Goal: Task Accomplishment & Management: Manage account settings

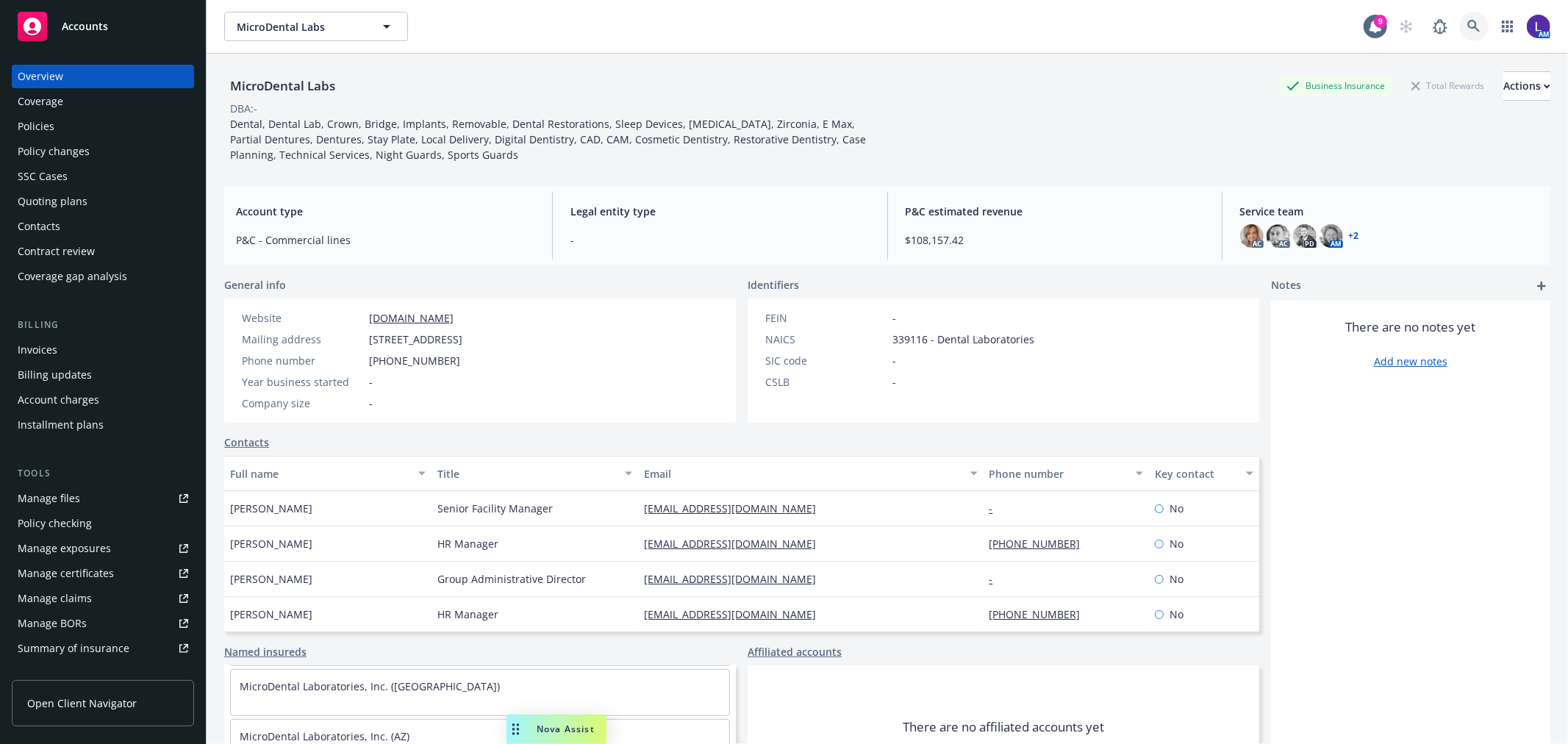
click at [1467, 26] on icon at bounding box center [1473, 26] width 12 height 12
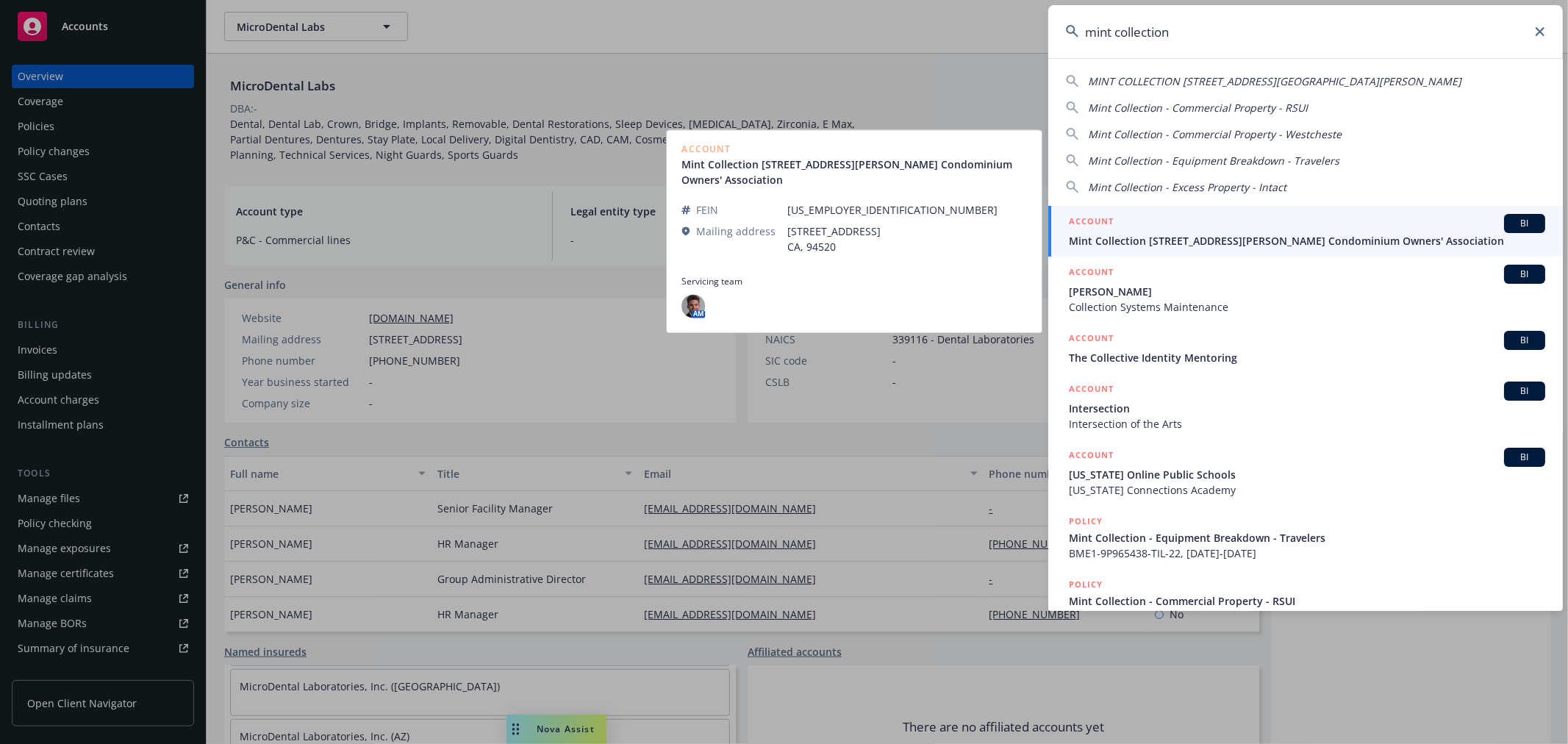
type input "mint collection"
click at [1159, 226] on div "ACCOUNT BI" at bounding box center [1306, 223] width 477 height 19
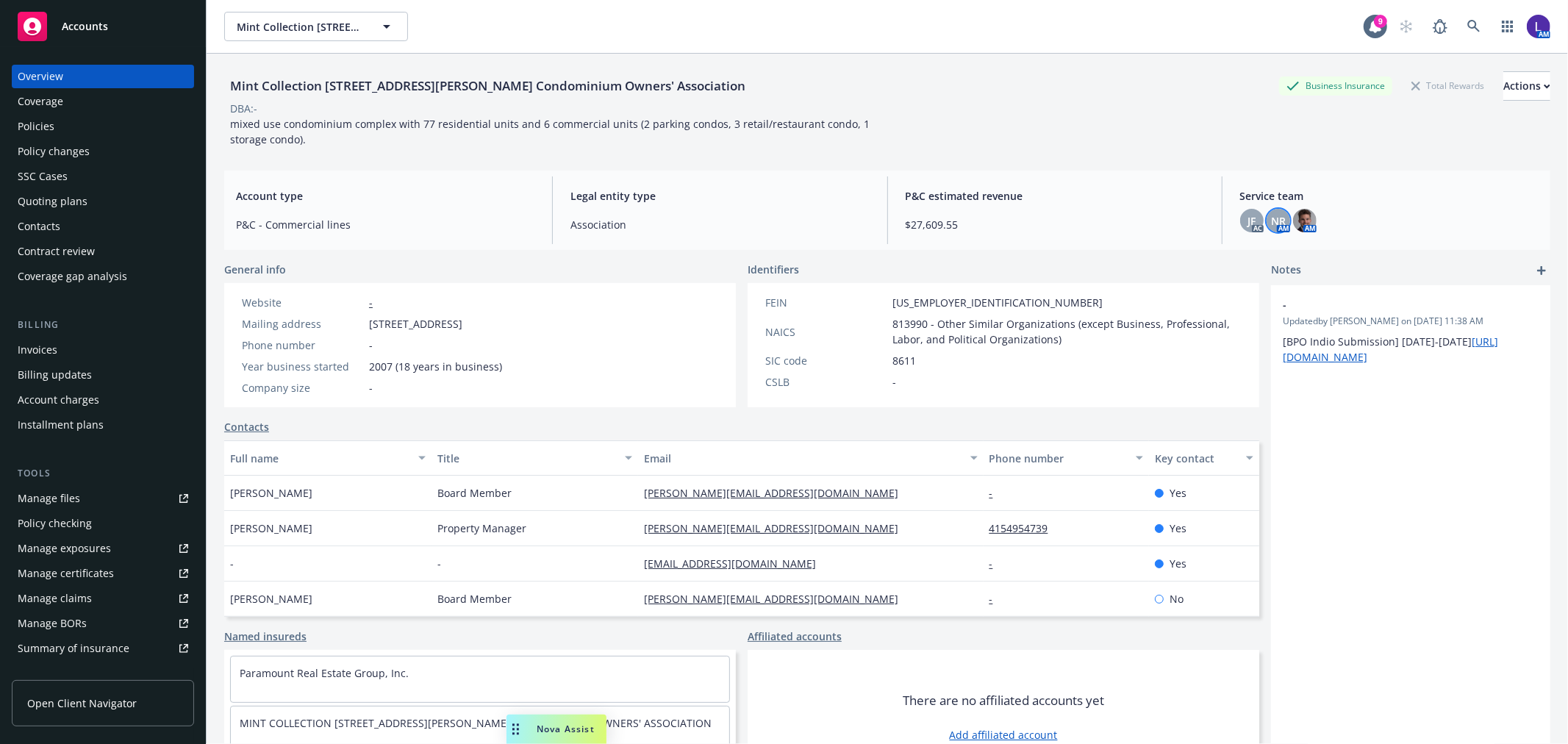
click at [1271, 224] on span "NR" at bounding box center [1278, 221] width 15 height 15
click at [44, 129] on div "Policies" at bounding box center [36, 126] width 37 height 24
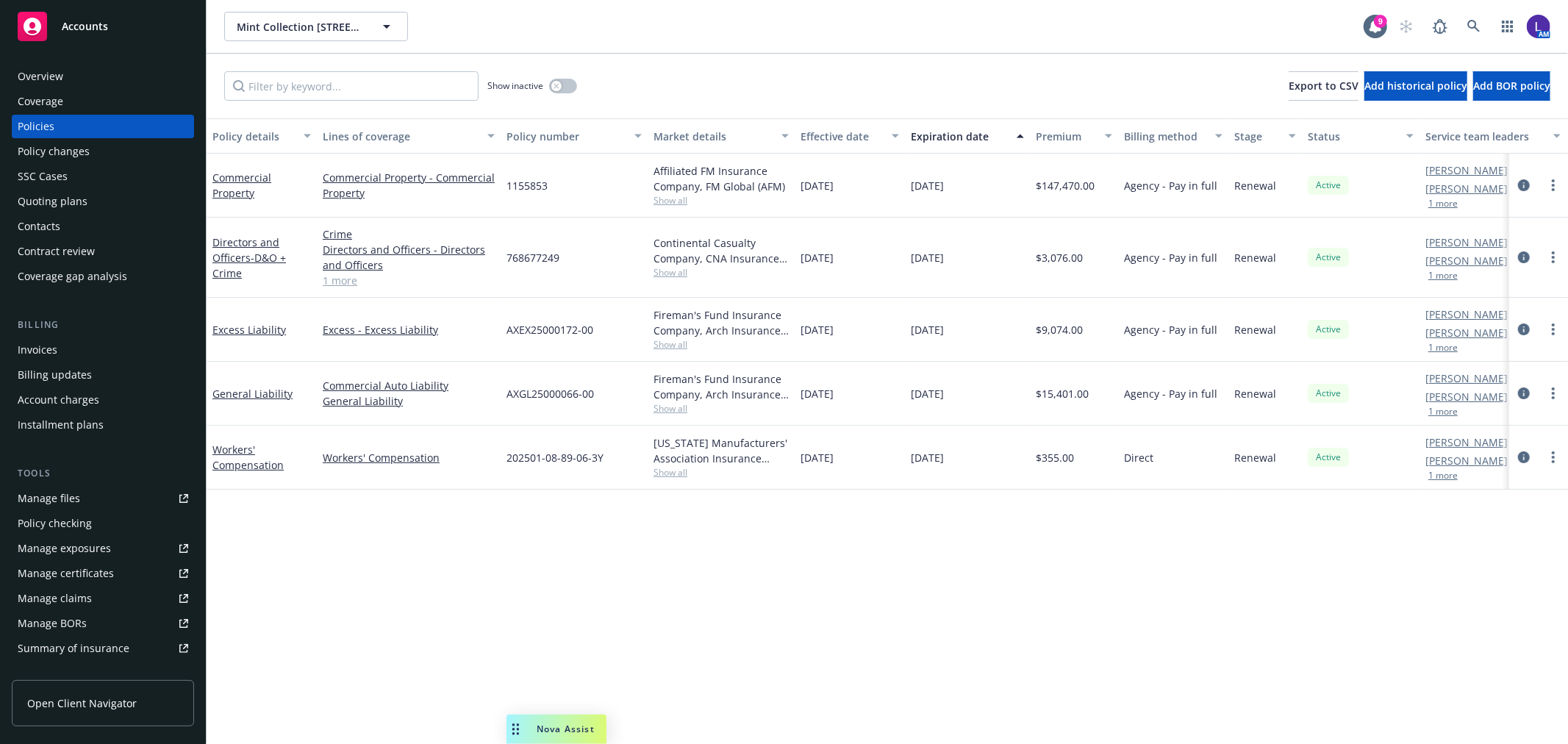
click at [1439, 200] on button "1 more" at bounding box center [1443, 203] width 29 height 9
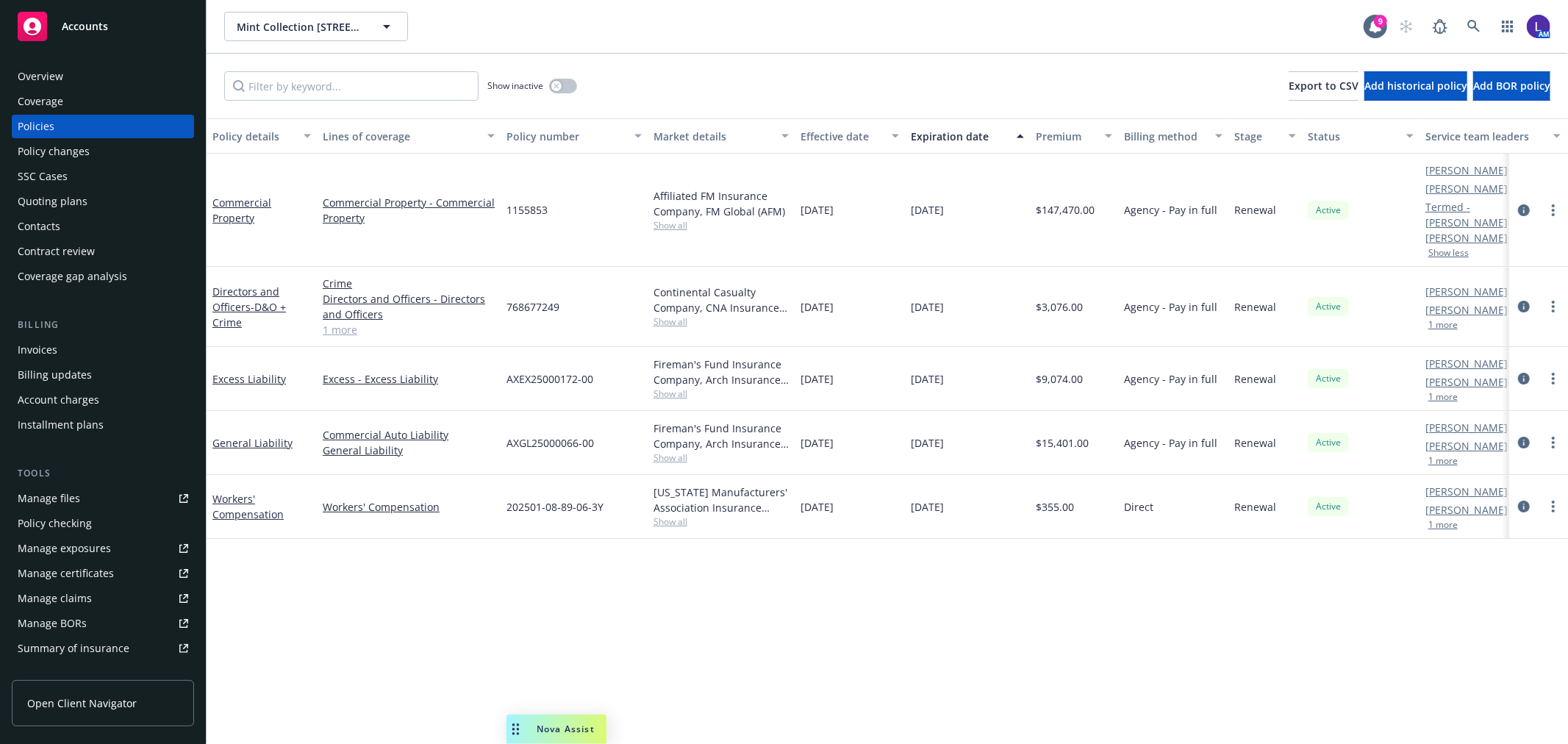
click at [1437, 520] on button "1 more" at bounding box center [1443, 525] width 29 height 9
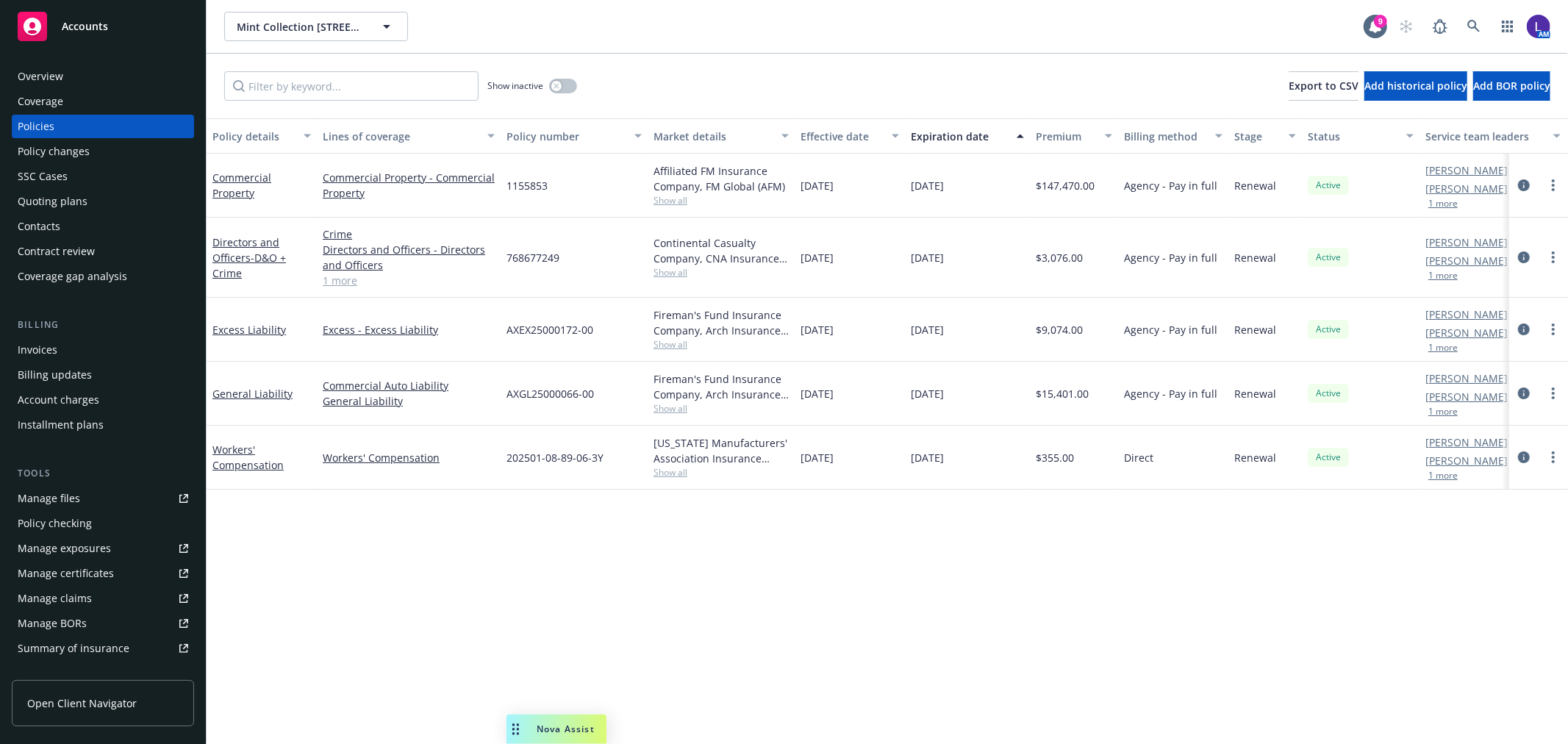
click at [45, 69] on div "Overview" at bounding box center [41, 76] width 46 height 24
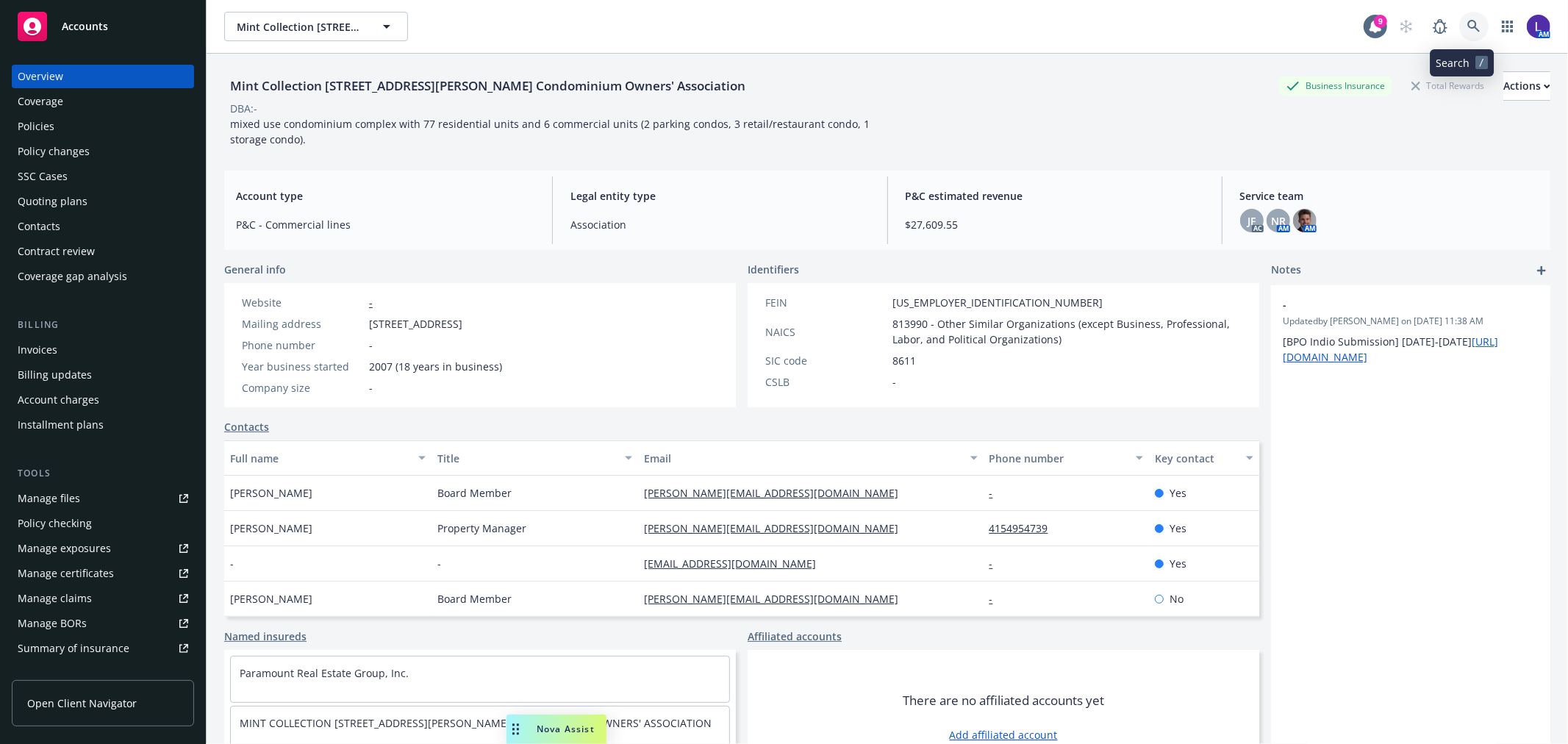
click at [1467, 24] on icon at bounding box center [1473, 26] width 13 height 13
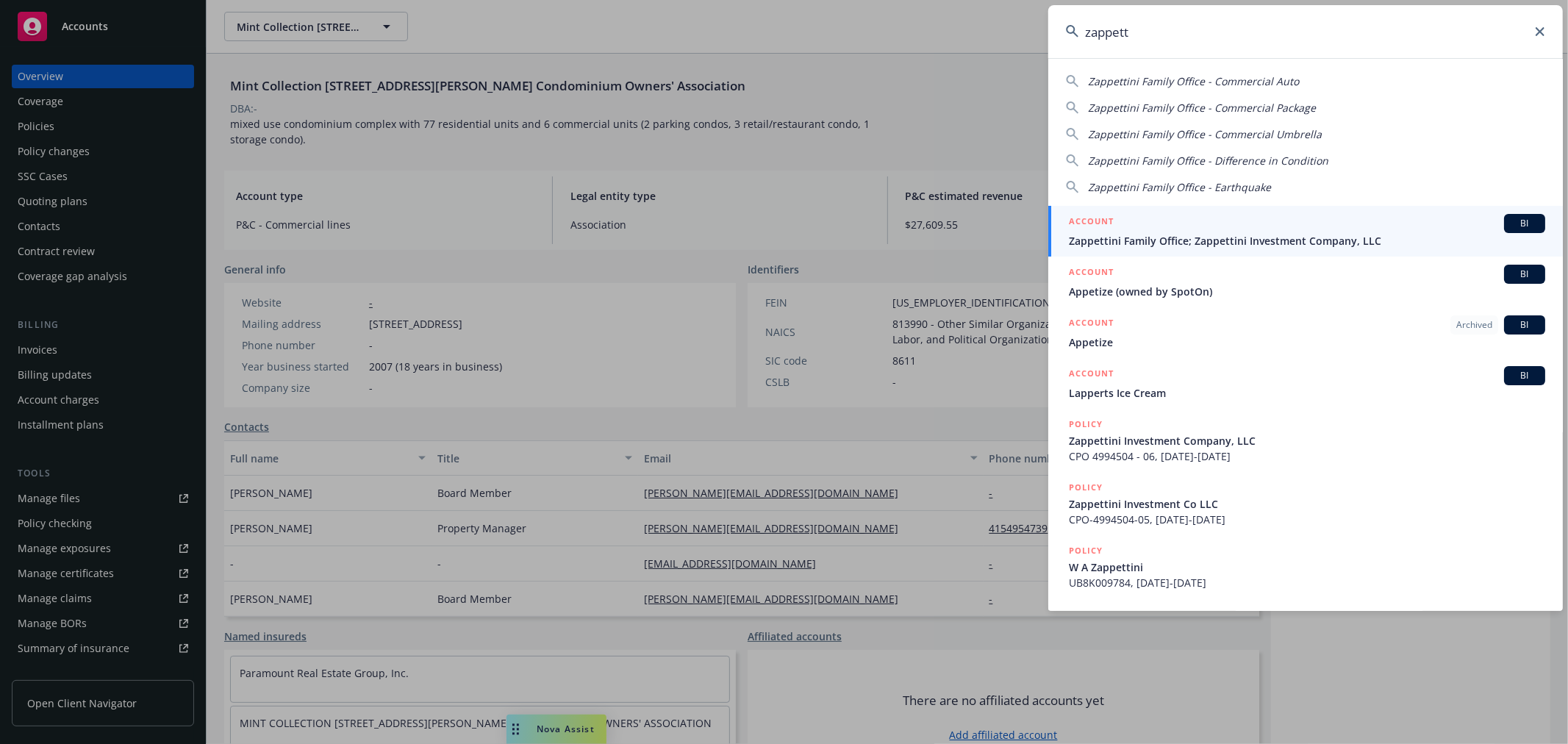
type input "zappett"
click at [1185, 239] on span "Zappettini Family Office; Zappettini Investment Company, LLC" at bounding box center [1306, 241] width 477 height 15
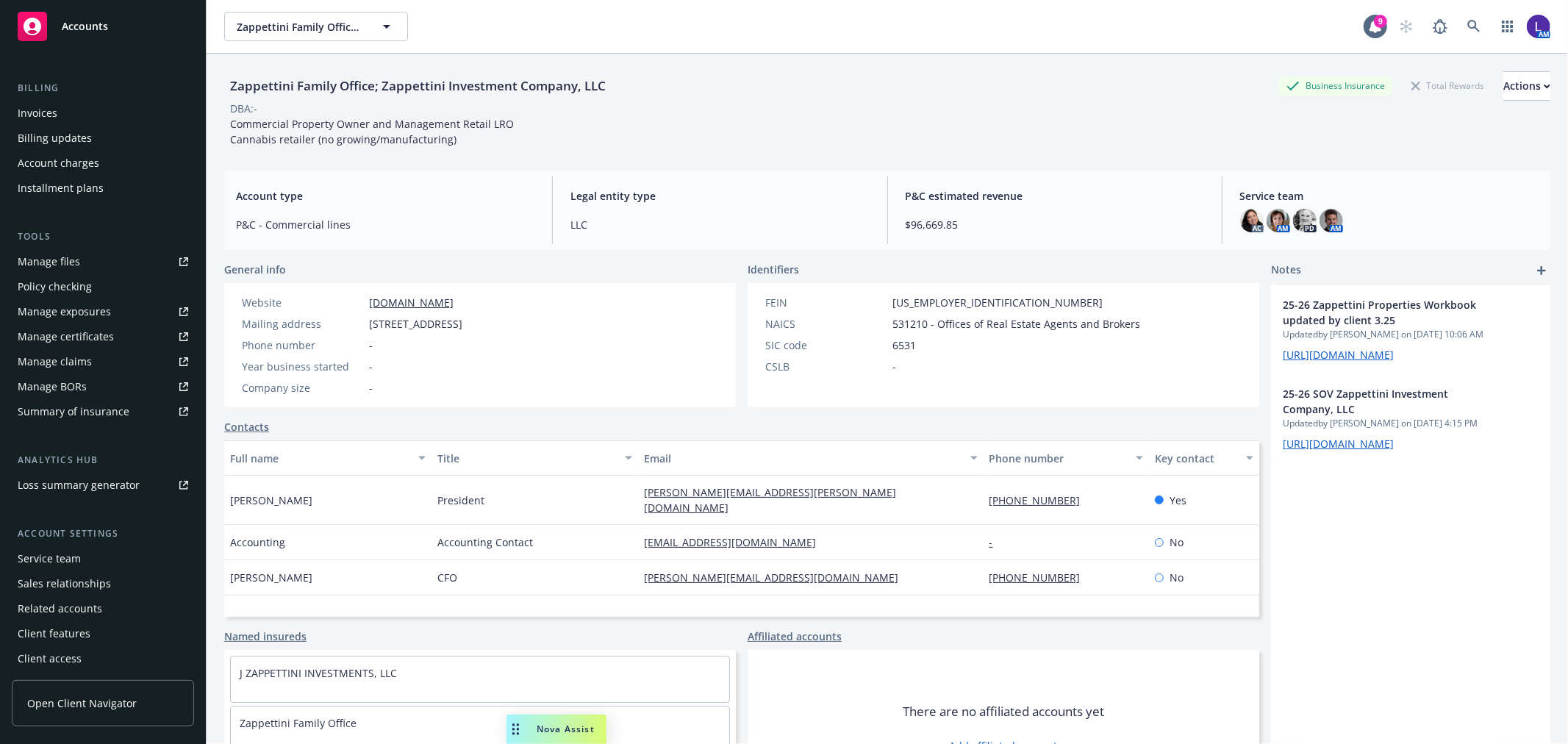
scroll to position [238, 0]
click at [70, 554] on div "Service team" at bounding box center [49, 557] width 63 height 24
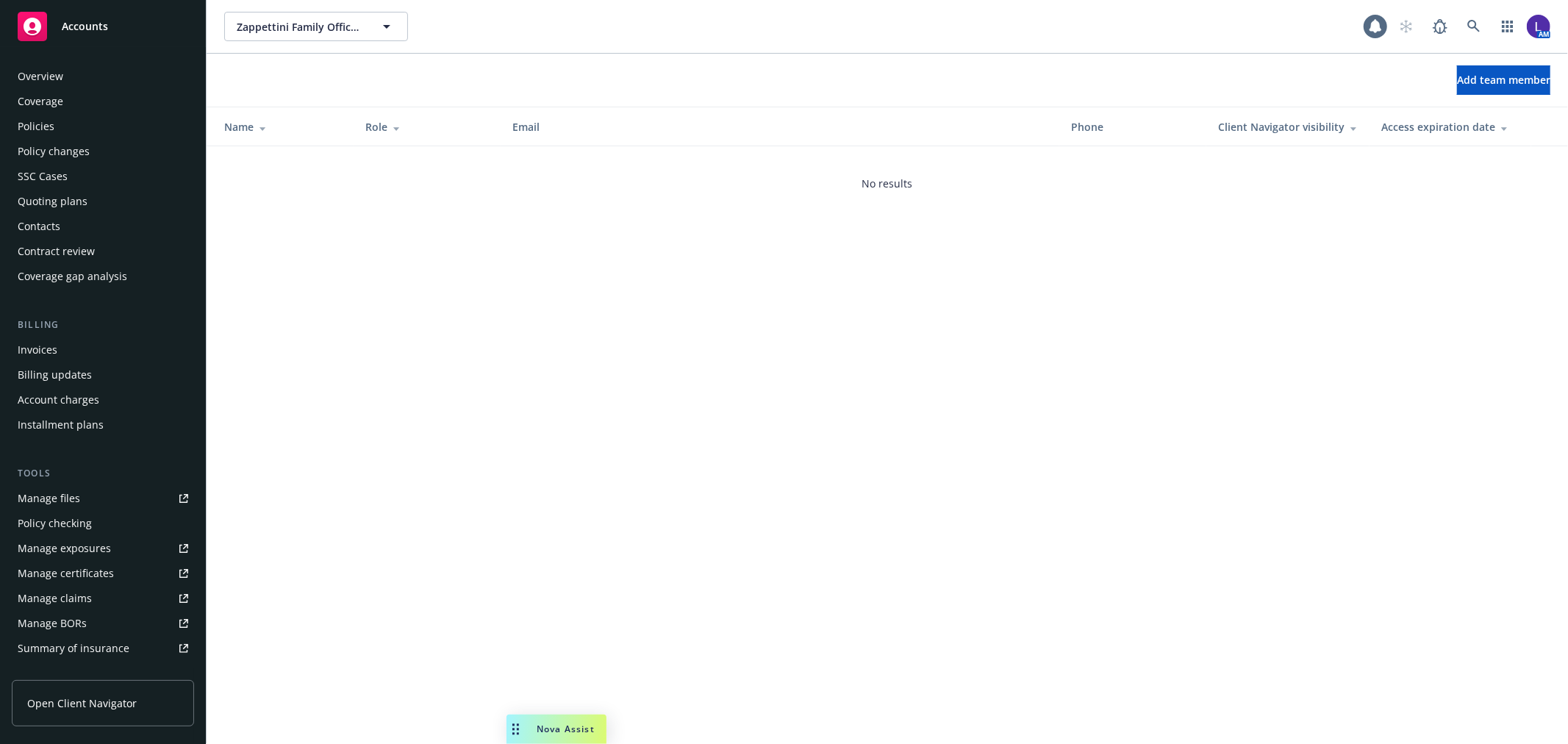
scroll to position [239, 0]
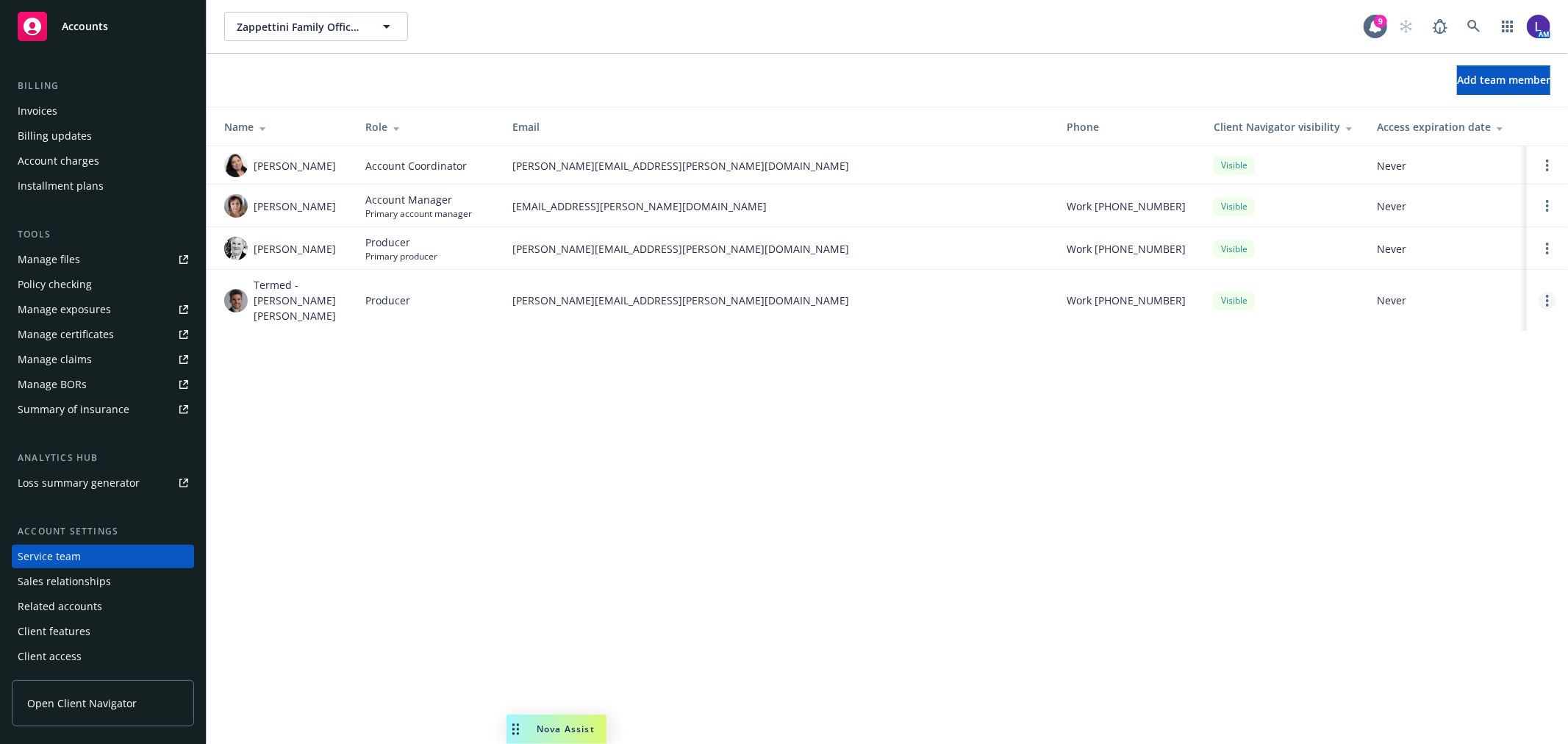
click at [1542, 292] on link "Open options" at bounding box center [1547, 301] width 18 height 18
click at [1391, 252] on span "Remove producer" at bounding box center [1426, 251] width 122 height 14
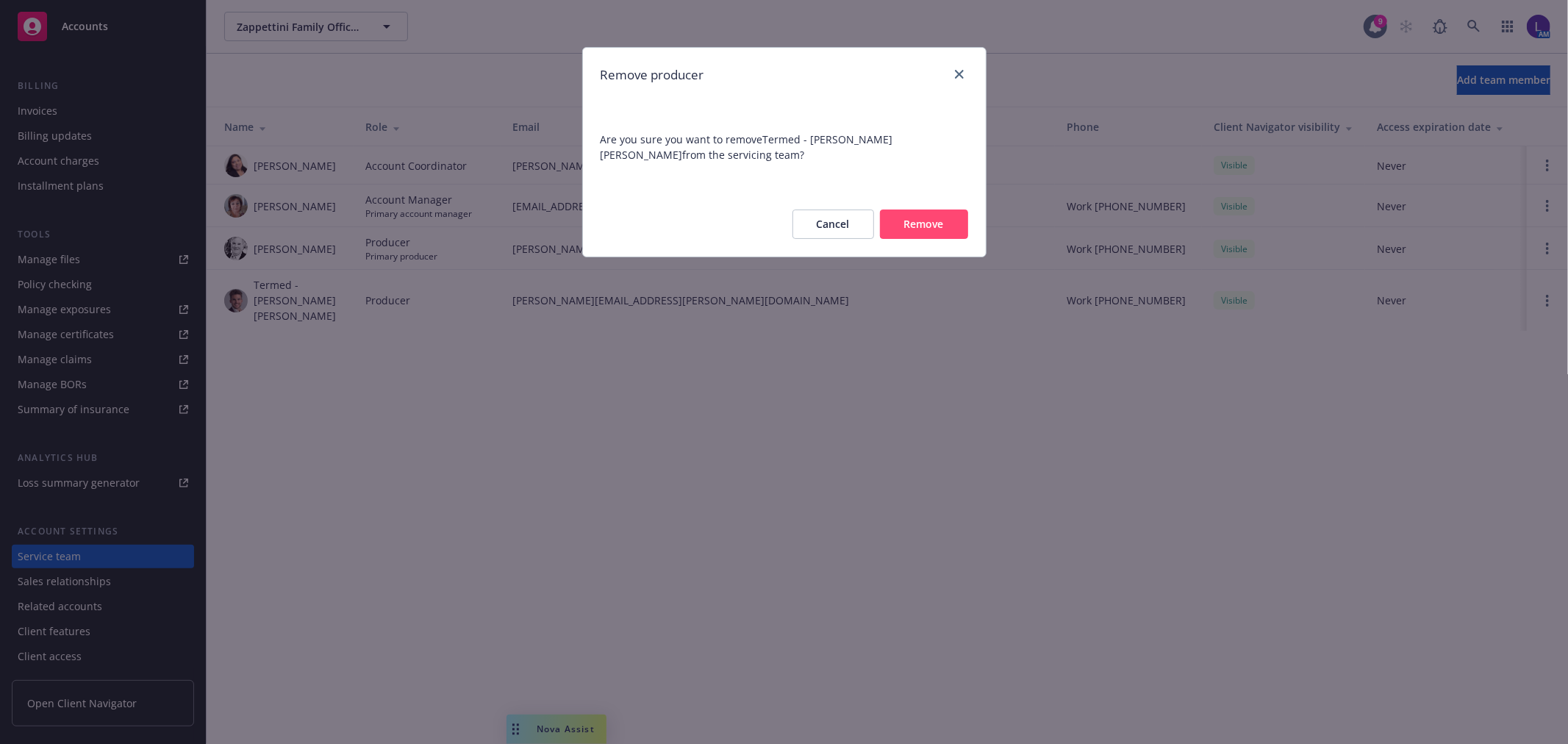
click at [932, 228] on button "Remove" at bounding box center [923, 224] width 88 height 29
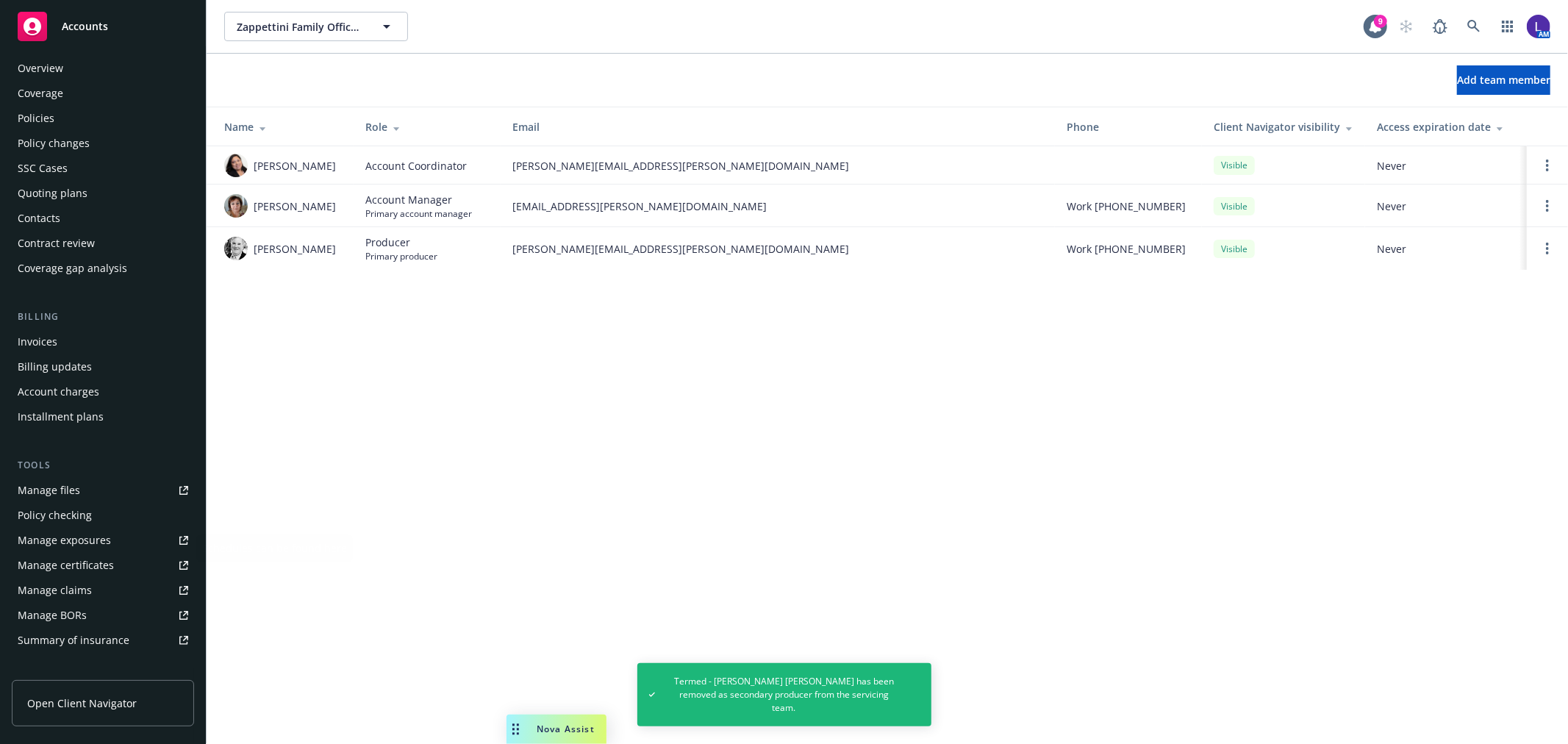
scroll to position [0, 0]
click at [32, 115] on div "Policies" at bounding box center [36, 126] width 37 height 24
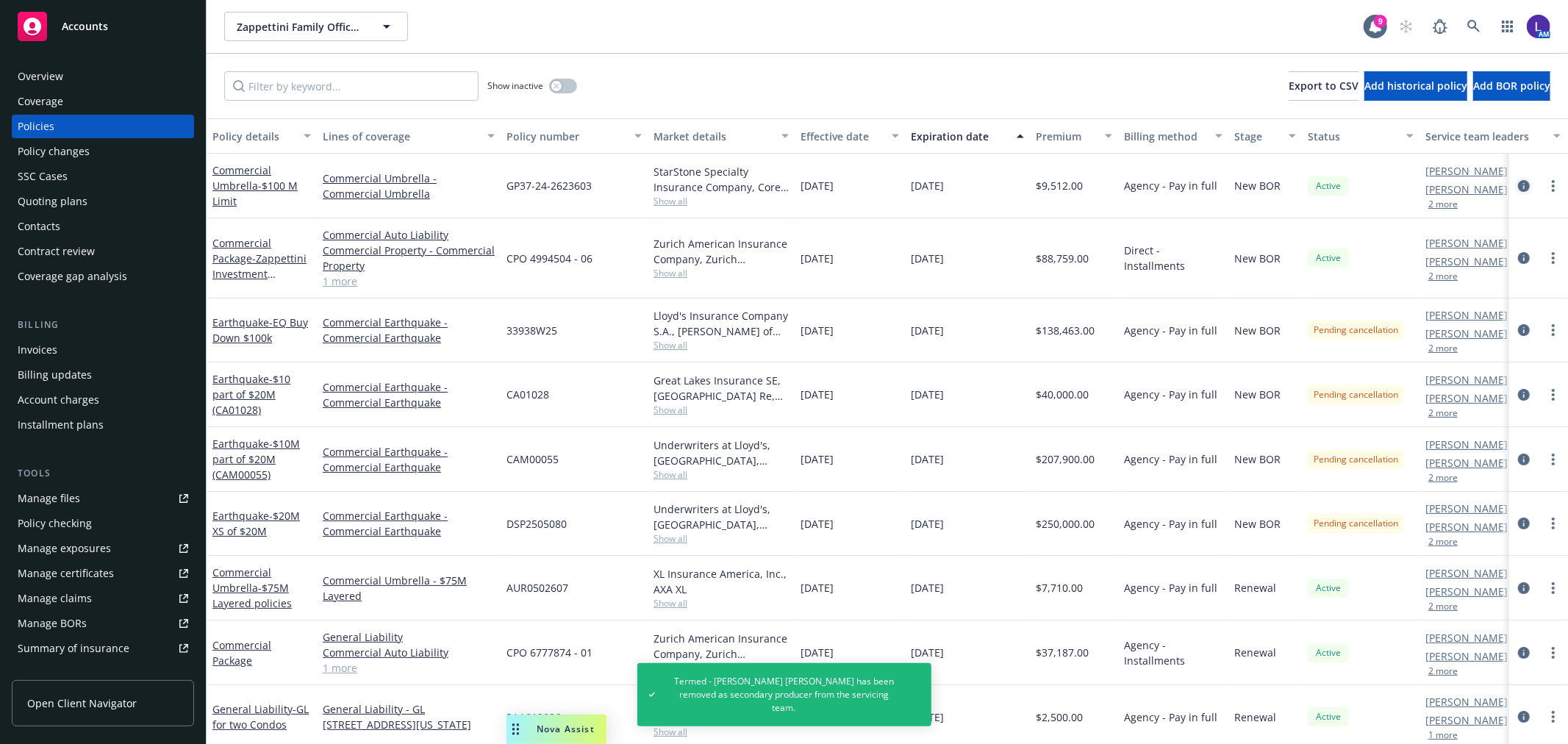
click at [1518, 184] on icon "circleInformation" at bounding box center [1524, 185] width 11 height 11
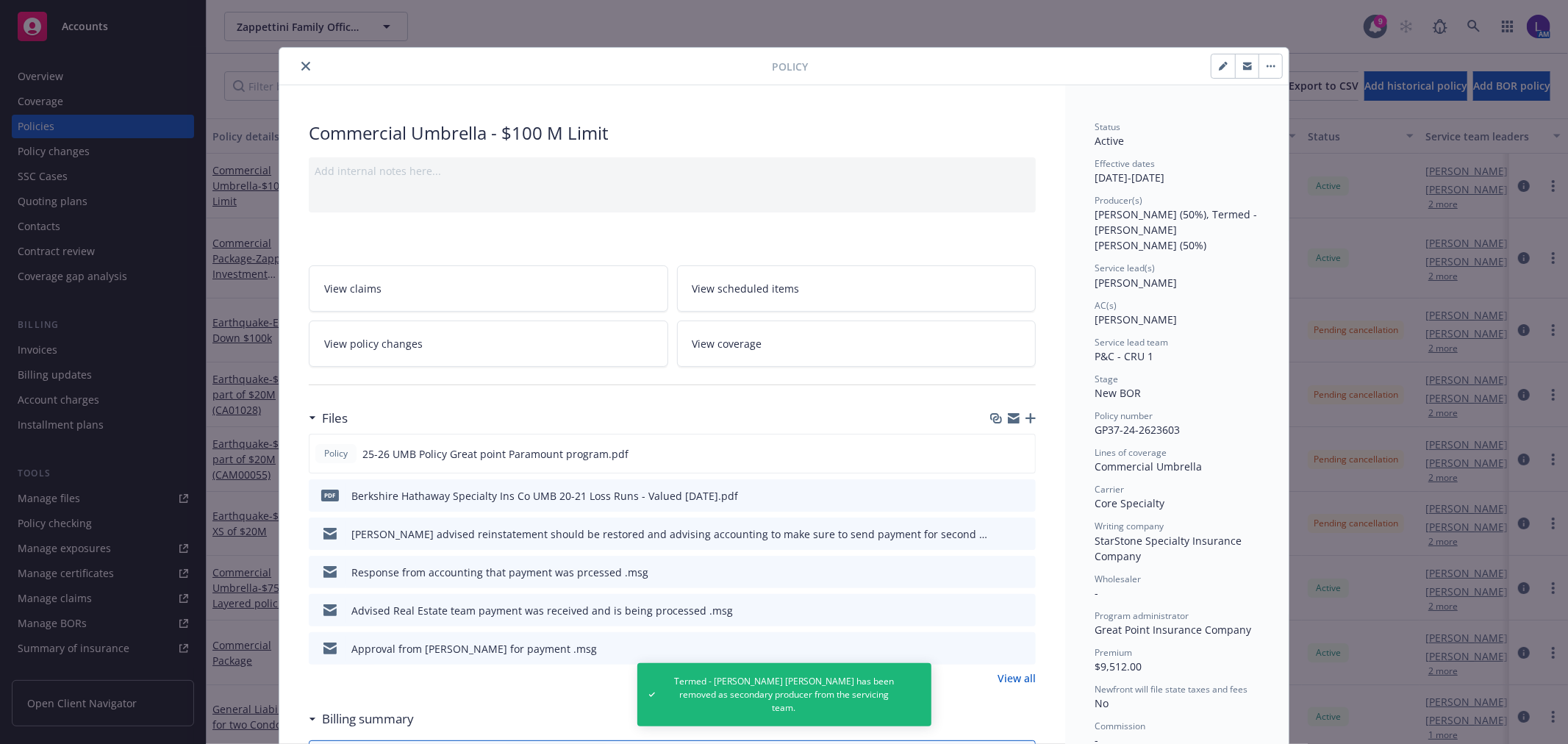
click at [1212, 70] on button "button" at bounding box center [1223, 66] width 24 height 24
select select "NEW_BOR"
select select "12"
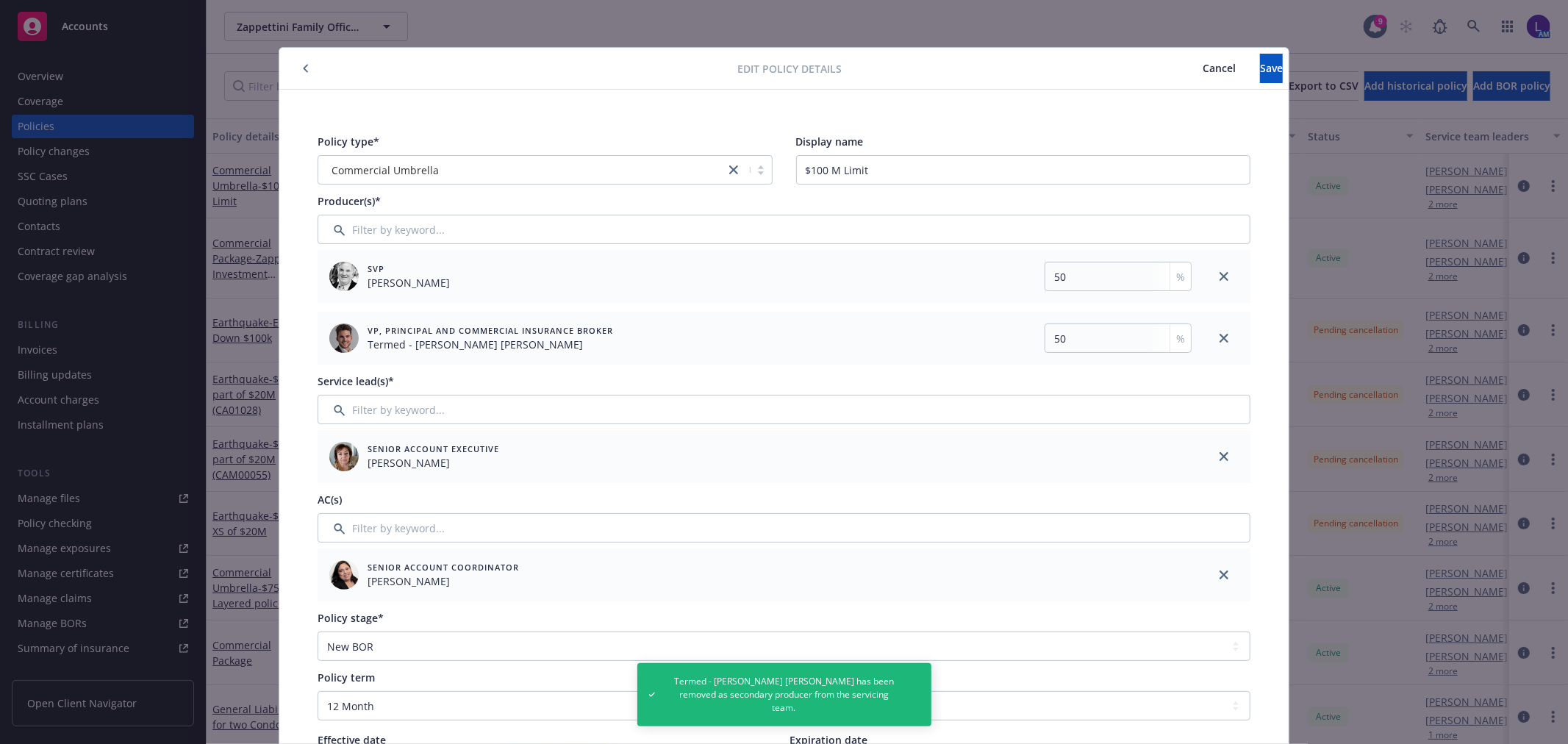
drag, startPoint x: 1217, startPoint y: 335, endPoint x: 1229, endPoint y: 261, distance: 75.0
click at [1220, 333] on icon "close" at bounding box center [1224, 338] width 9 height 9
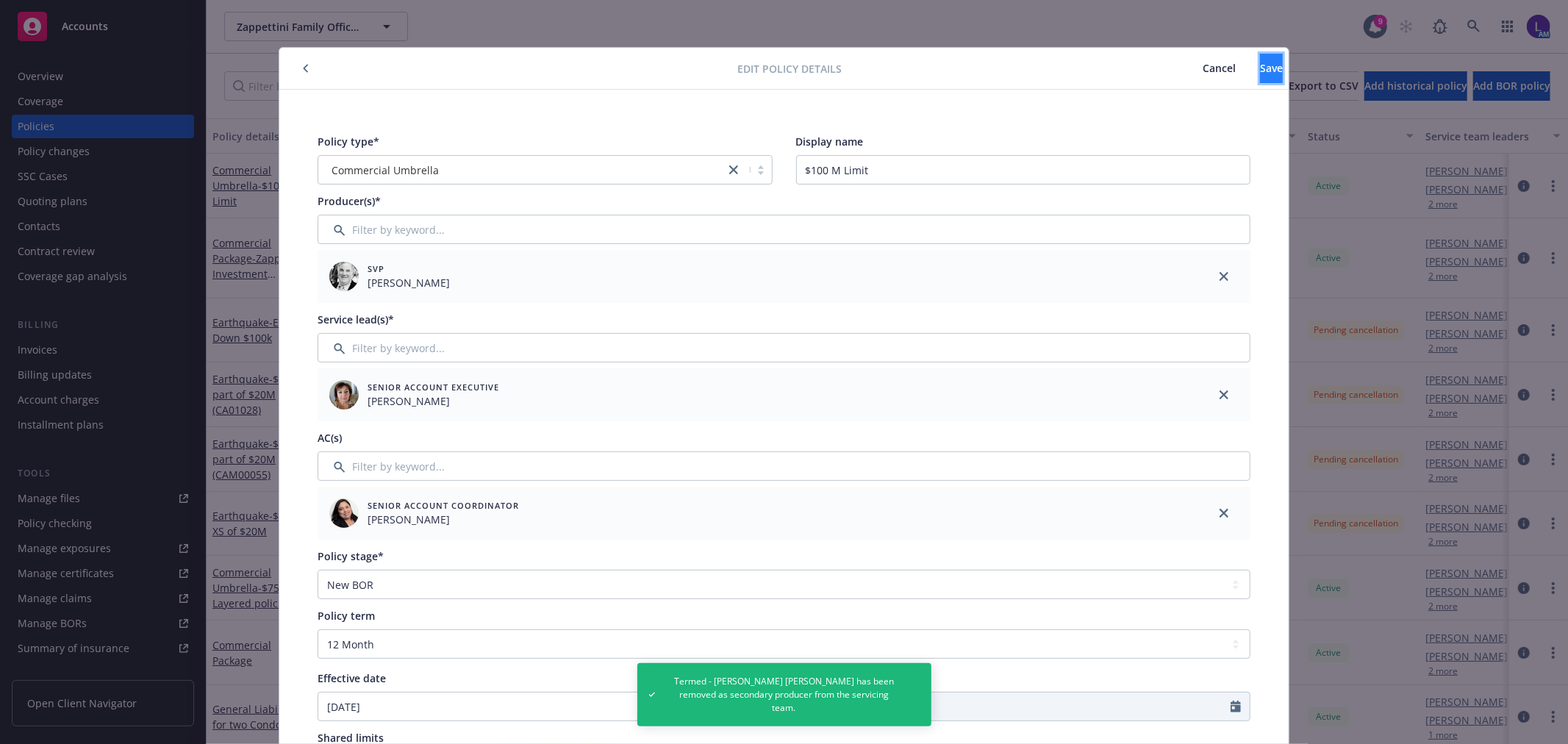
click at [1260, 73] on button "Save" at bounding box center [1271, 68] width 23 height 29
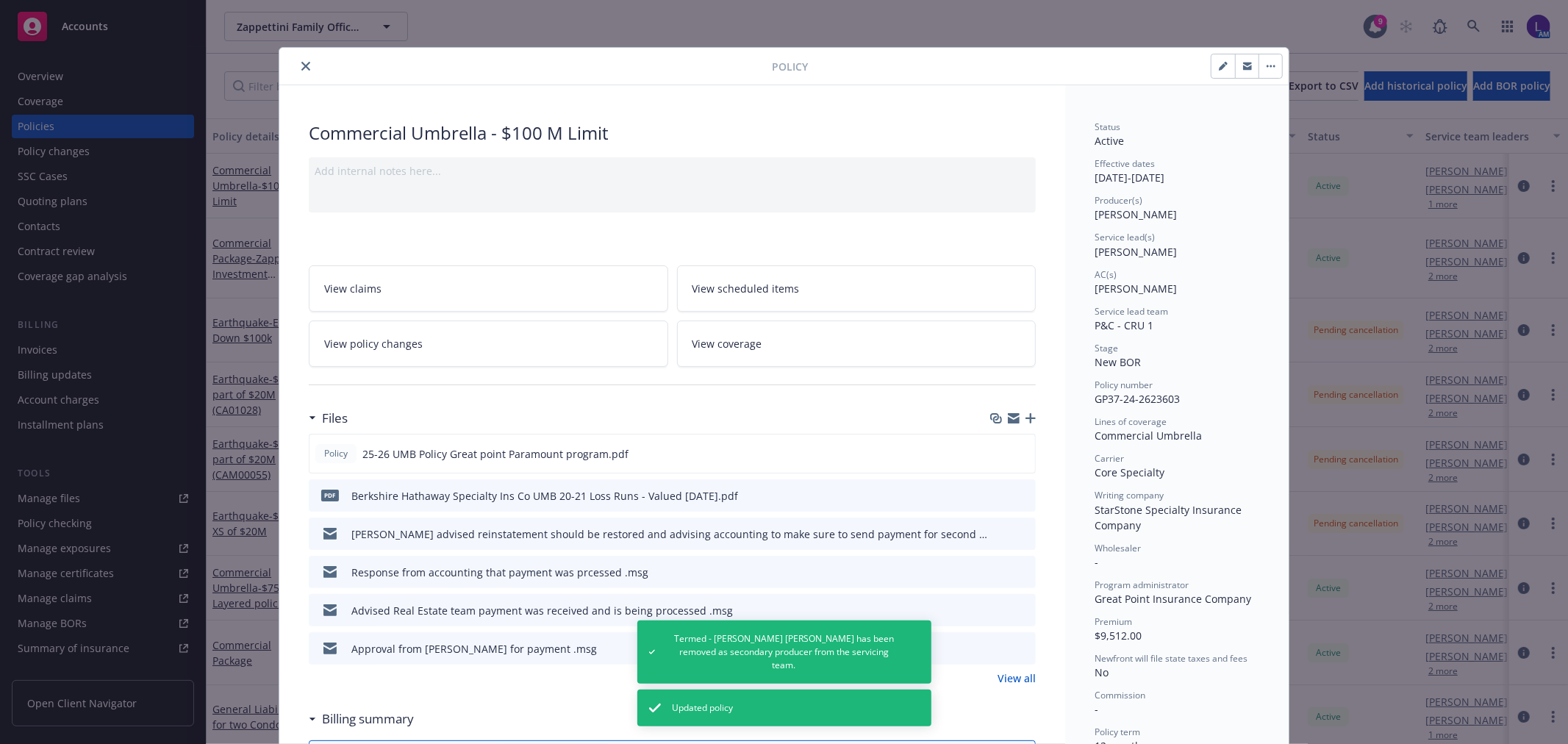
click at [301, 62] on icon "close" at bounding box center [306, 67] width 9 height 9
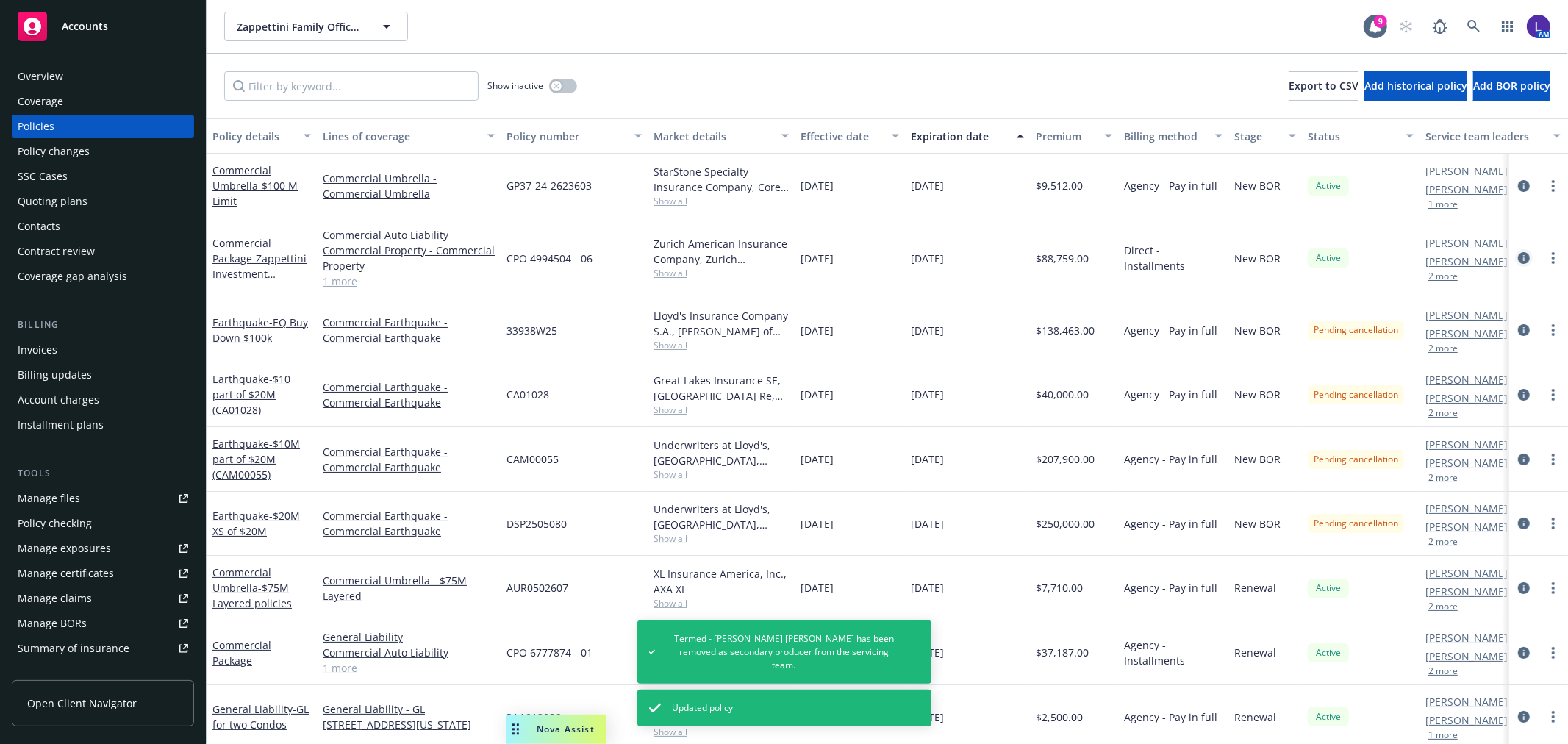
click at [1518, 254] on icon "circleInformation" at bounding box center [1524, 258] width 11 height 11
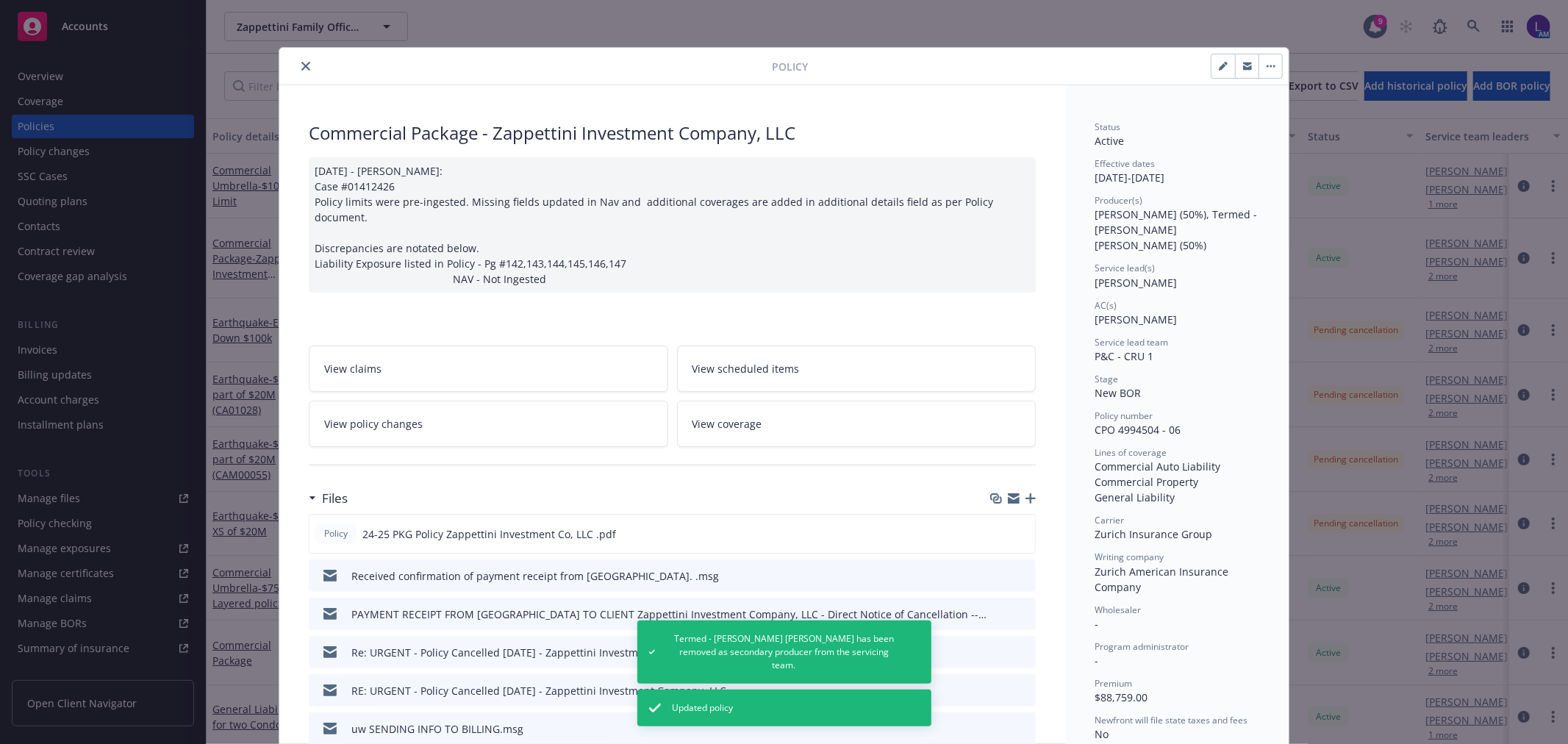
click at [1215, 76] on button "button" at bounding box center [1223, 66] width 24 height 24
select select "NEW_BOR"
select select "12"
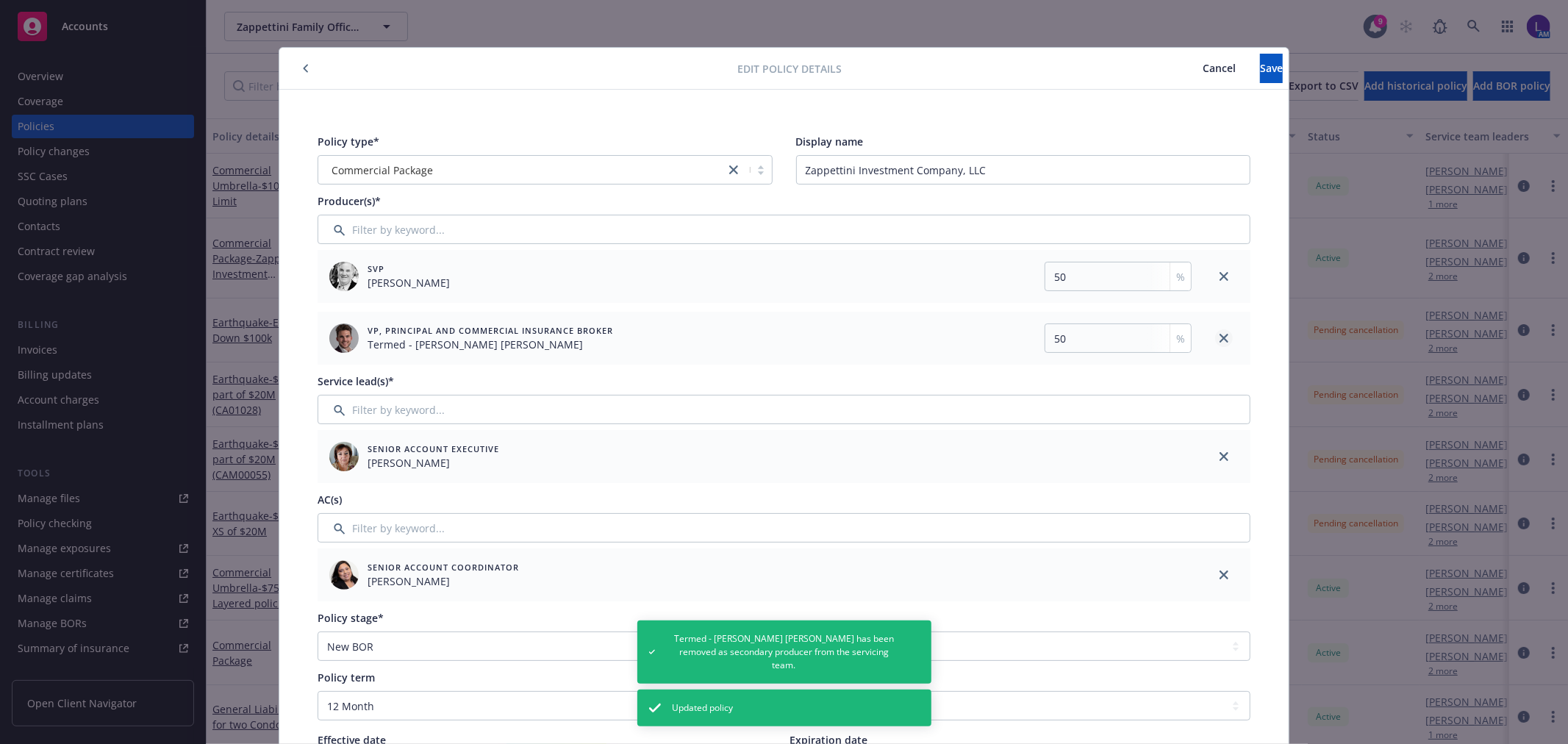
click at [1222, 338] on icon "close" at bounding box center [1224, 338] width 9 height 9
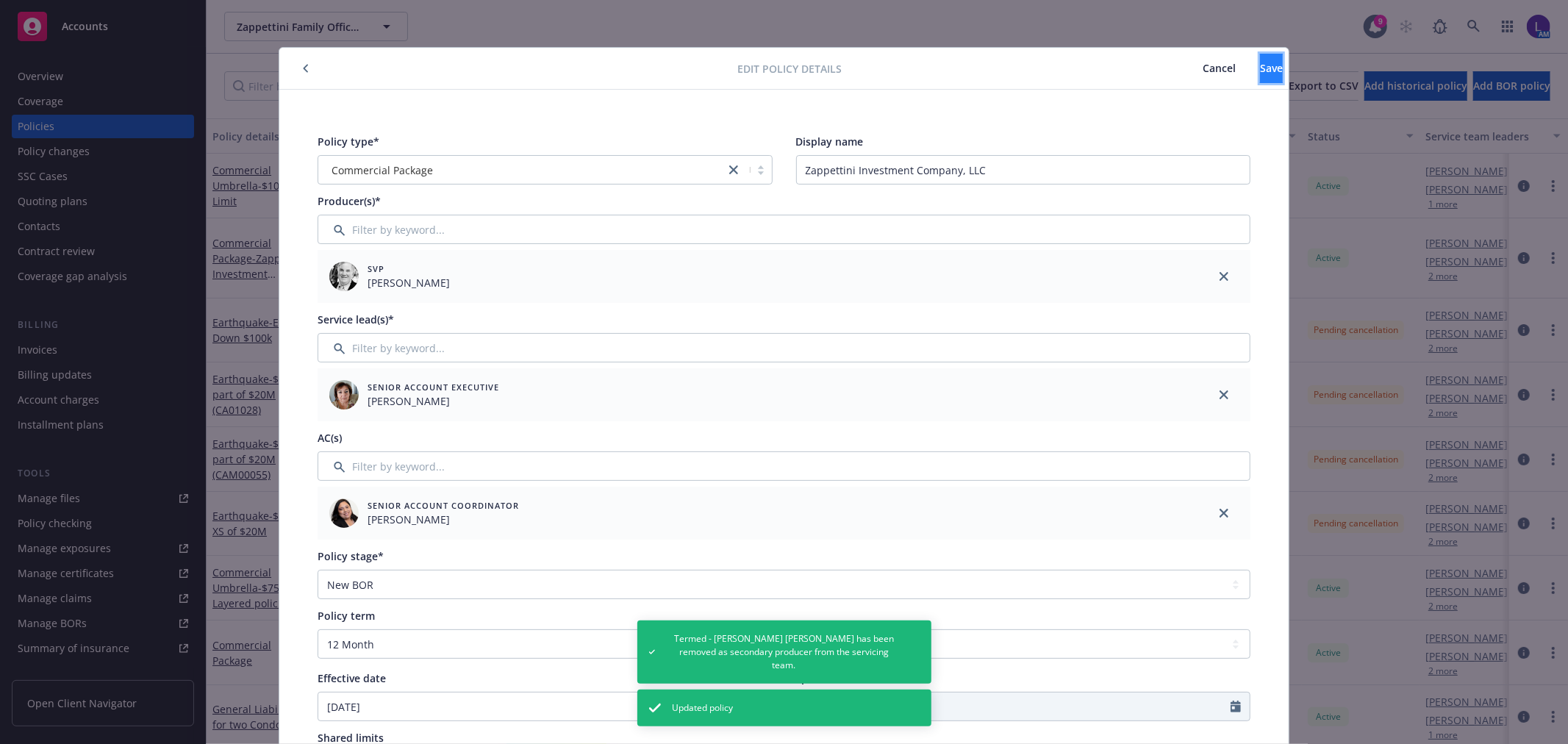
click at [1260, 59] on button "Save" at bounding box center [1271, 68] width 23 height 29
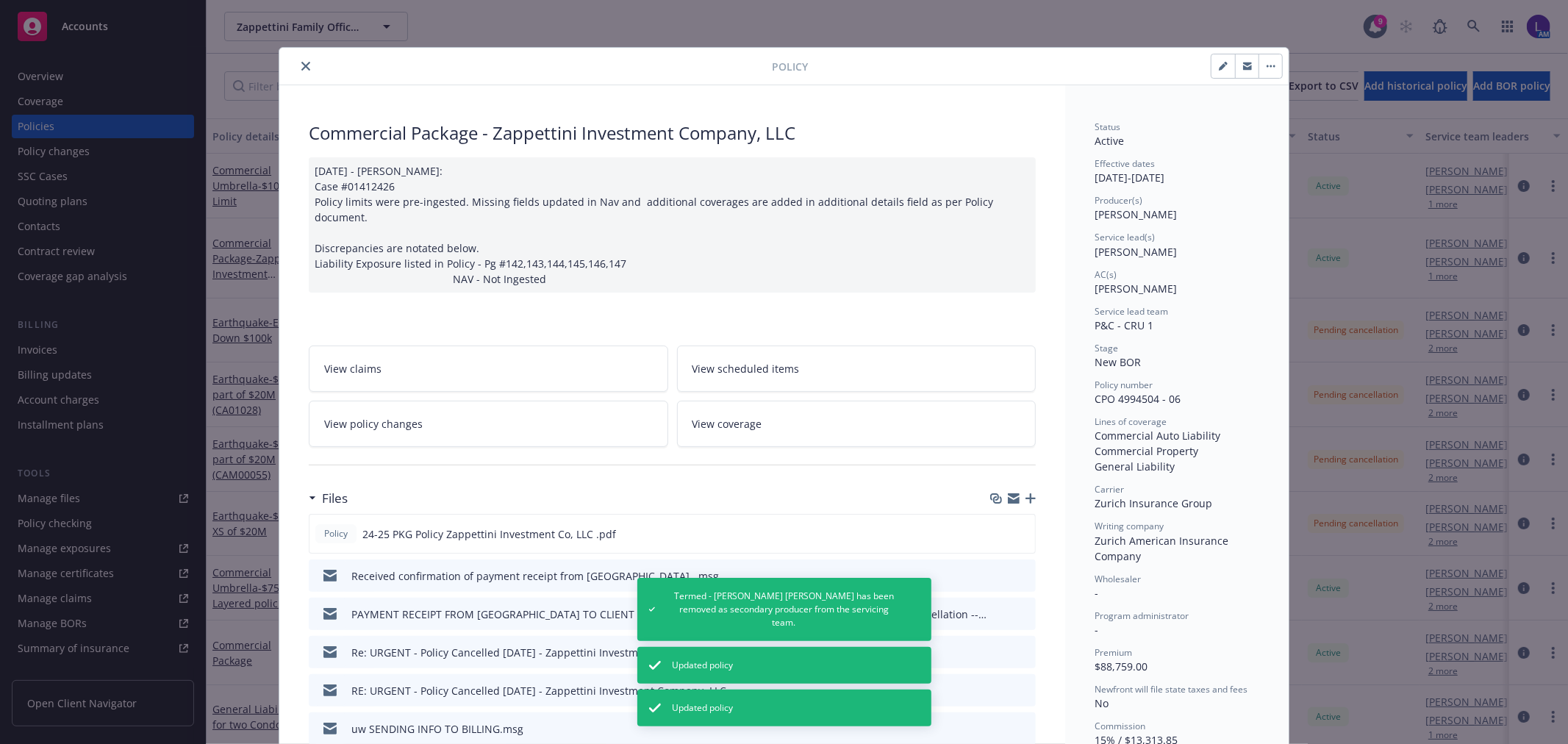
click at [301, 63] on icon "close" at bounding box center [306, 67] width 9 height 9
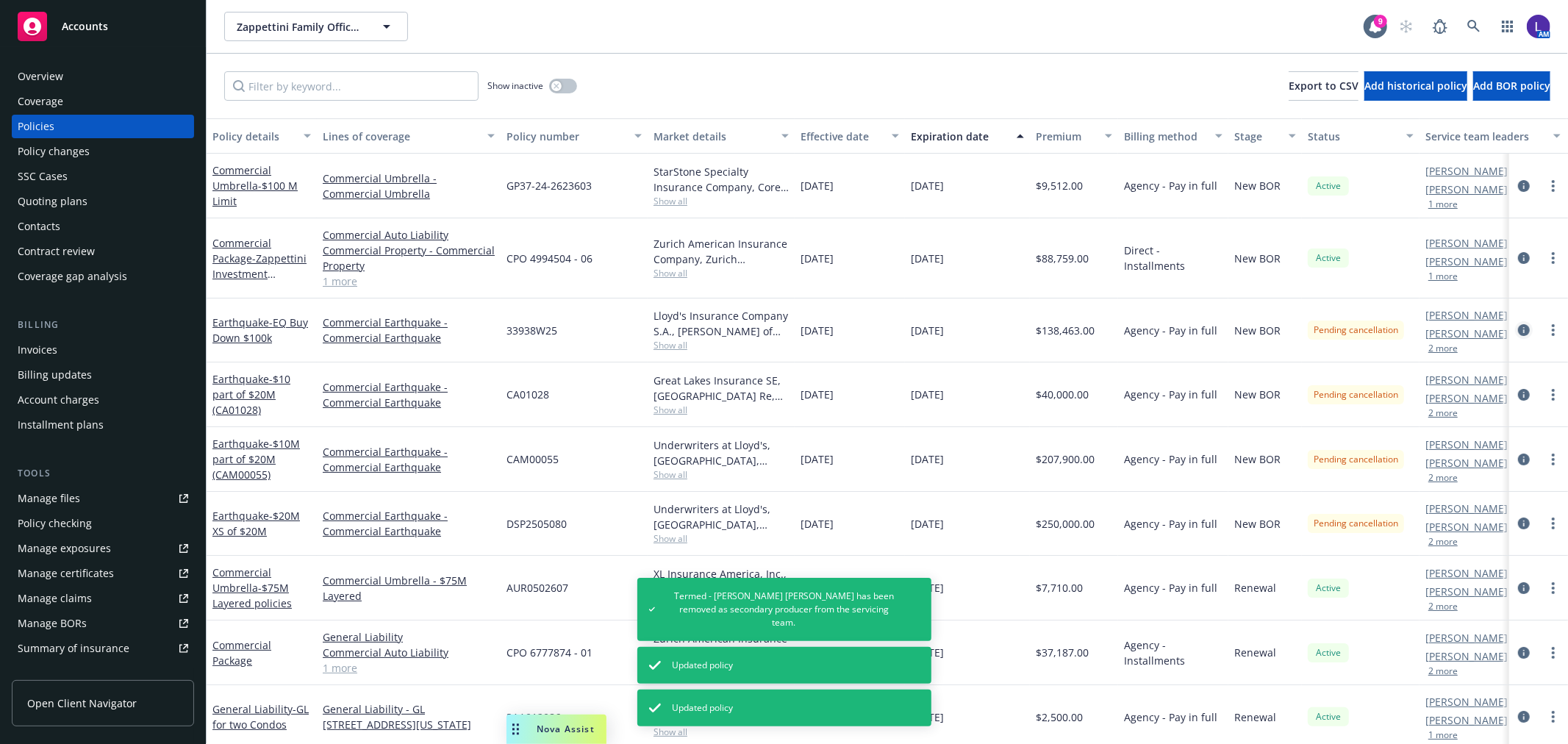
click at [1518, 326] on icon "circleInformation" at bounding box center [1524, 330] width 11 height 11
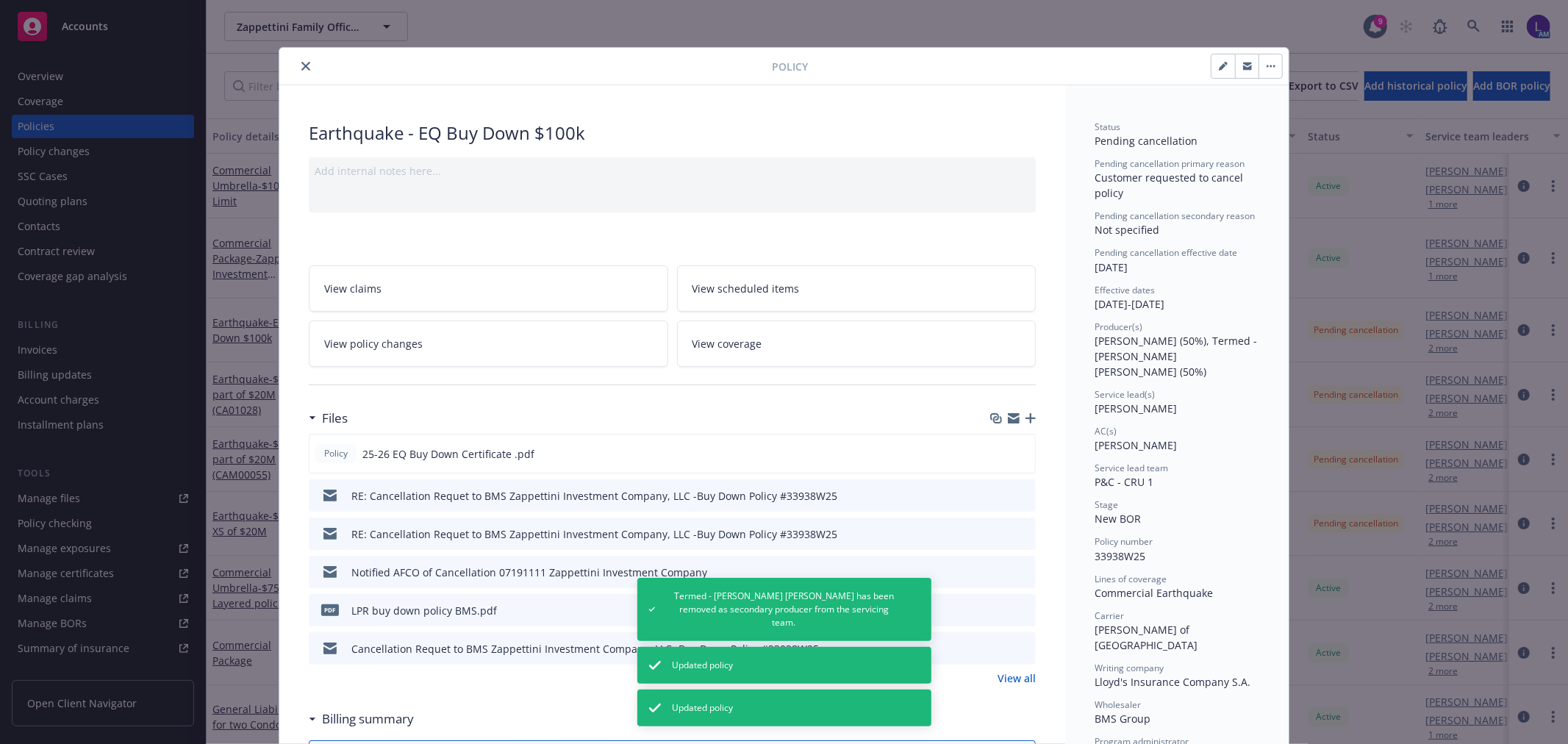
click at [297, 65] on button "close" at bounding box center [305, 66] width 18 height 18
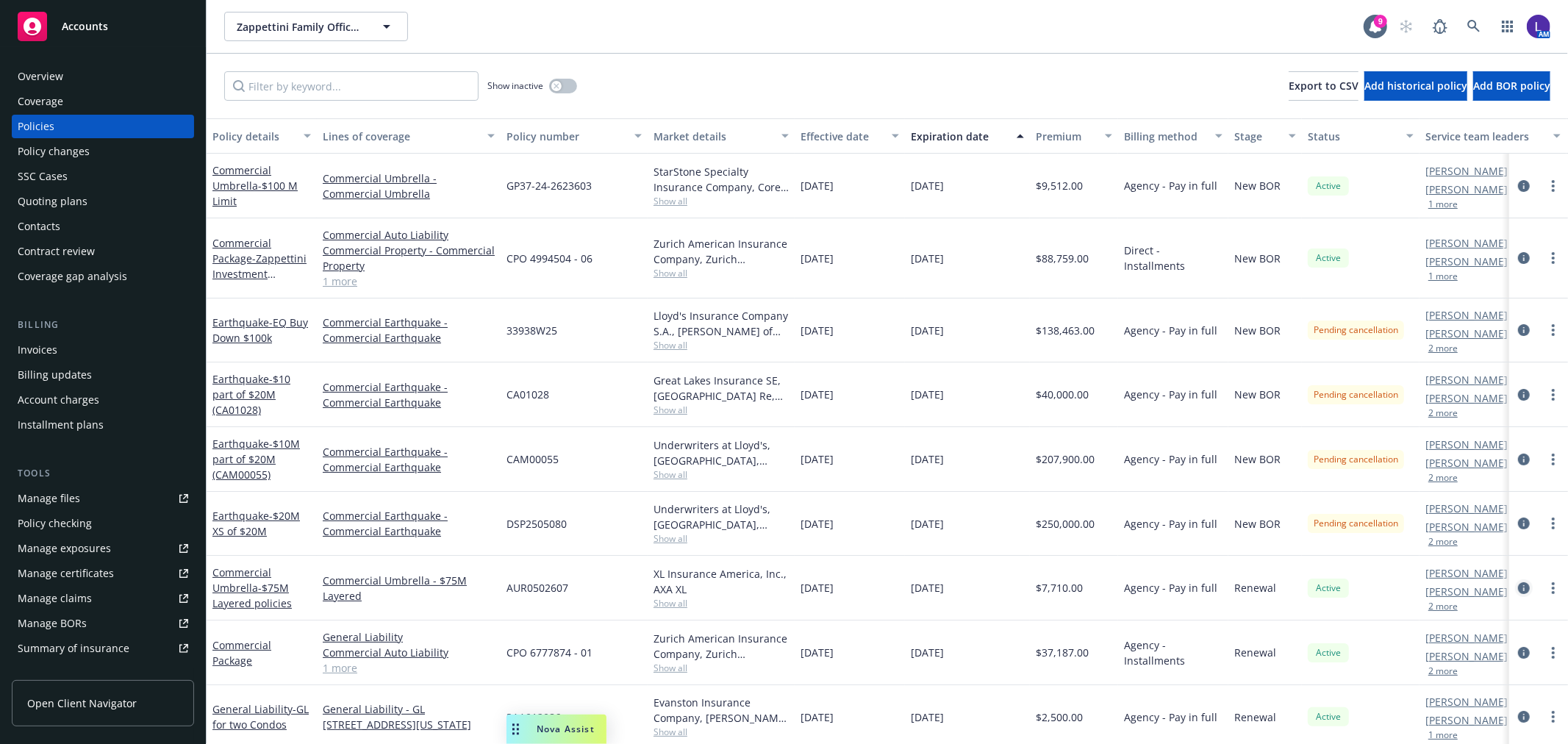
click at [1518, 585] on icon "circleInformation" at bounding box center [1524, 587] width 11 height 11
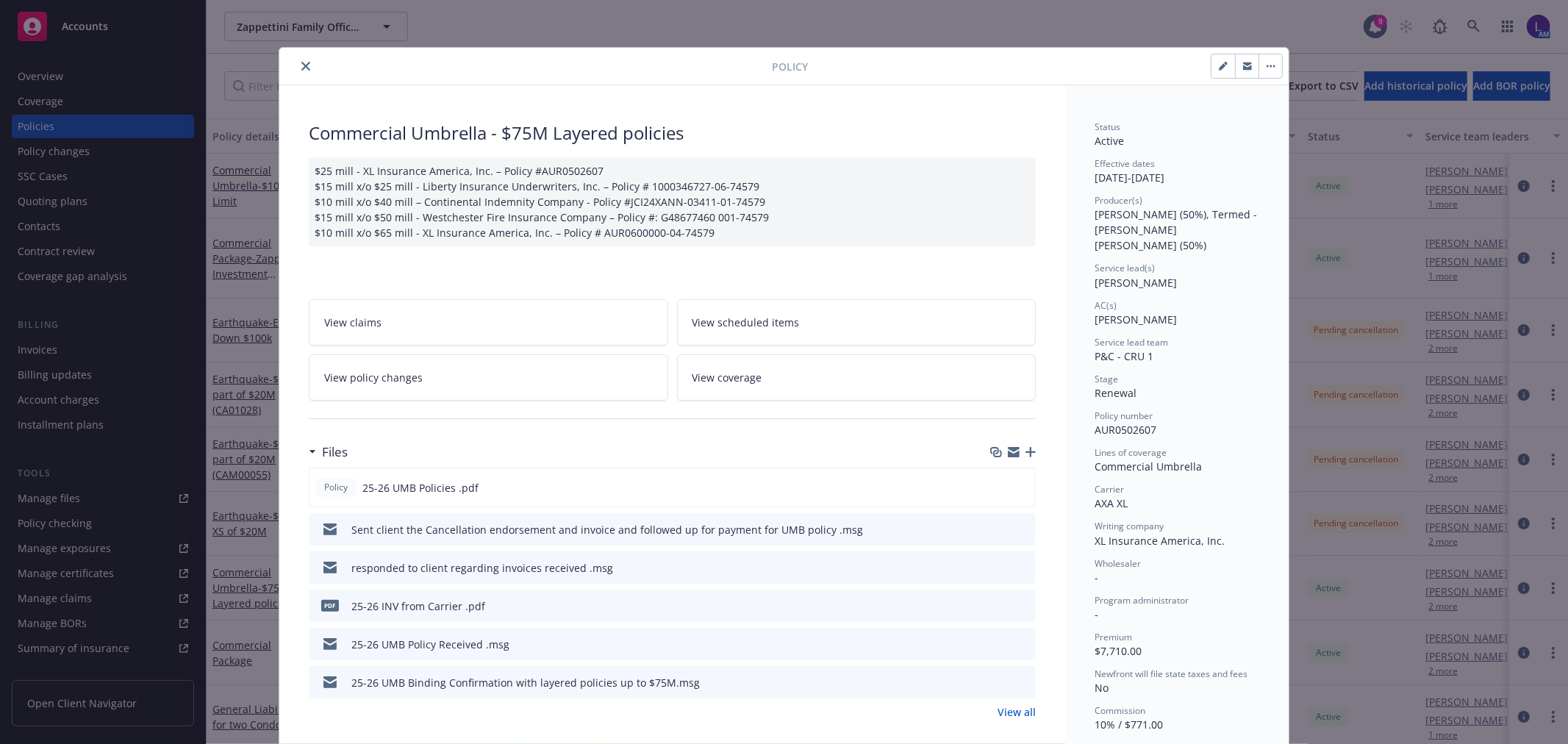
click at [1212, 66] on button "button" at bounding box center [1223, 66] width 24 height 24
select select "RENEWAL"
select select "other"
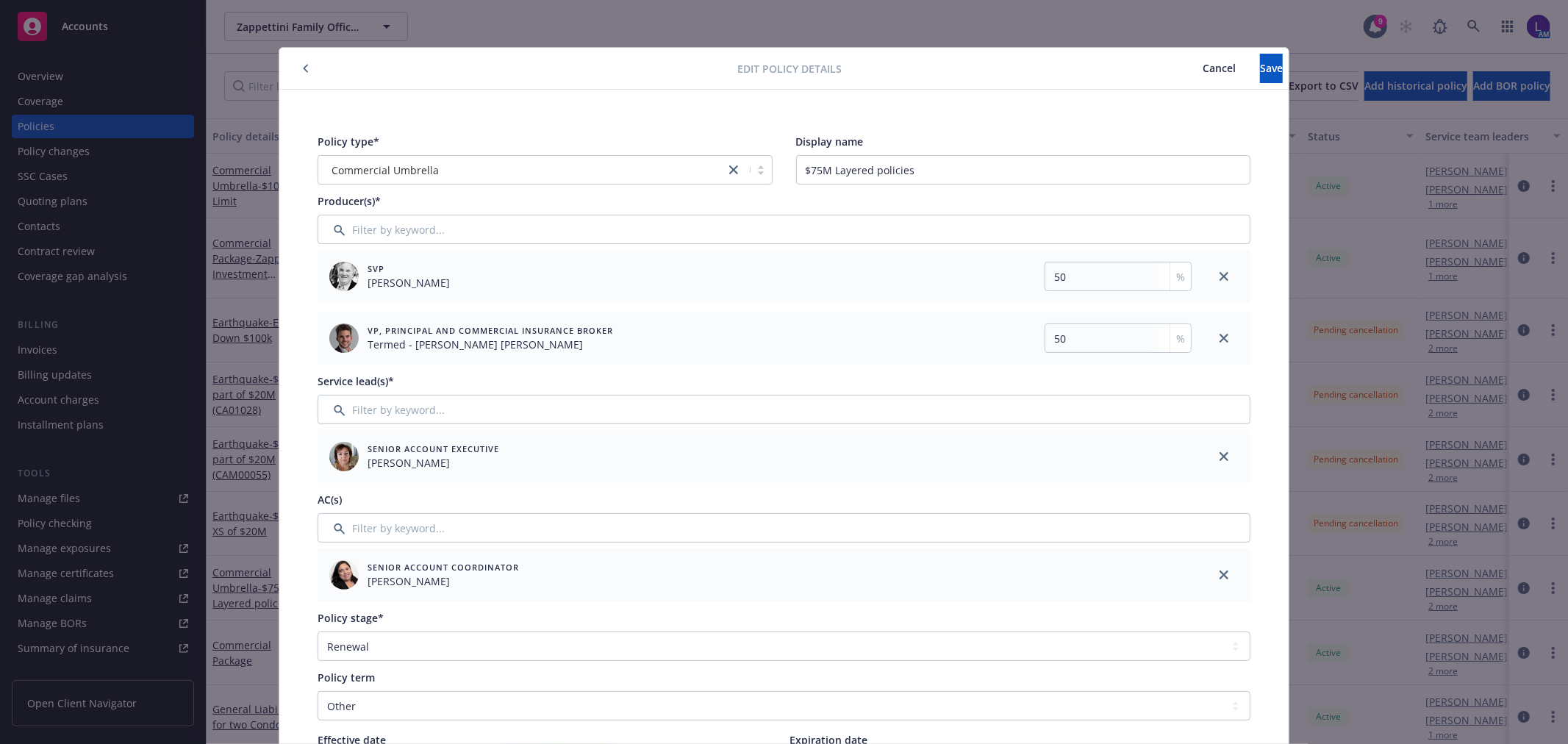
click at [1219, 333] on icon "close" at bounding box center [1224, 338] width 9 height 9
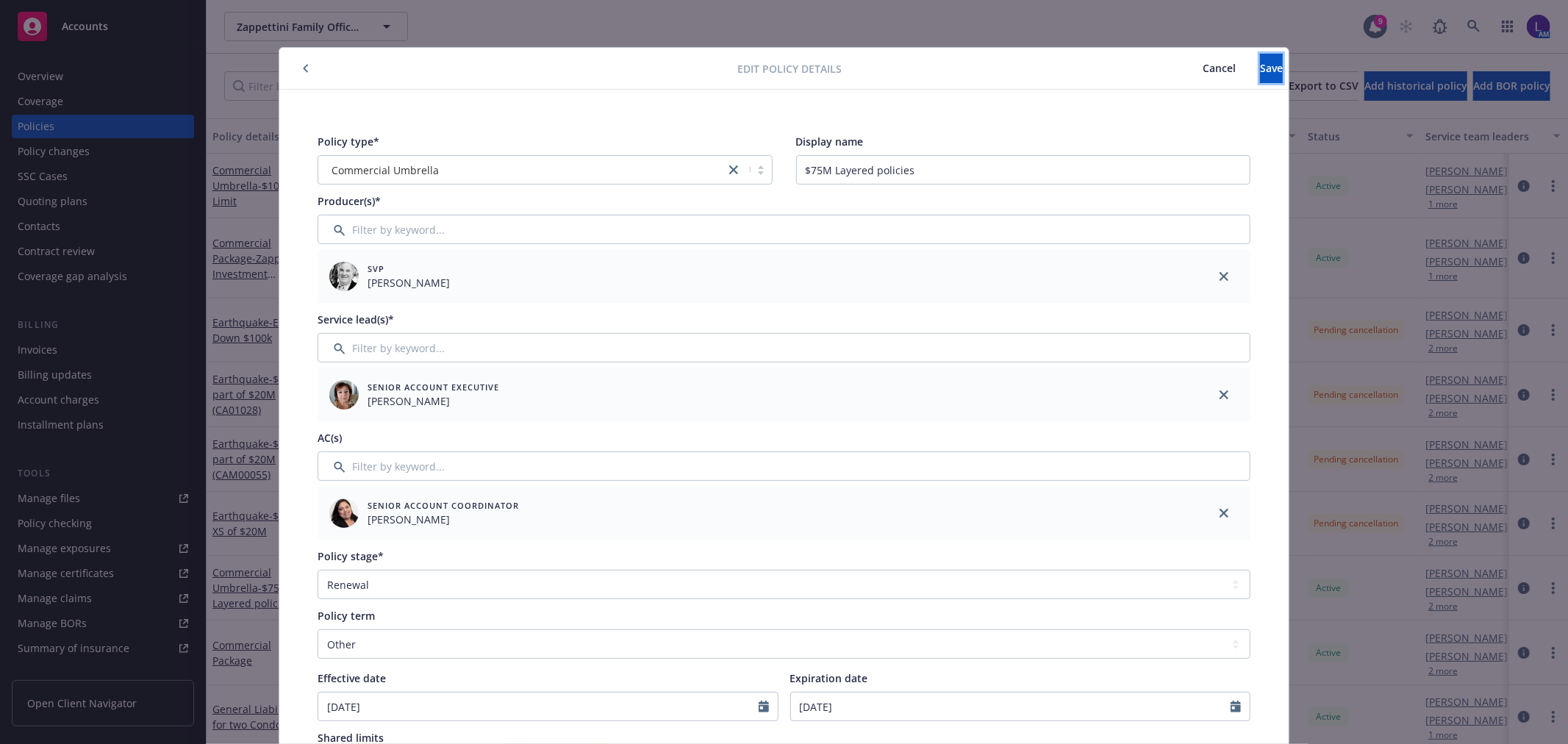
drag, startPoint x: 1217, startPoint y: 78, endPoint x: 1179, endPoint y: 73, distance: 38.3
click at [1260, 78] on button "Save" at bounding box center [1271, 68] width 23 height 29
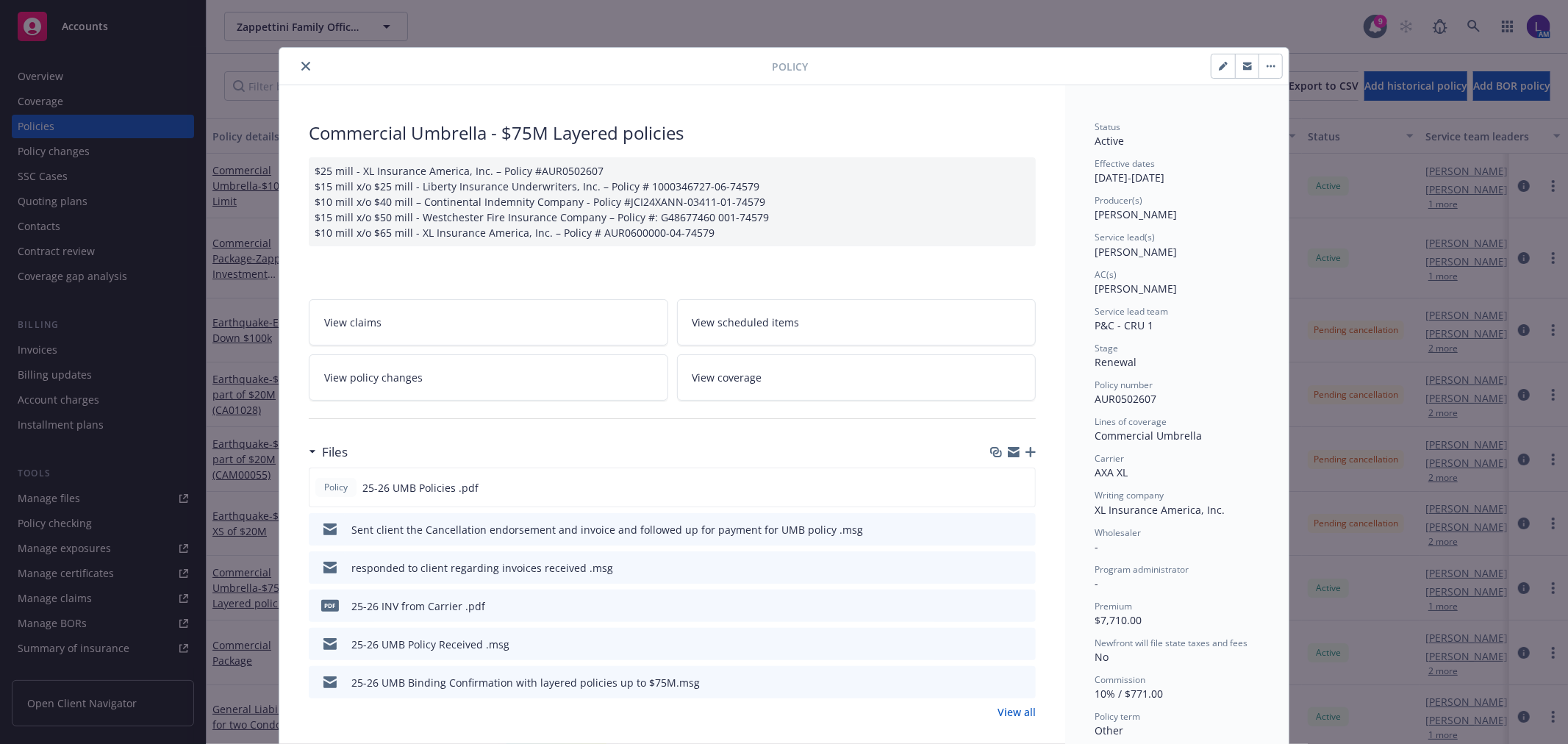
click at [301, 64] on icon "close" at bounding box center [306, 67] width 9 height 9
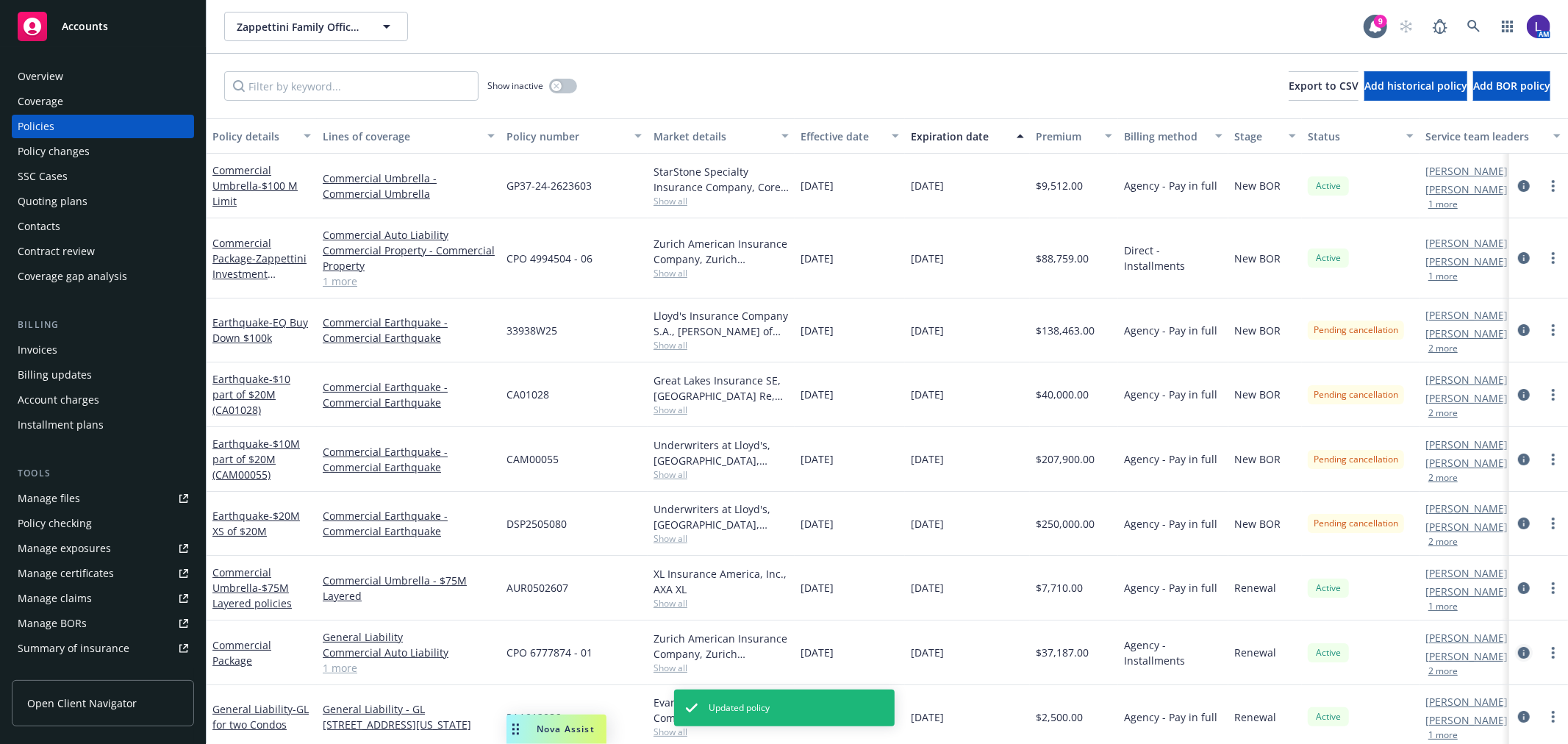
click at [1518, 655] on icon "circleInformation" at bounding box center [1524, 652] width 11 height 11
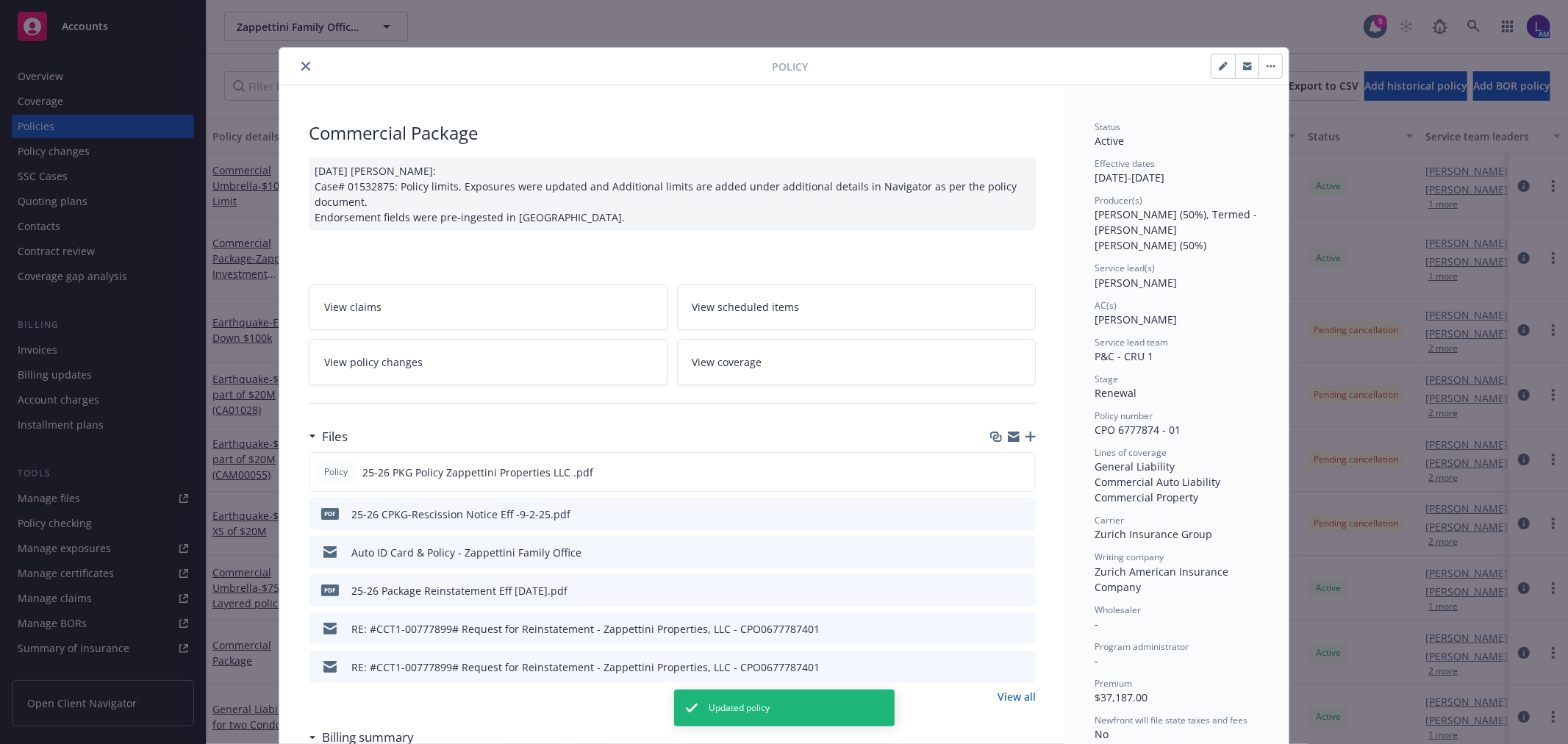
click at [1212, 62] on button "button" at bounding box center [1223, 66] width 24 height 24
select select "RENEWAL"
select select "12"
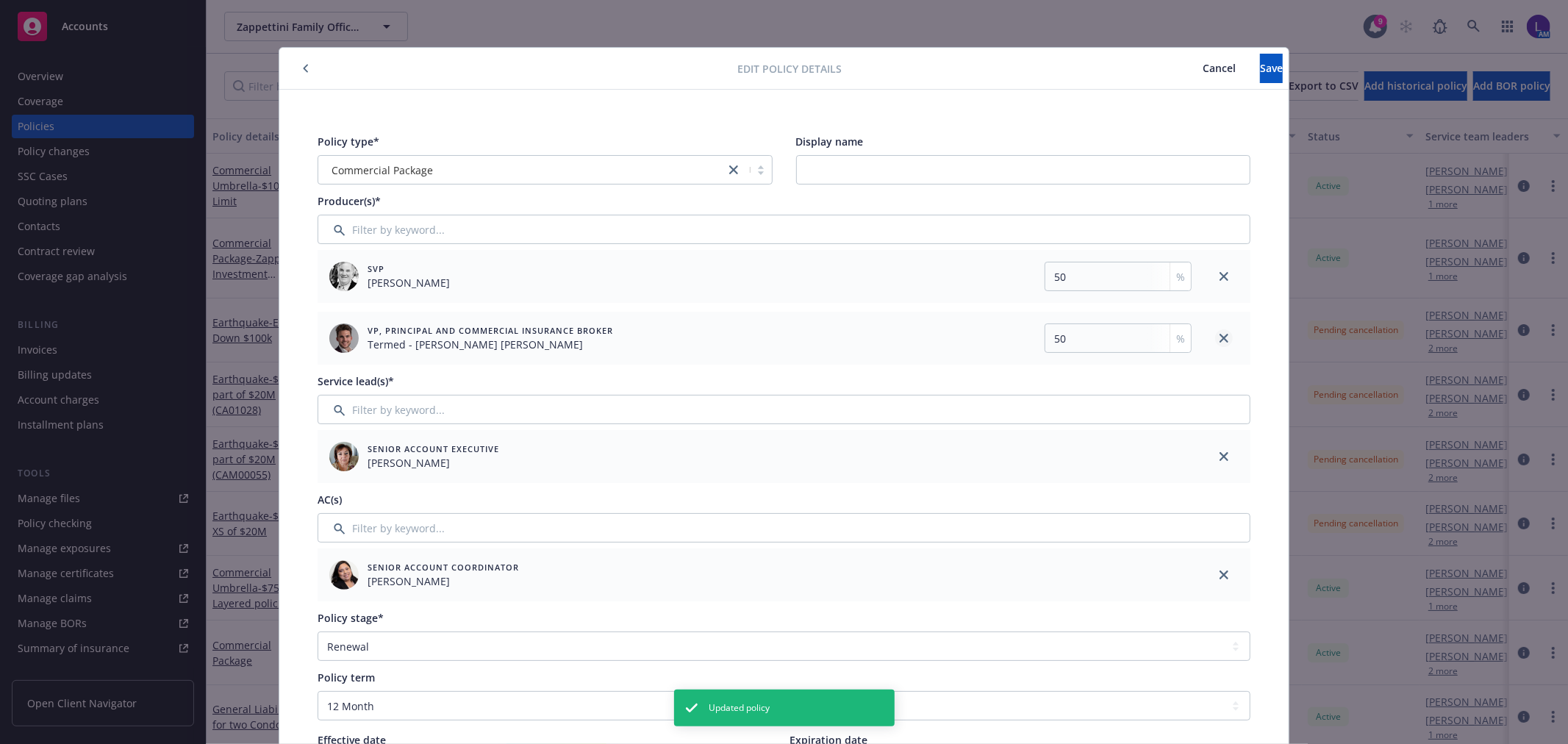
click at [1219, 339] on icon "close" at bounding box center [1224, 338] width 9 height 9
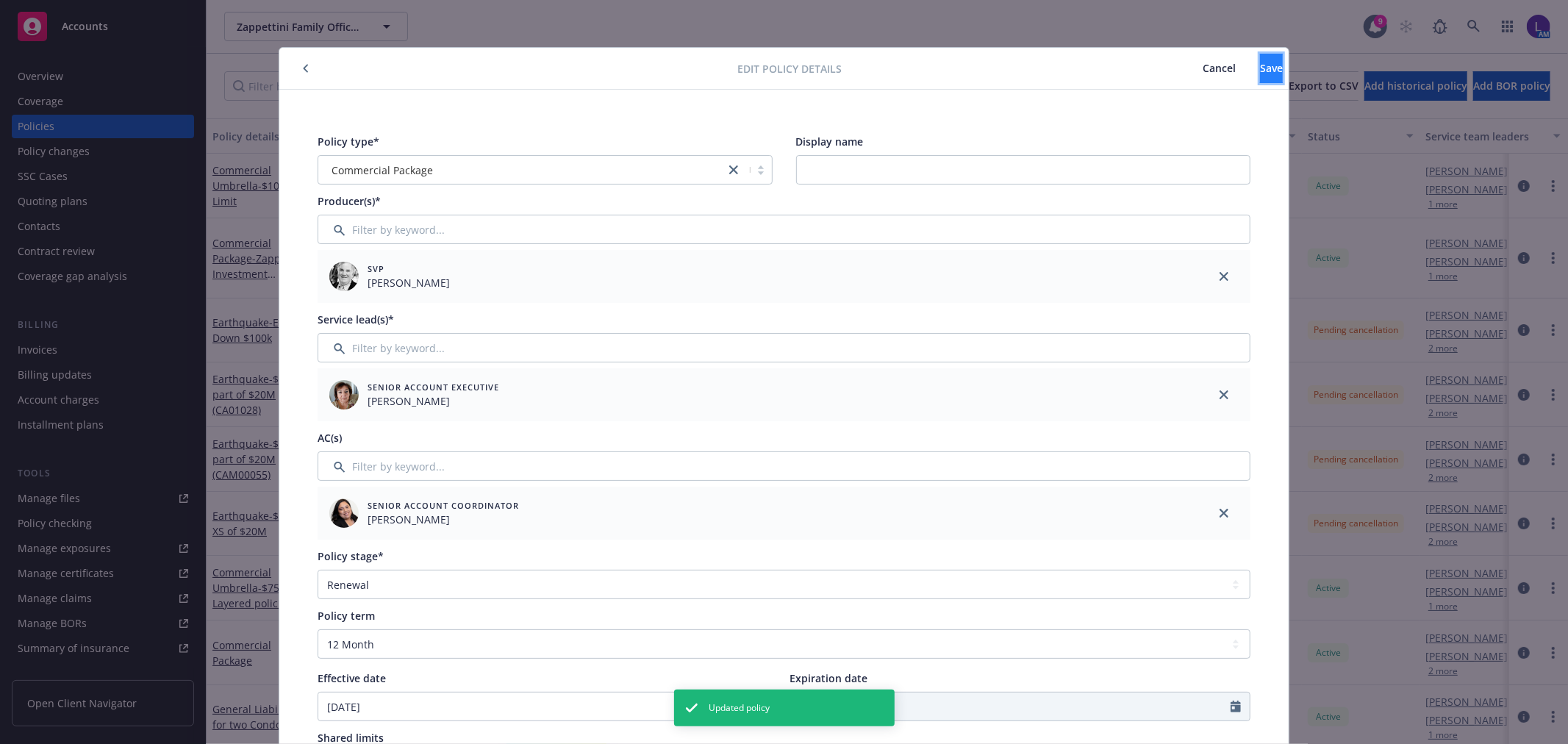
click at [1260, 72] on span "Save" at bounding box center [1271, 68] width 23 height 14
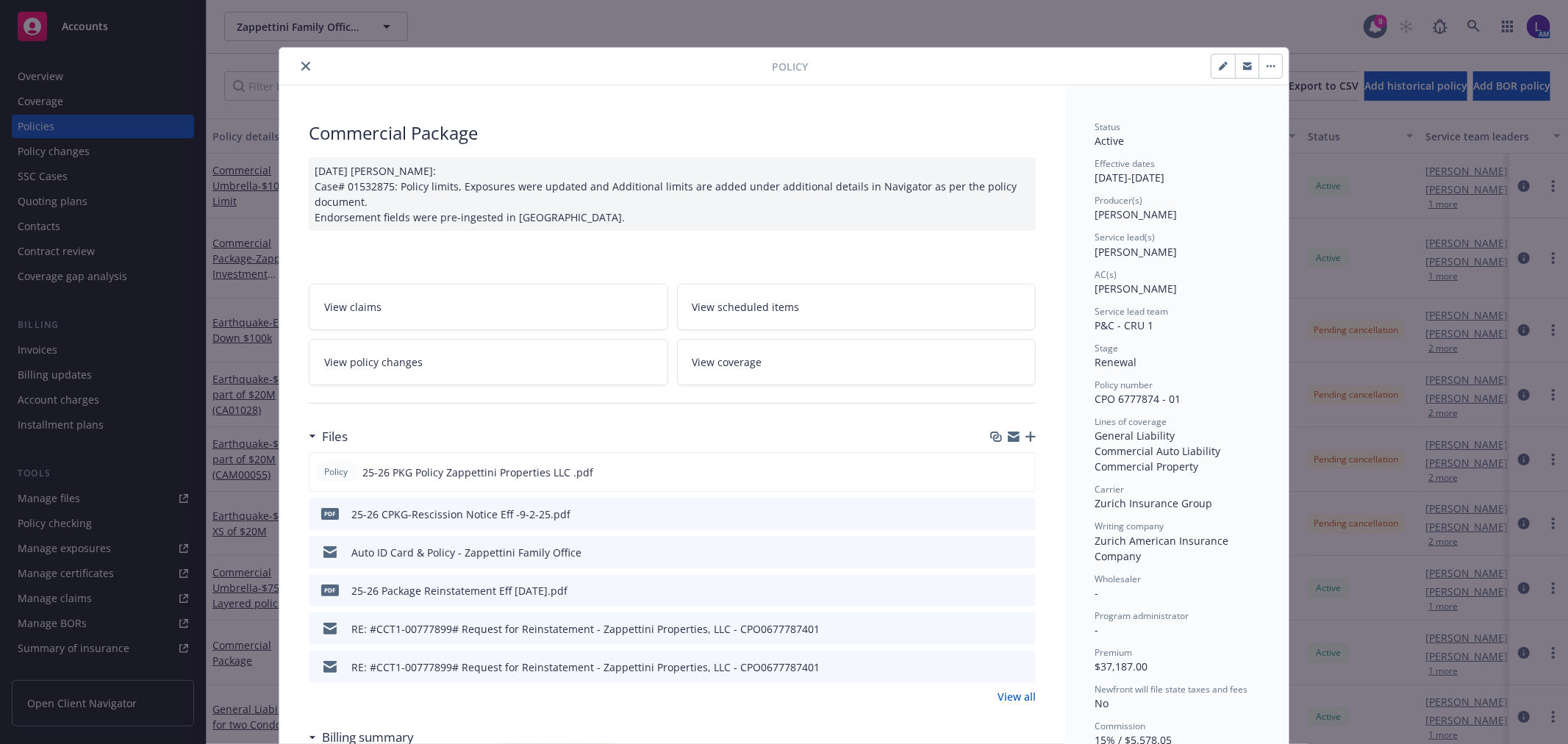
click at [301, 65] on icon "close" at bounding box center [306, 67] width 9 height 9
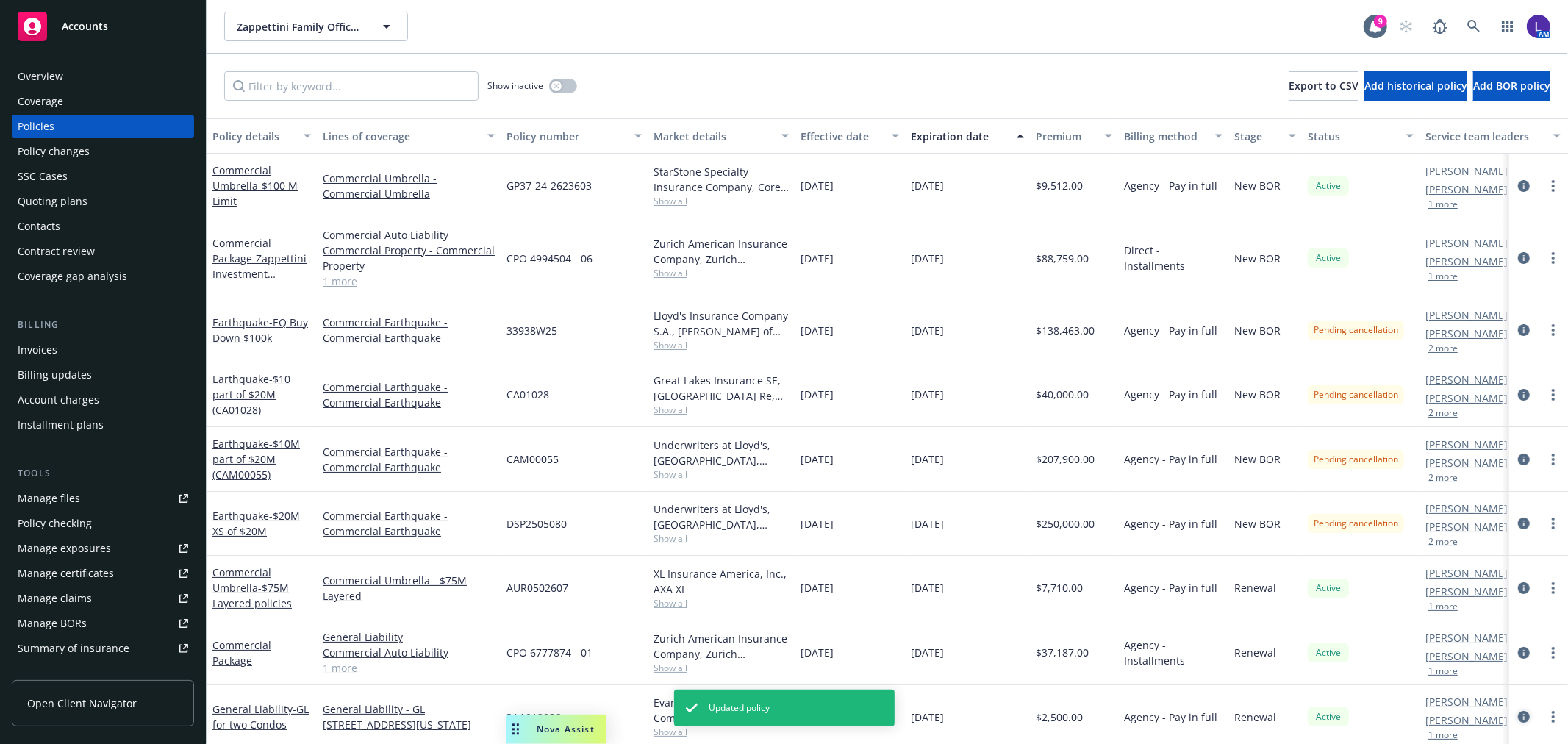
click at [1518, 716] on icon "circleInformation" at bounding box center [1524, 716] width 11 height 11
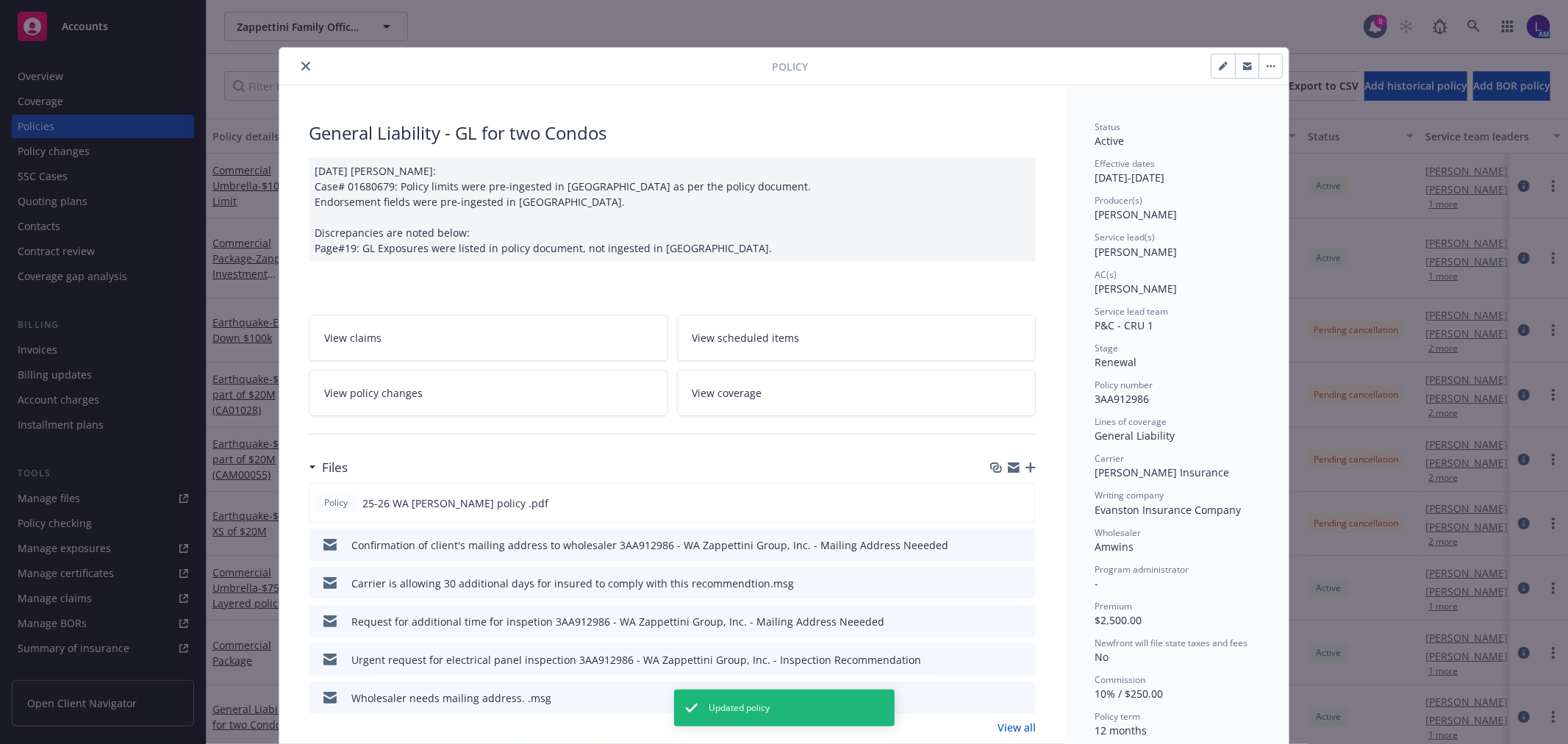
click at [1212, 67] on button "button" at bounding box center [1223, 66] width 24 height 24
select select "RENEWAL"
select select "12"
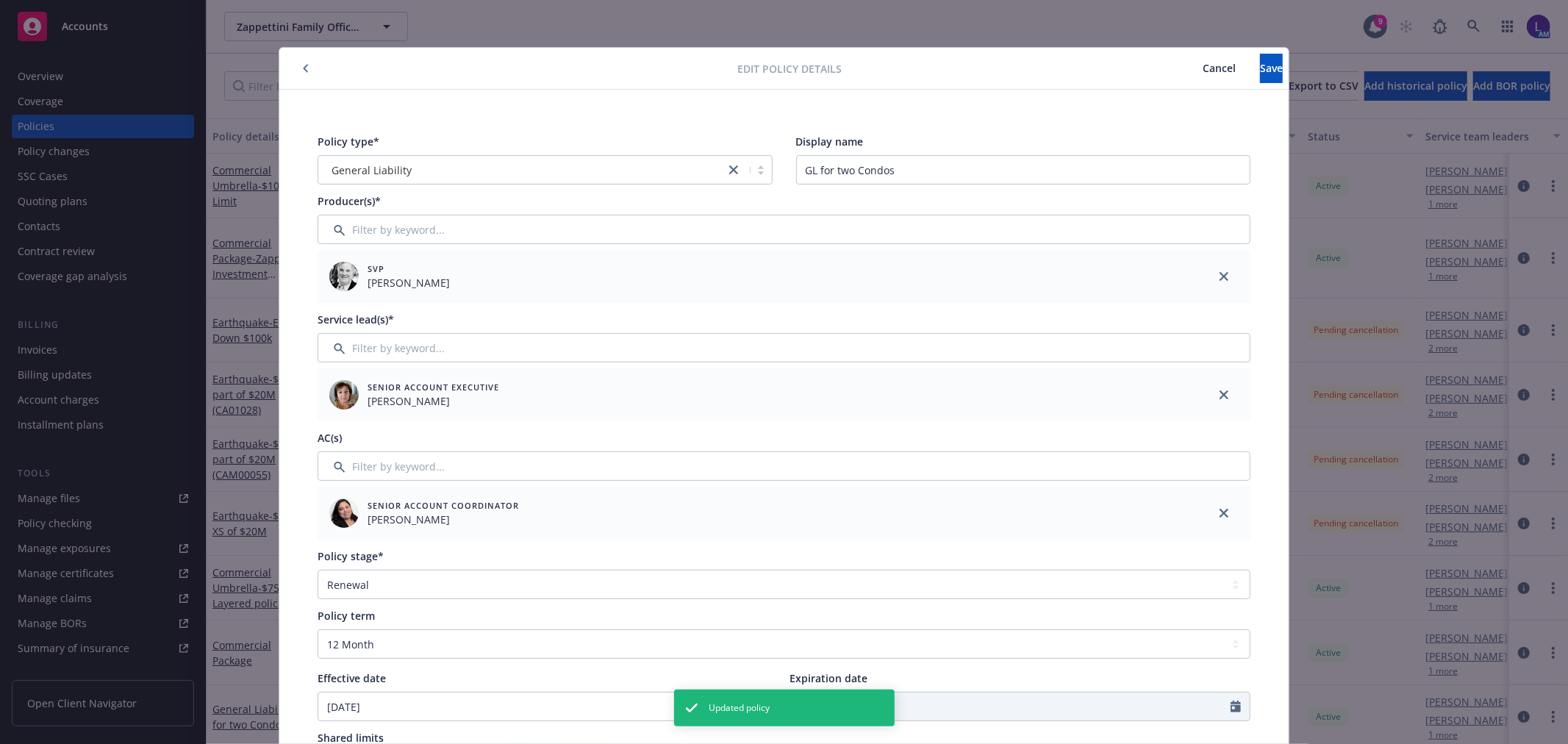
click at [1179, 59] on button "Cancel" at bounding box center [1219, 68] width 82 height 29
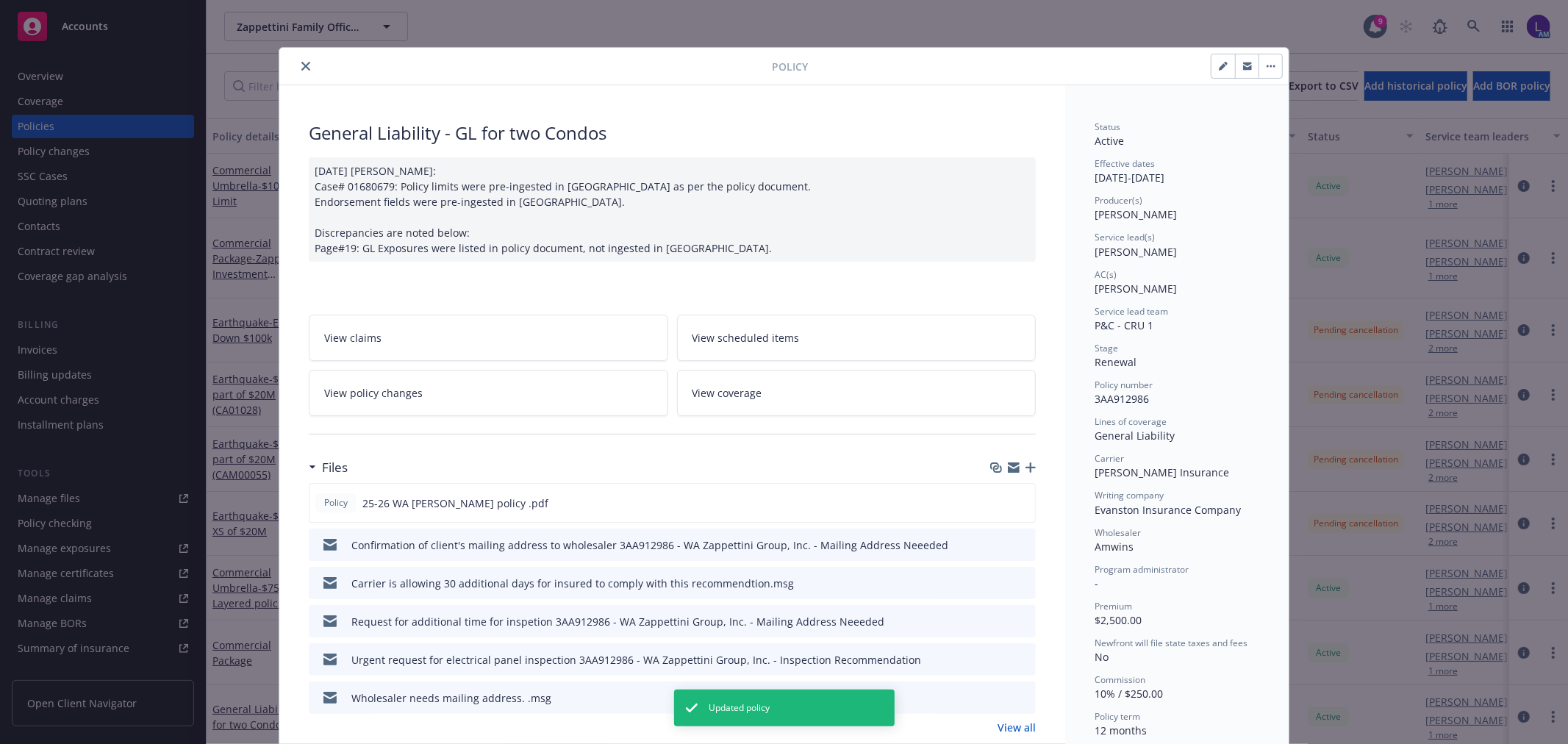
click at [303, 66] on icon "close" at bounding box center [306, 67] width 9 height 9
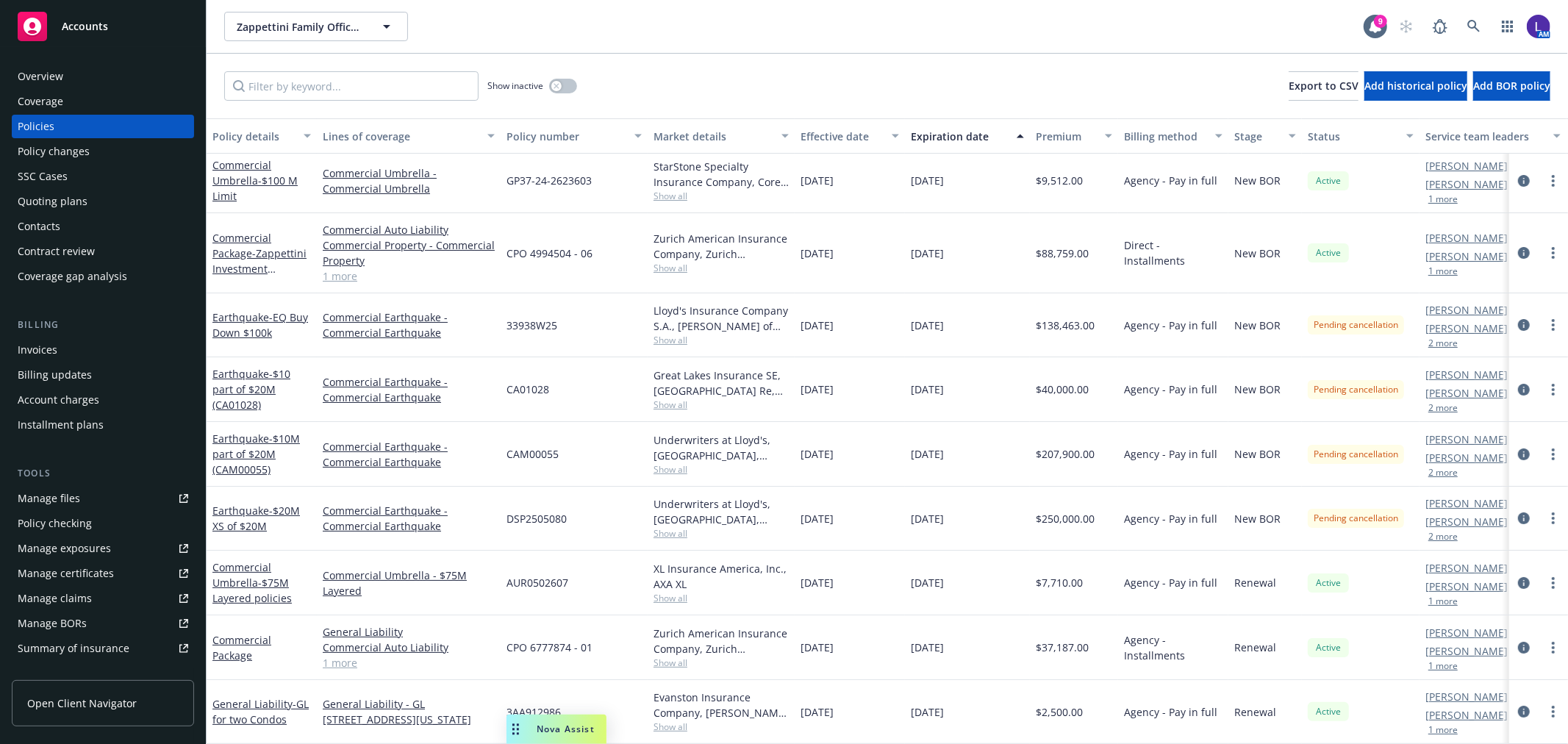
scroll to position [18, 0]
click at [1436, 726] on button "1 more" at bounding box center [1443, 730] width 29 height 9
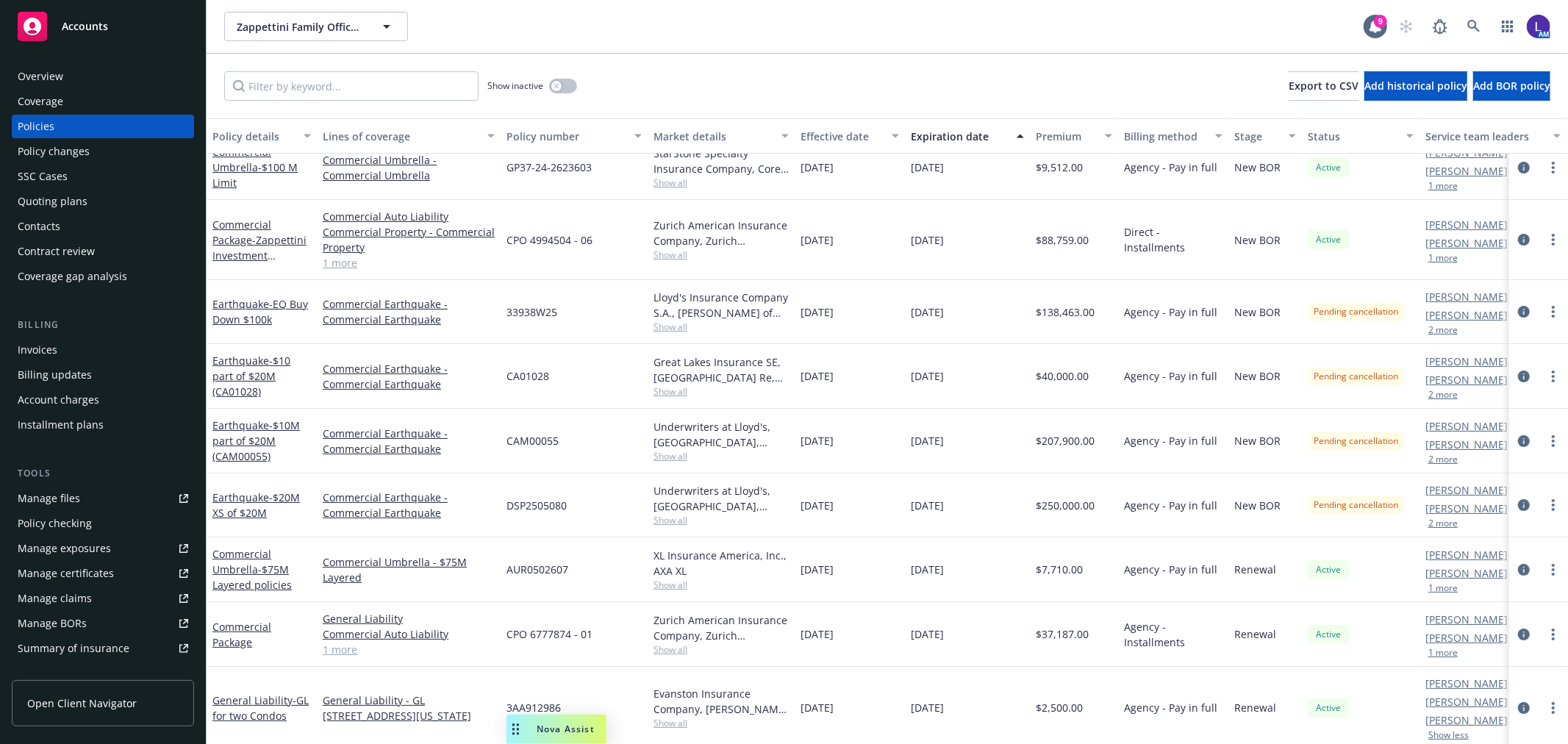
click at [1438, 651] on button "1 more" at bounding box center [1443, 653] width 29 height 9
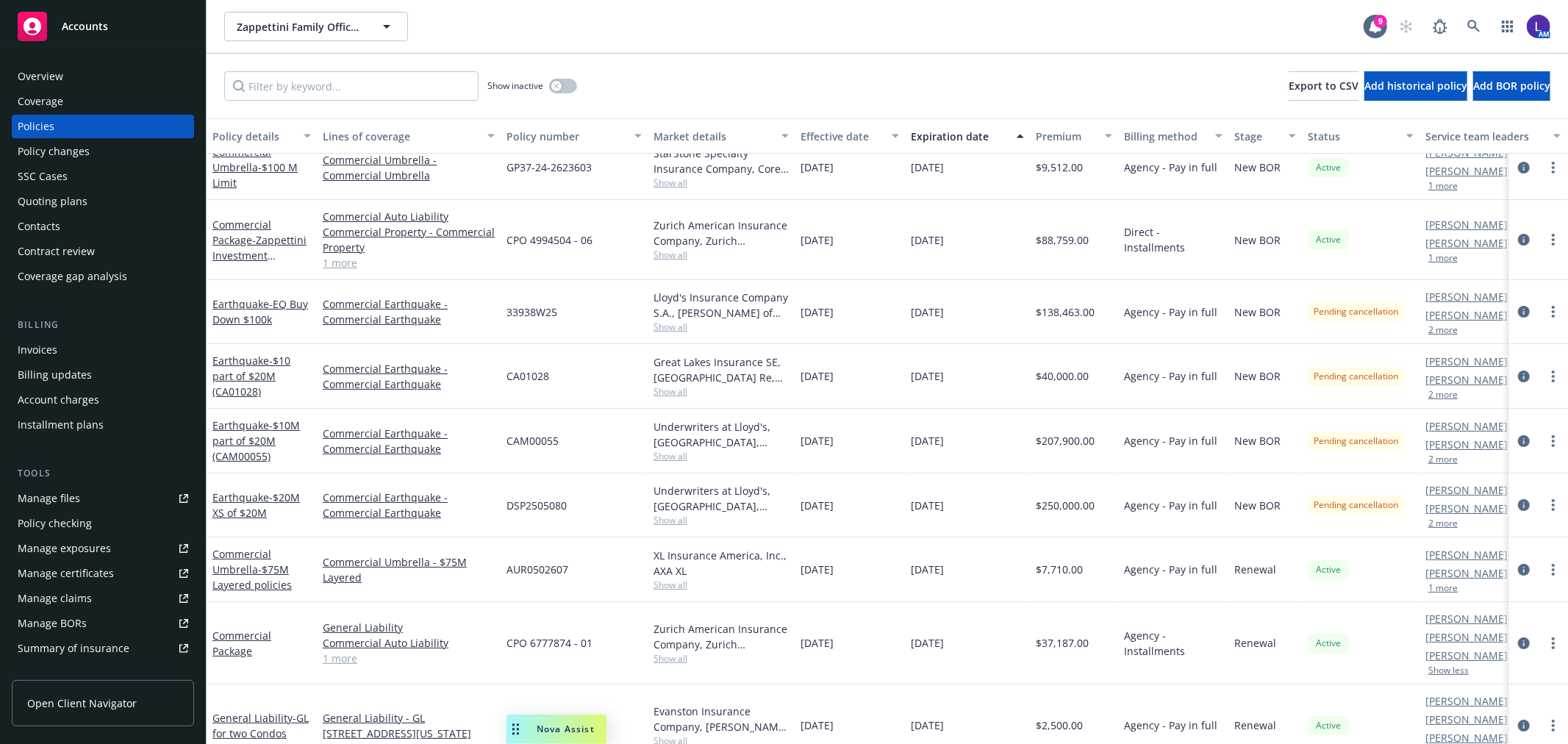
click at [1439, 586] on button "1 more" at bounding box center [1443, 588] width 29 height 9
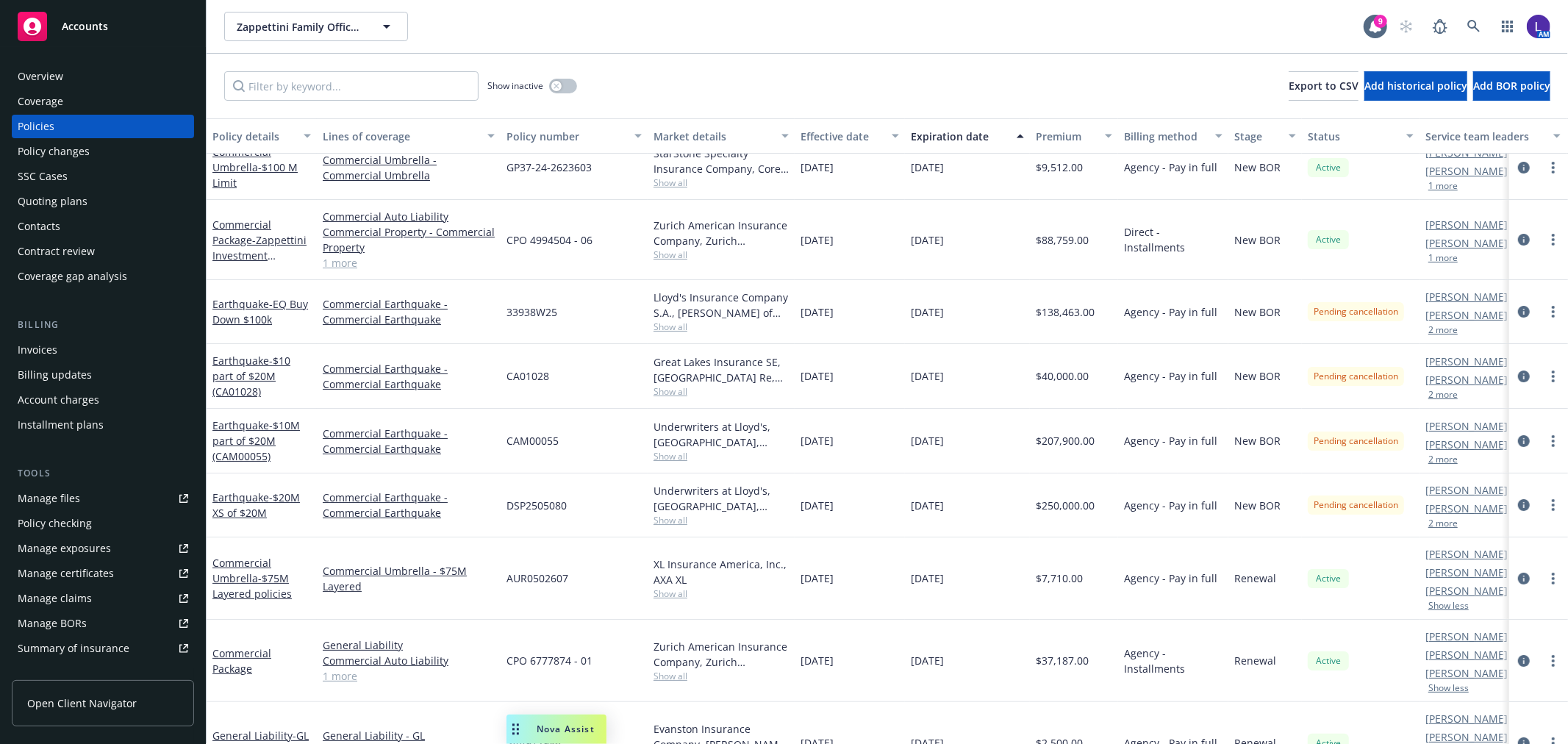
click at [1433, 261] on button "1 more" at bounding box center [1443, 258] width 29 height 9
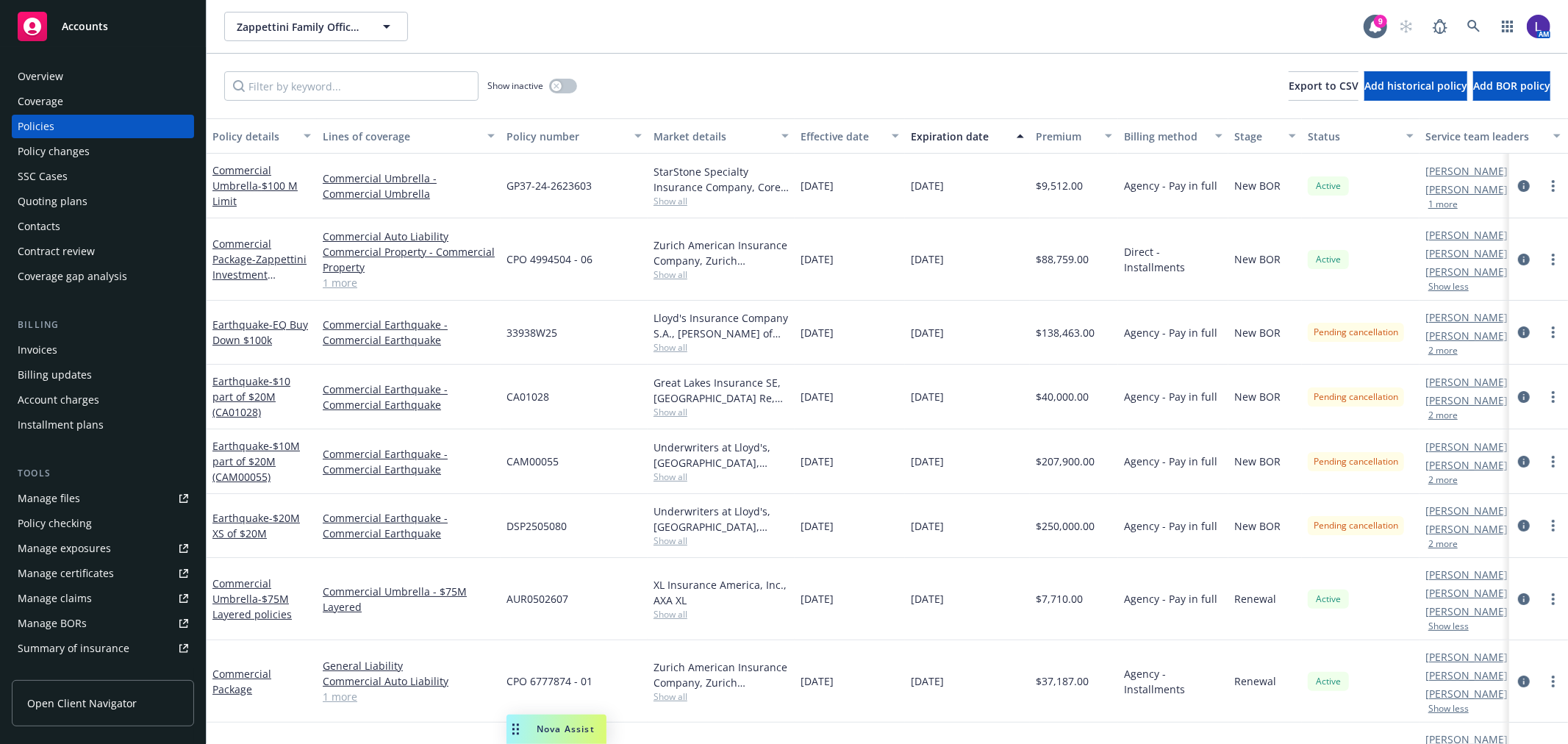
click at [1446, 200] on button "1 more" at bounding box center [1443, 204] width 29 height 9
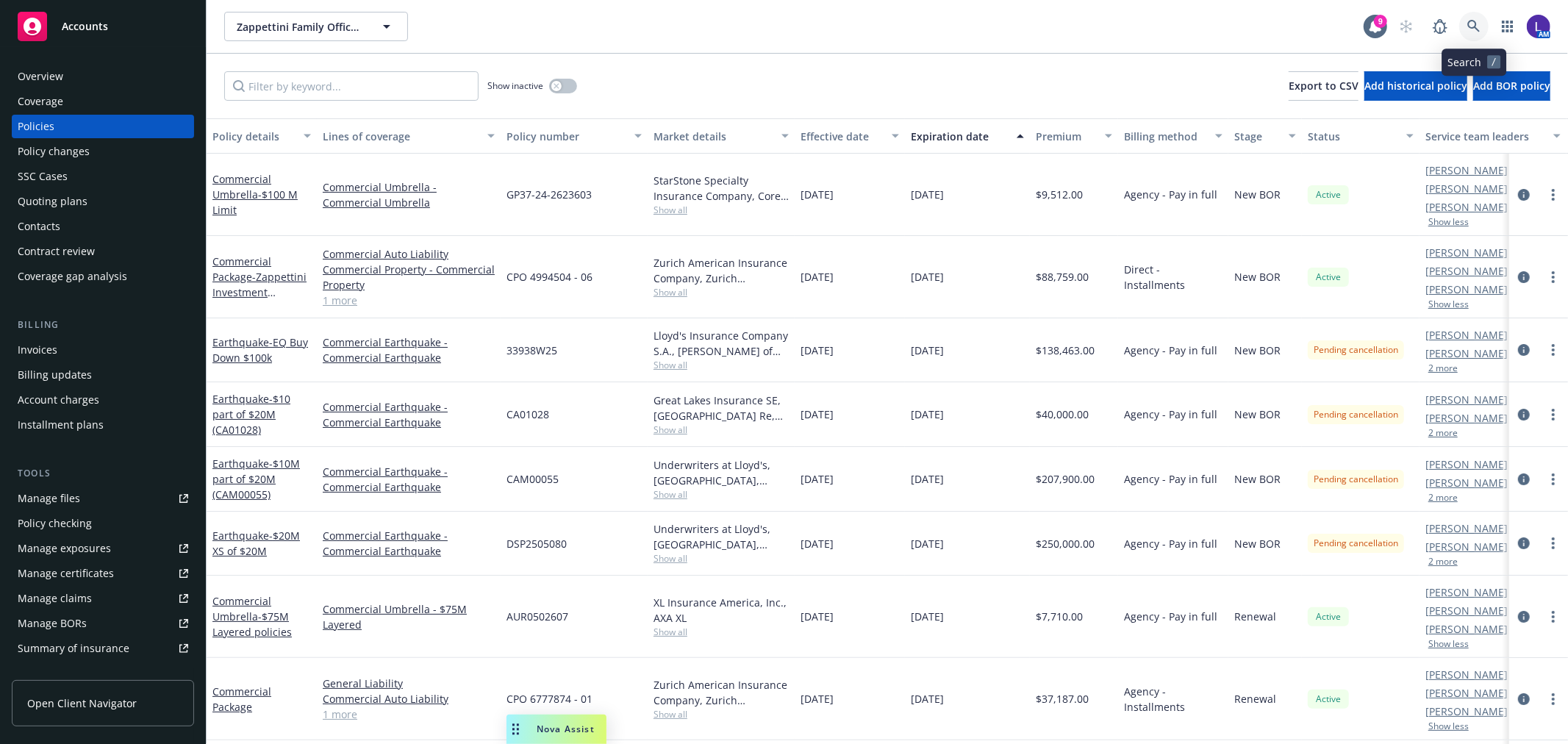
click at [1470, 20] on icon at bounding box center [1473, 26] width 12 height 12
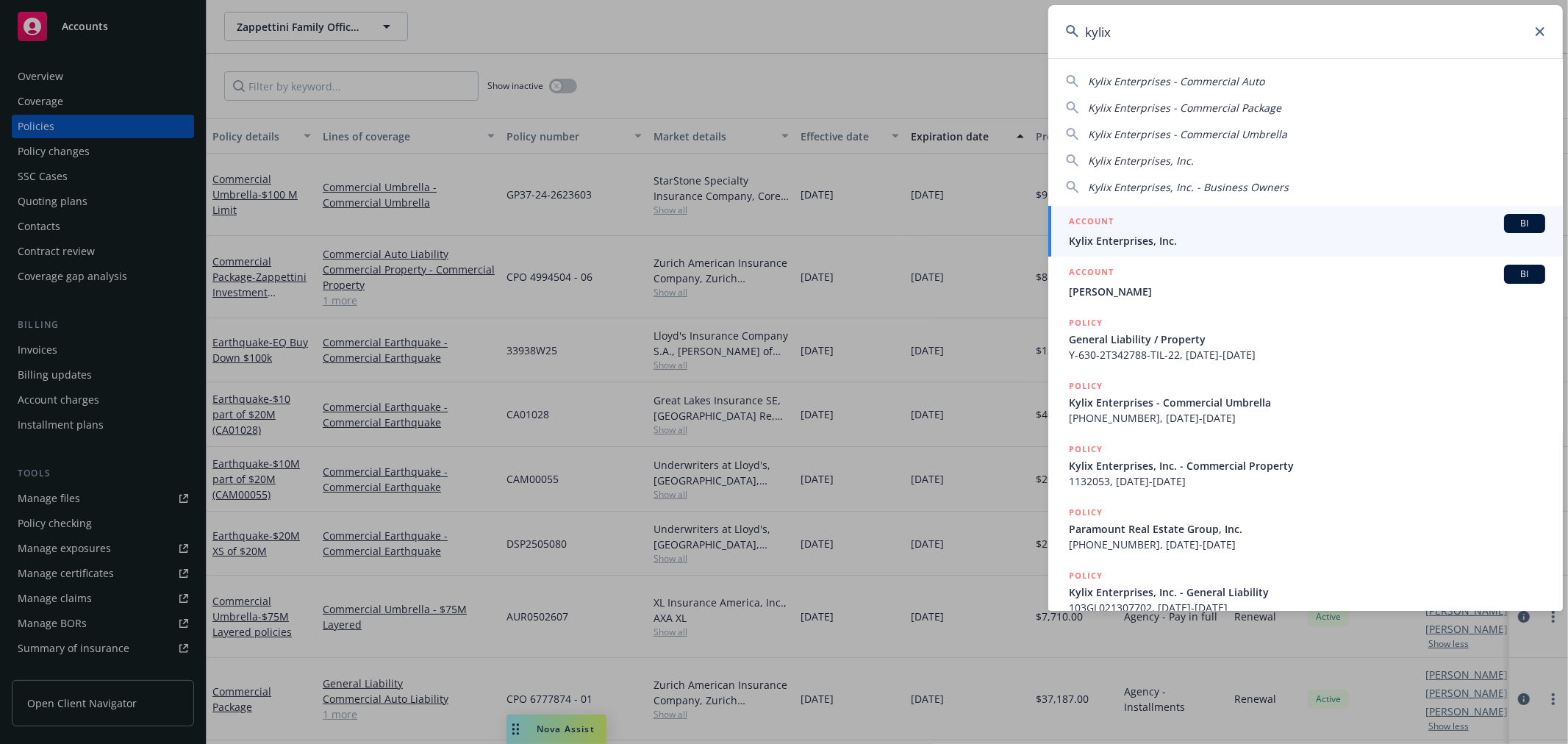
type input "kylix"
click at [1111, 224] on h5 "ACCOUNT" at bounding box center [1091, 223] width 45 height 18
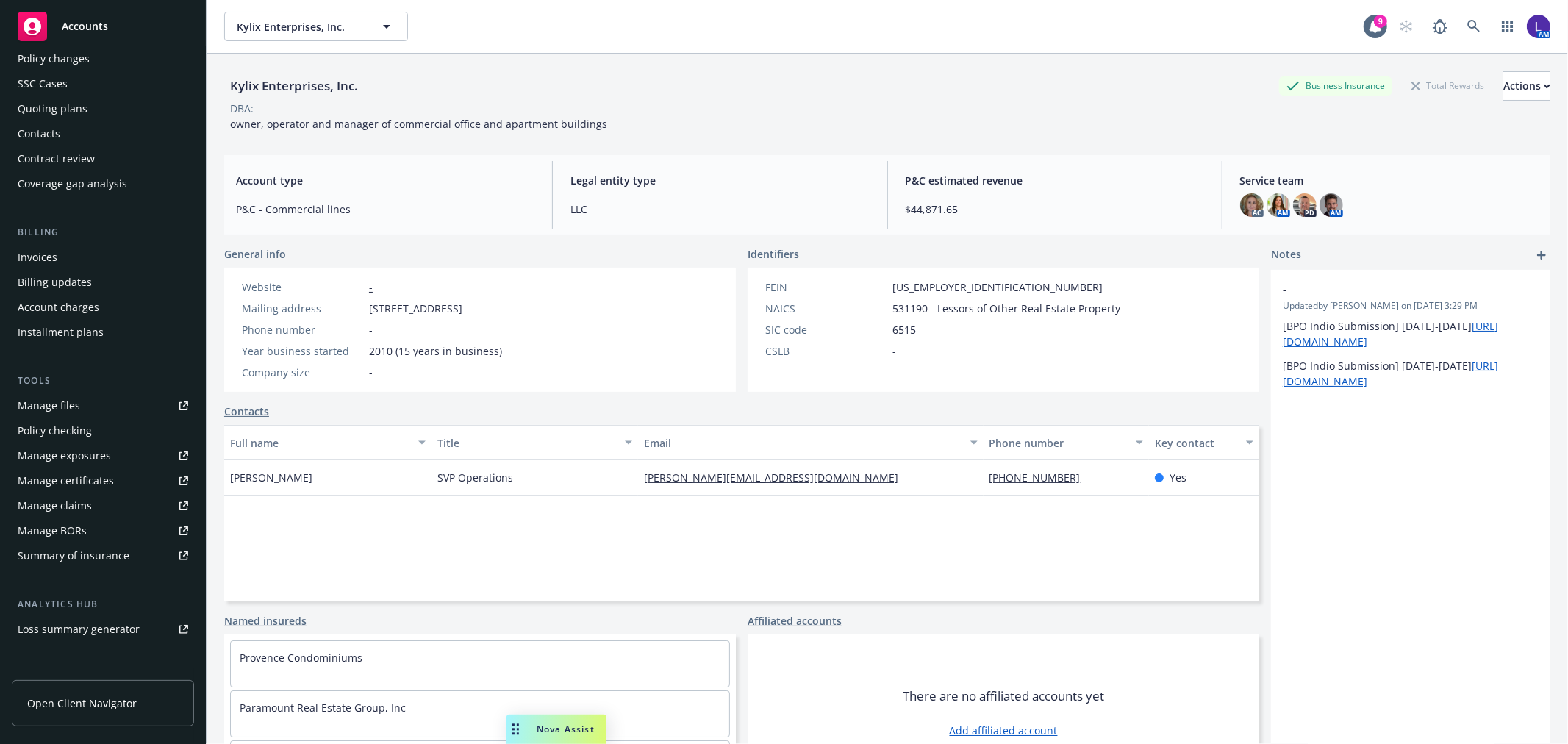
scroll to position [238, 0]
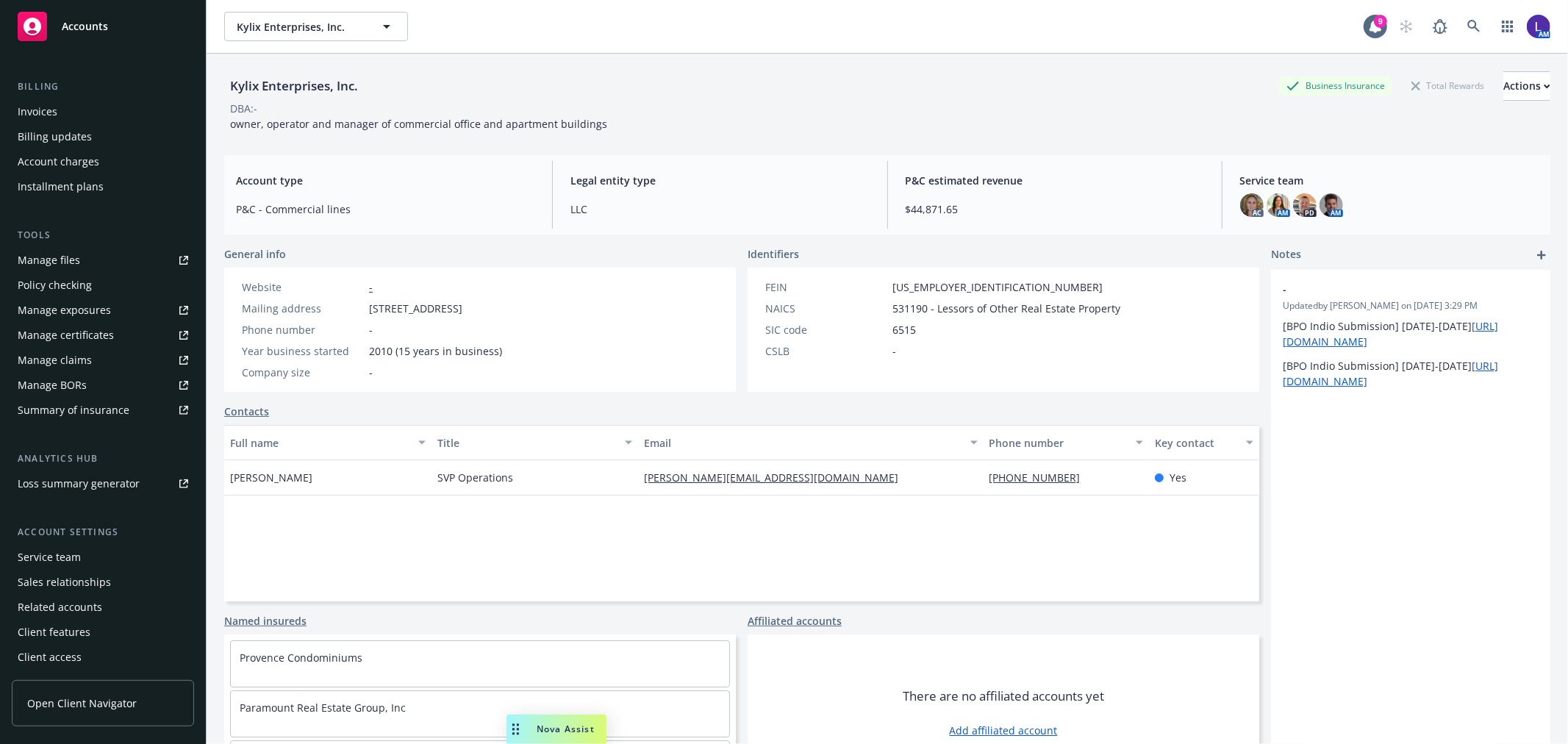
click at [70, 553] on div "Service team" at bounding box center [49, 557] width 63 height 24
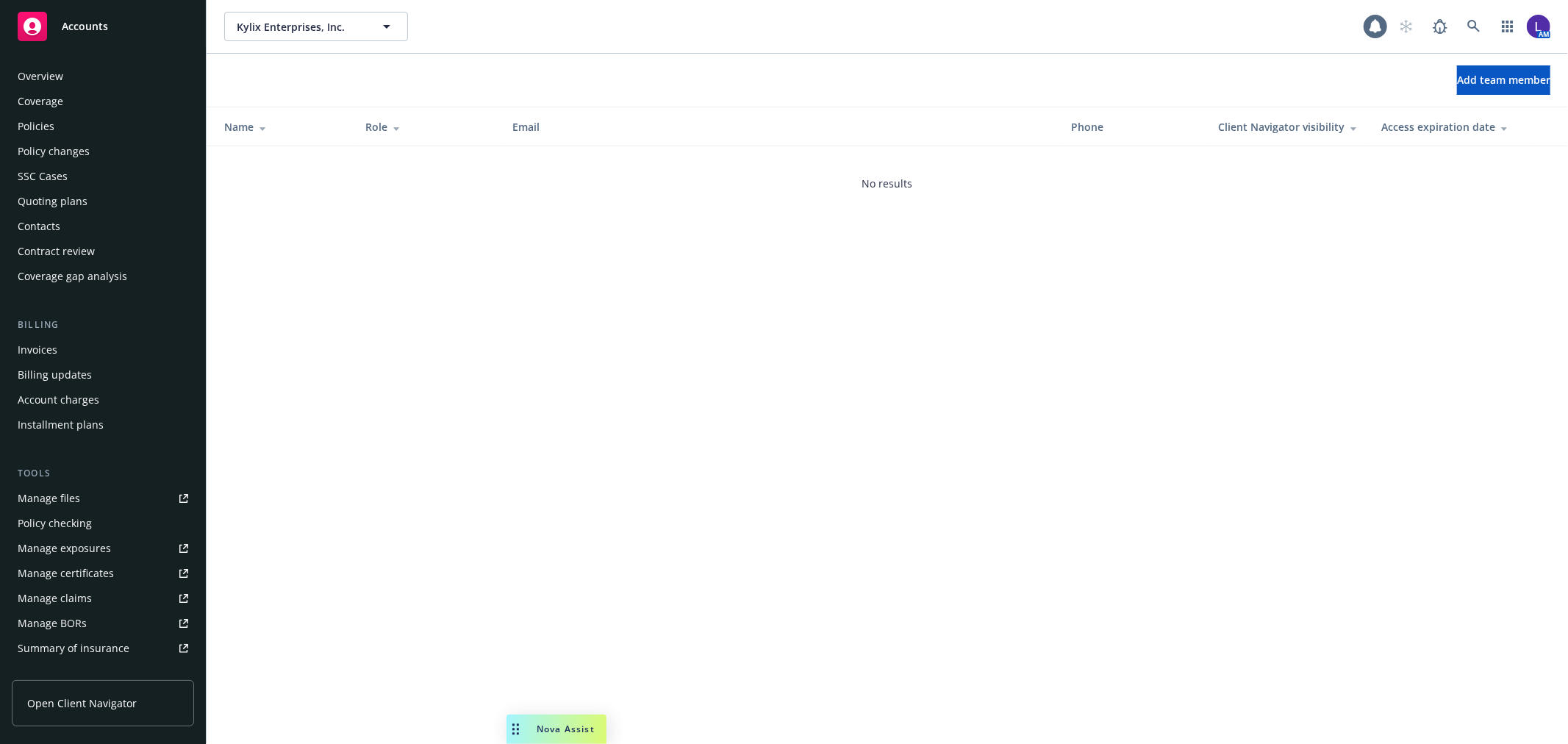
scroll to position [239, 0]
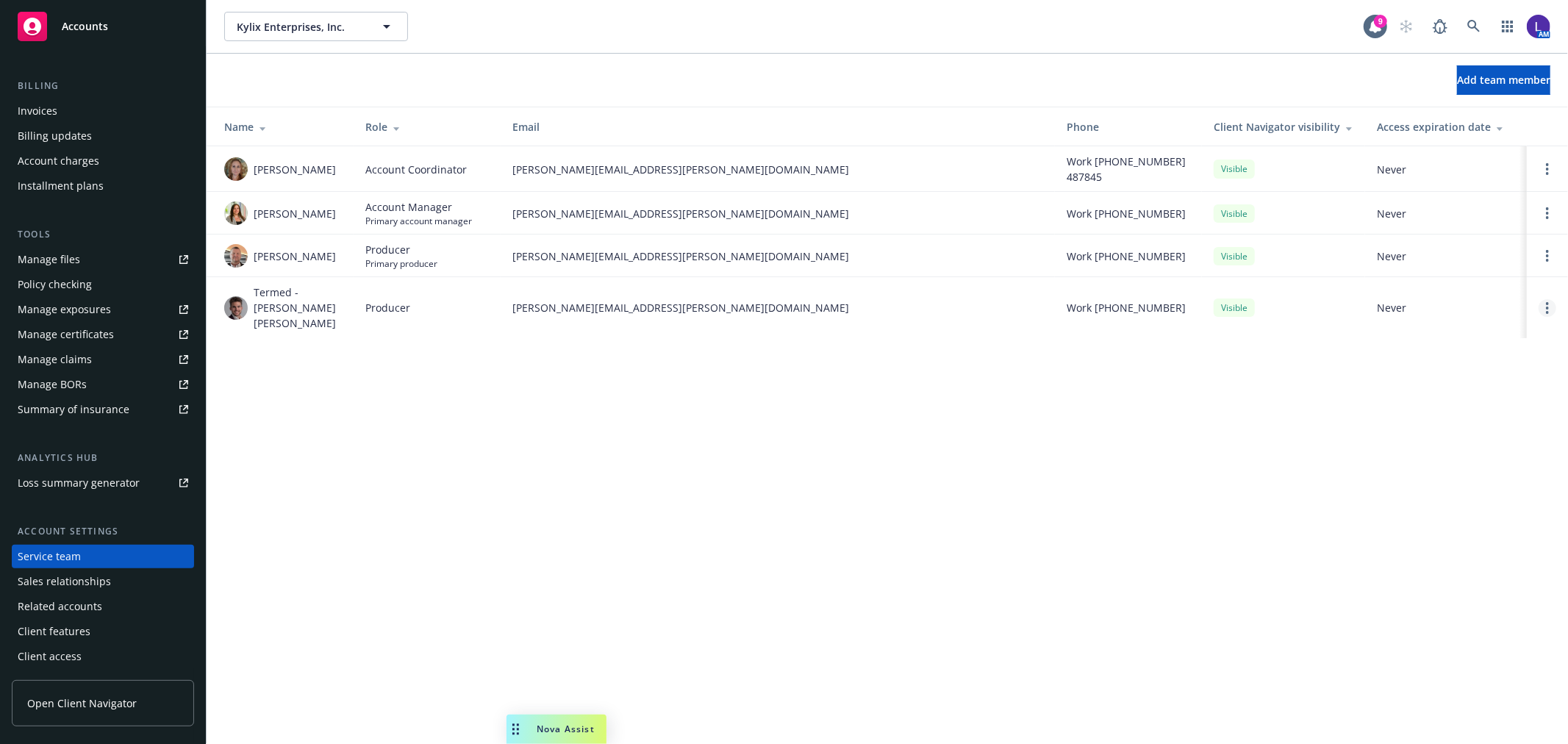
click at [1547, 302] on circle "Open options" at bounding box center [1547, 304] width 3 height 3
click at [1431, 262] on span "Remove producer" at bounding box center [1426, 258] width 122 height 14
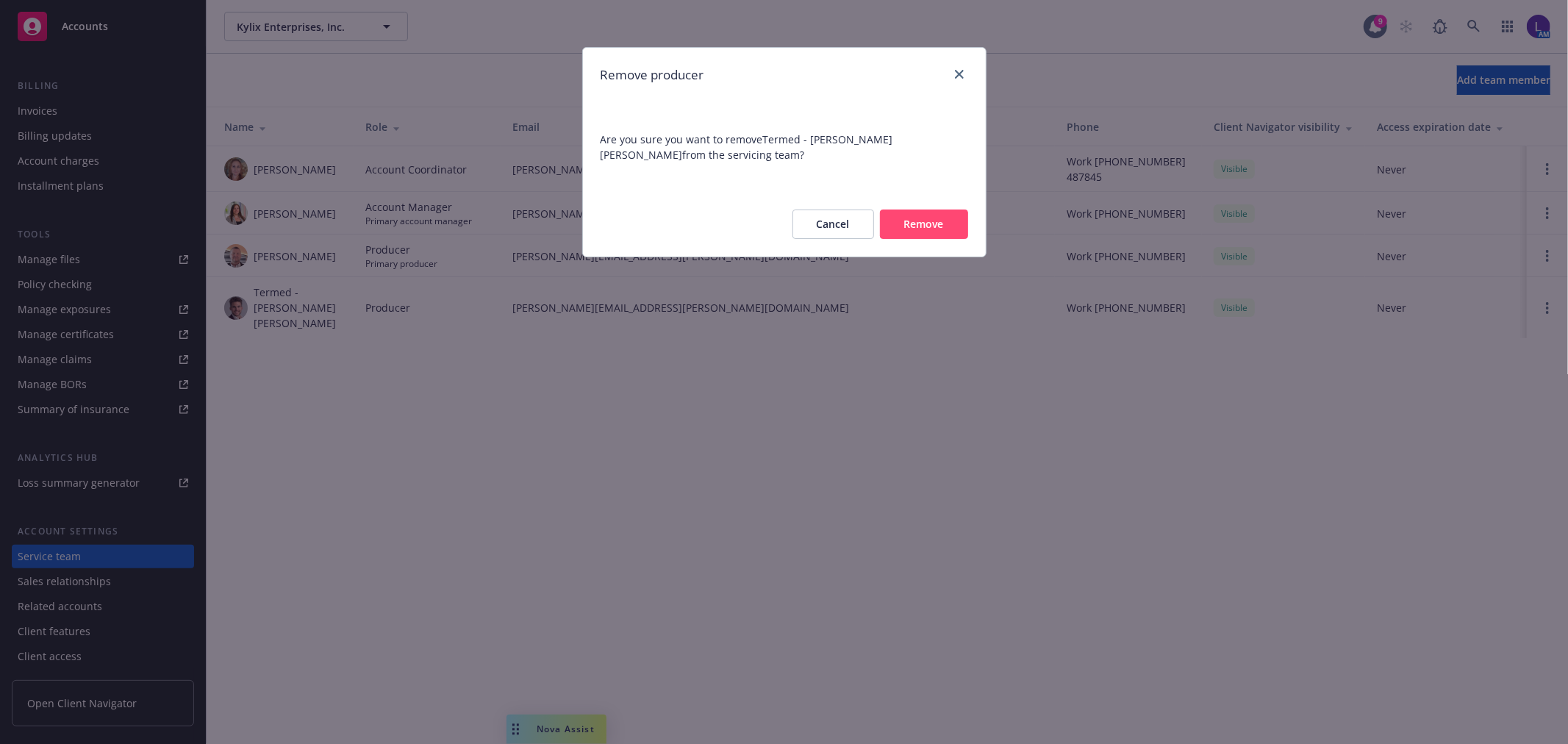
click at [916, 231] on button "Remove" at bounding box center [923, 224] width 88 height 29
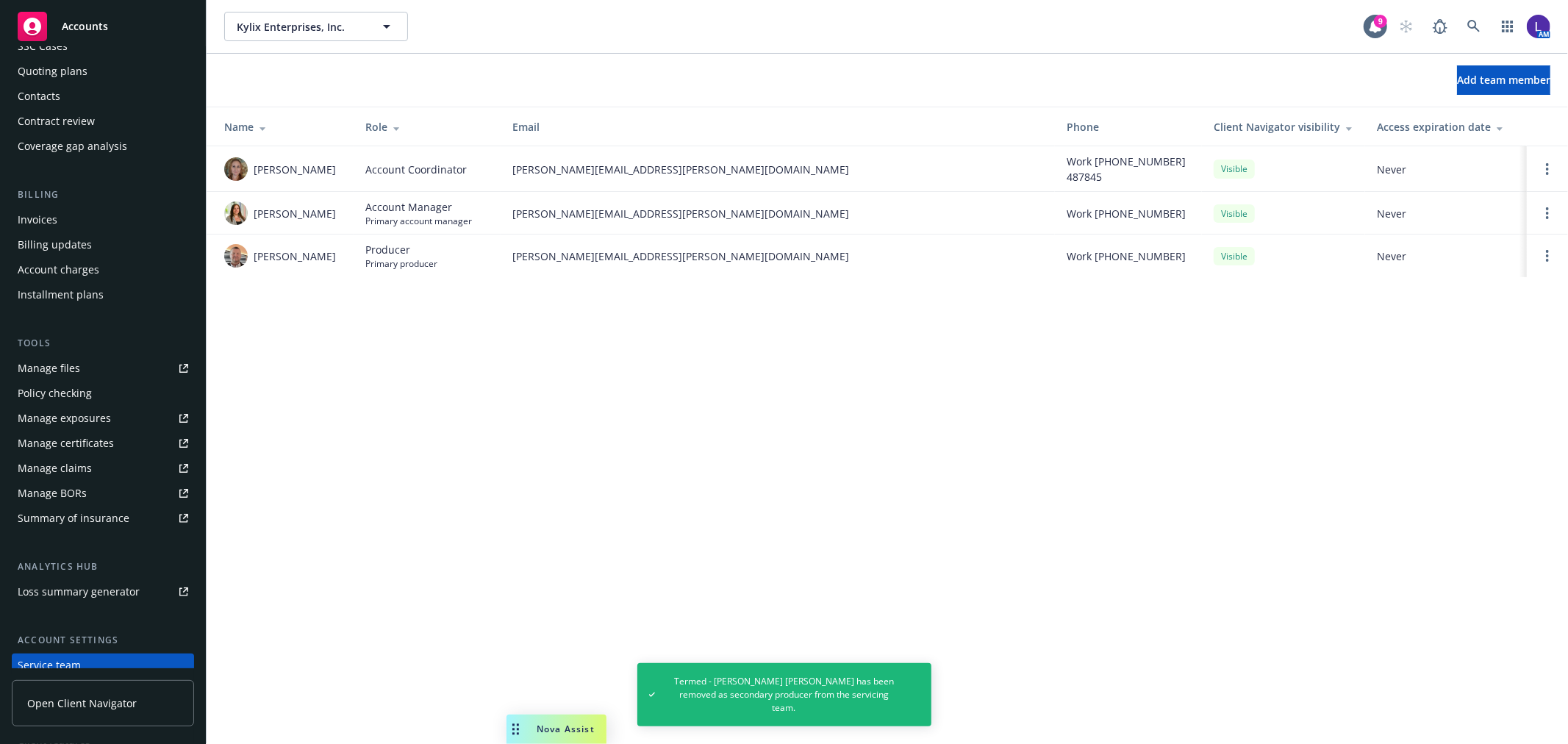
scroll to position [0, 0]
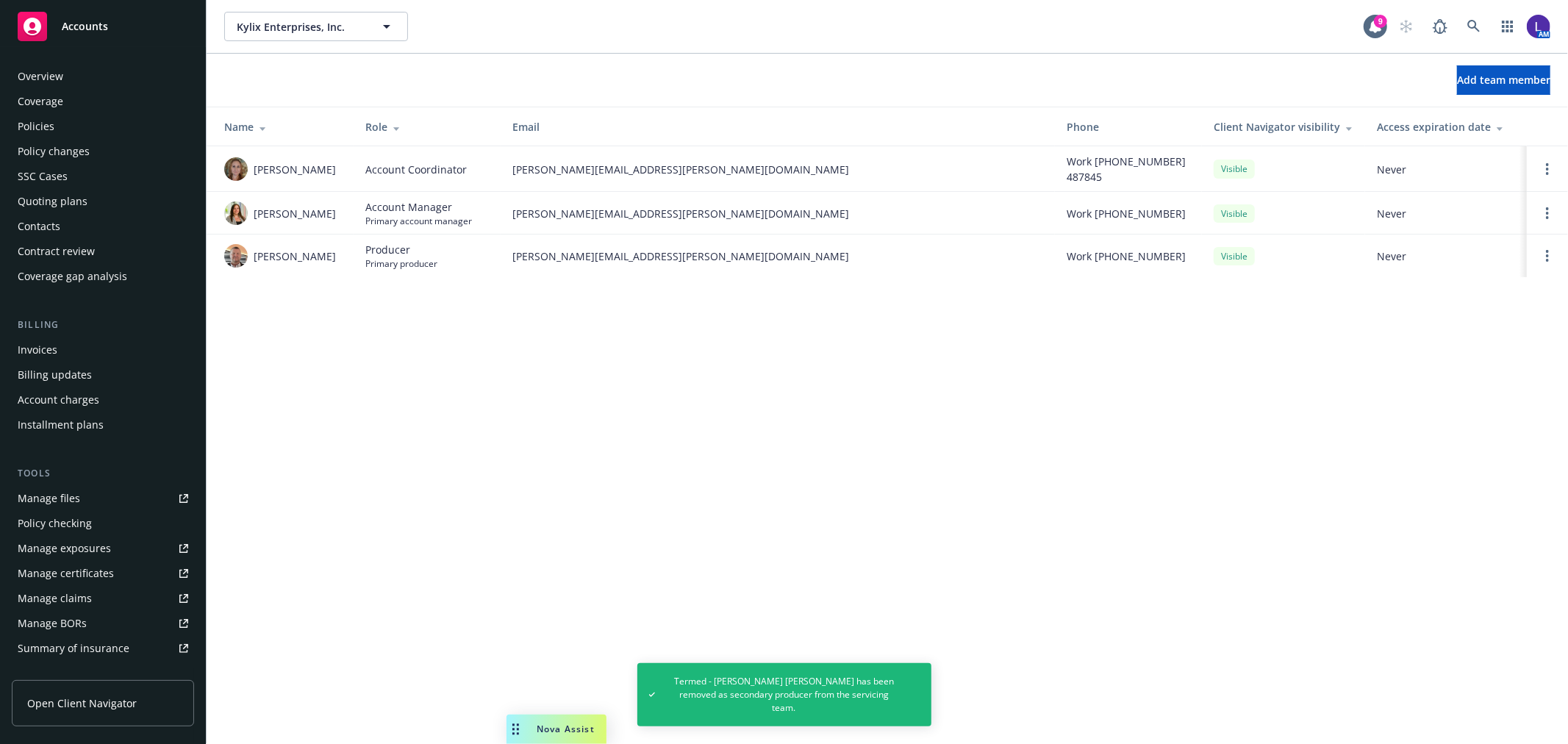
click at [46, 119] on div "Policies" at bounding box center [36, 126] width 37 height 24
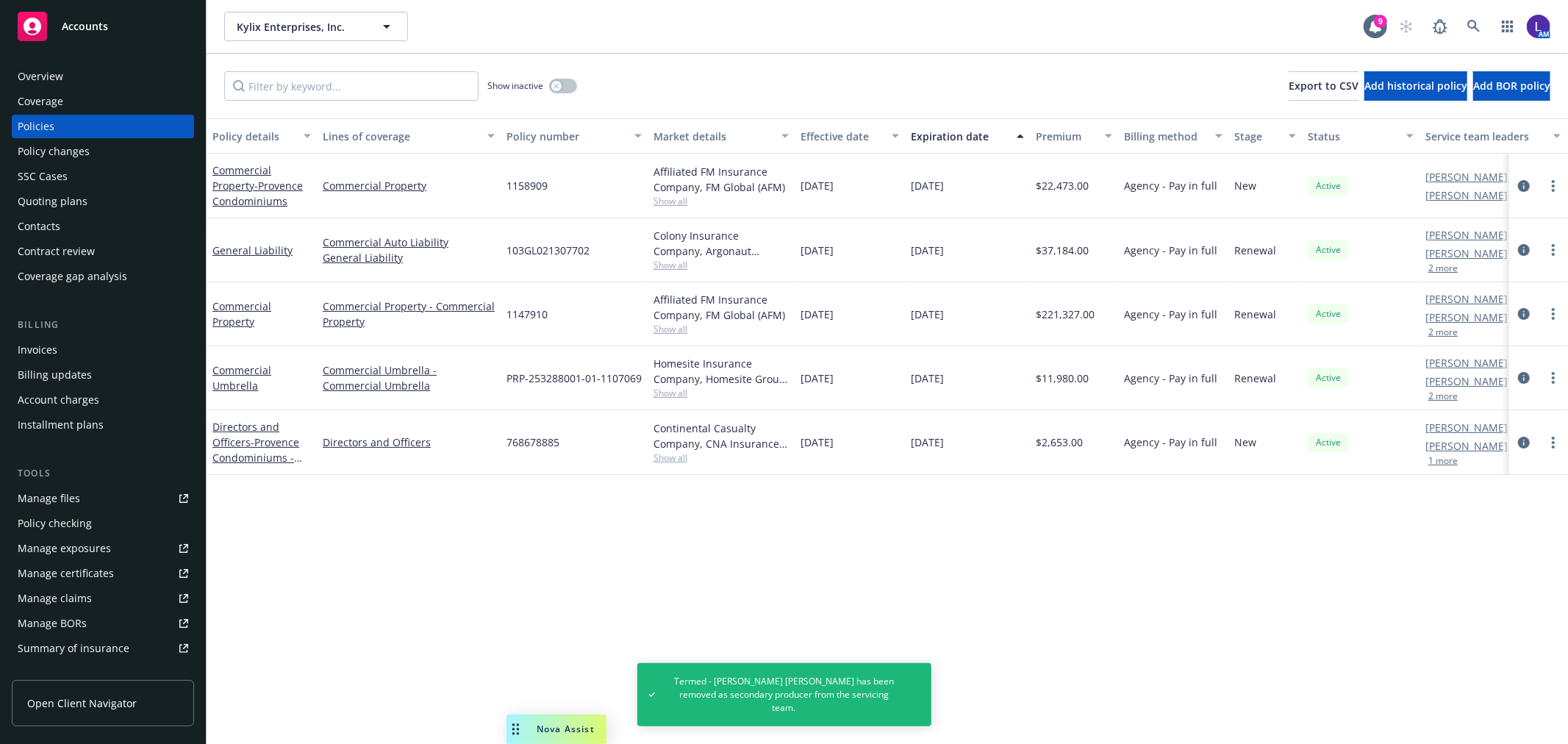
click at [1449, 267] on button "2 more" at bounding box center [1443, 268] width 29 height 9
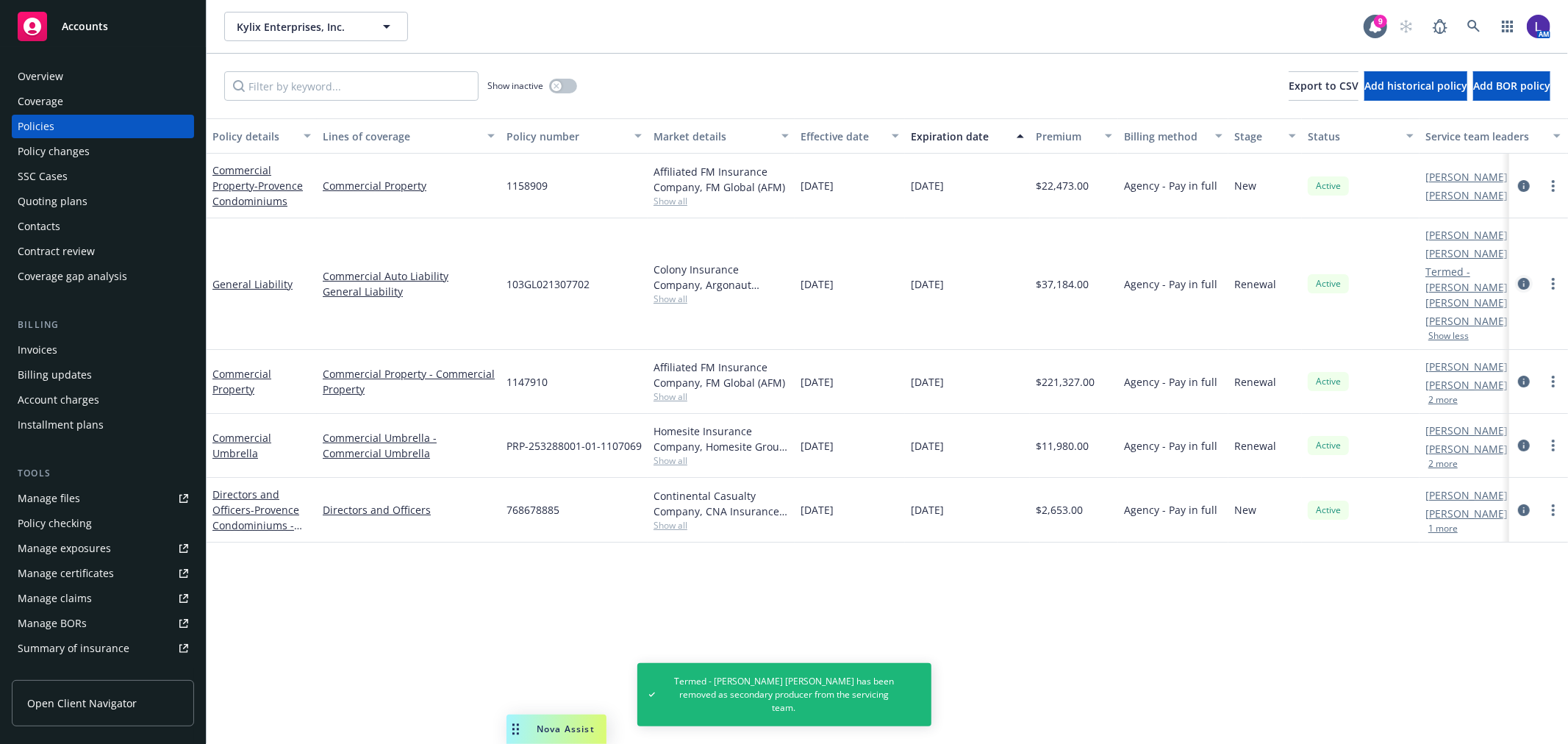
click at [1525, 278] on icon "circleInformation" at bounding box center [1524, 283] width 11 height 11
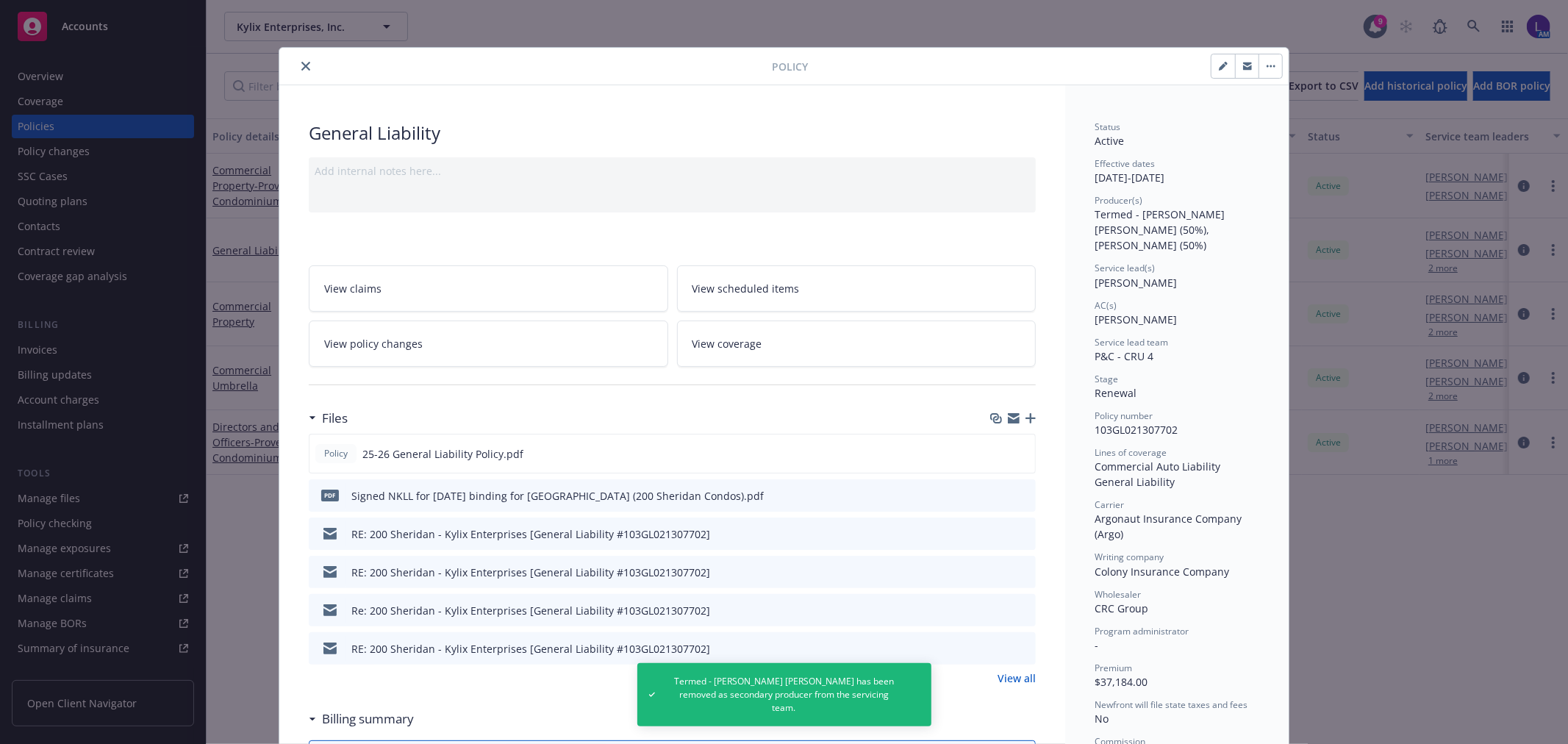
click at [1212, 67] on button "button" at bounding box center [1223, 66] width 24 height 24
select select "RENEWAL"
select select "12"
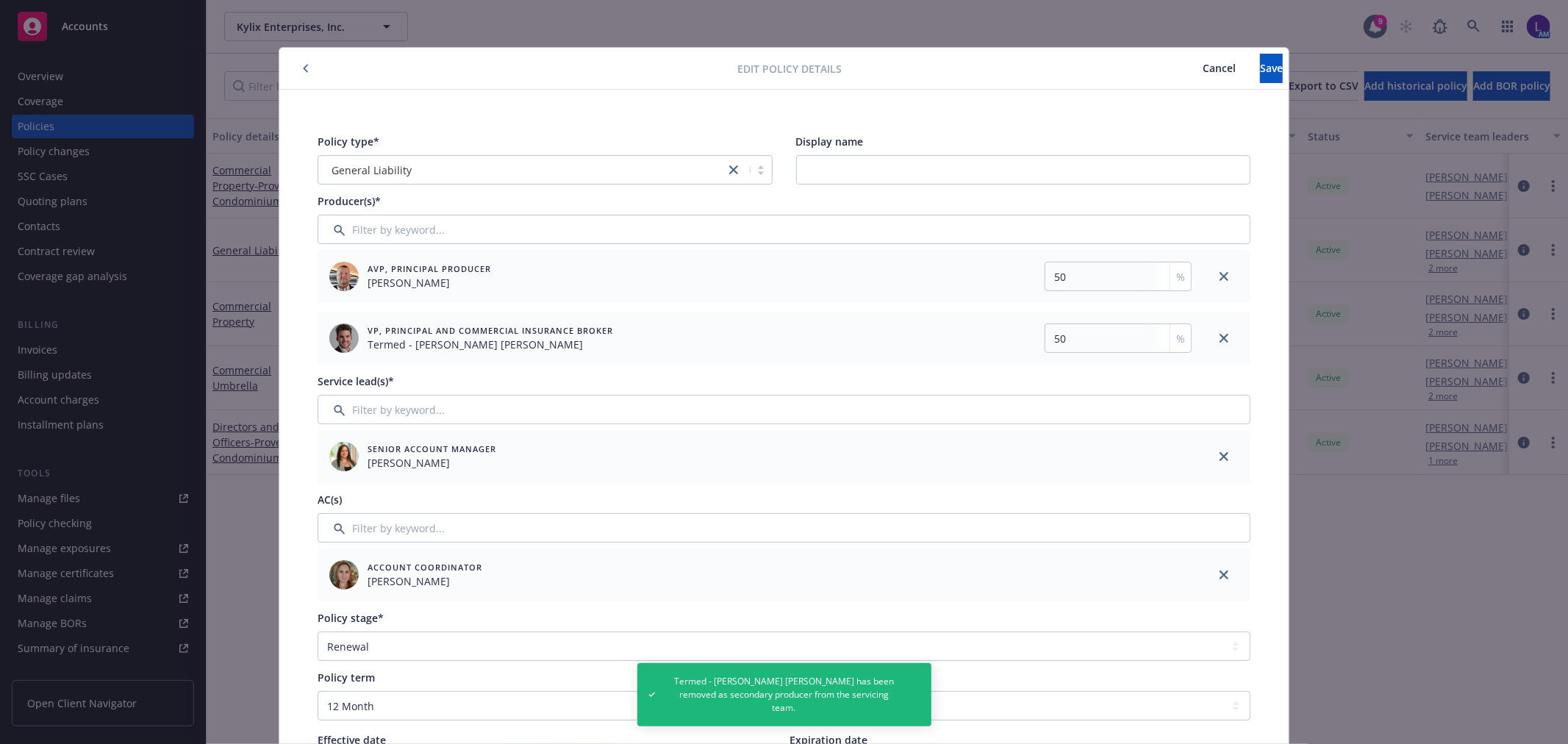
drag, startPoint x: 1218, startPoint y: 336, endPoint x: 1200, endPoint y: 197, distance: 140.2
click at [1219, 336] on icon "close" at bounding box center [1224, 338] width 9 height 9
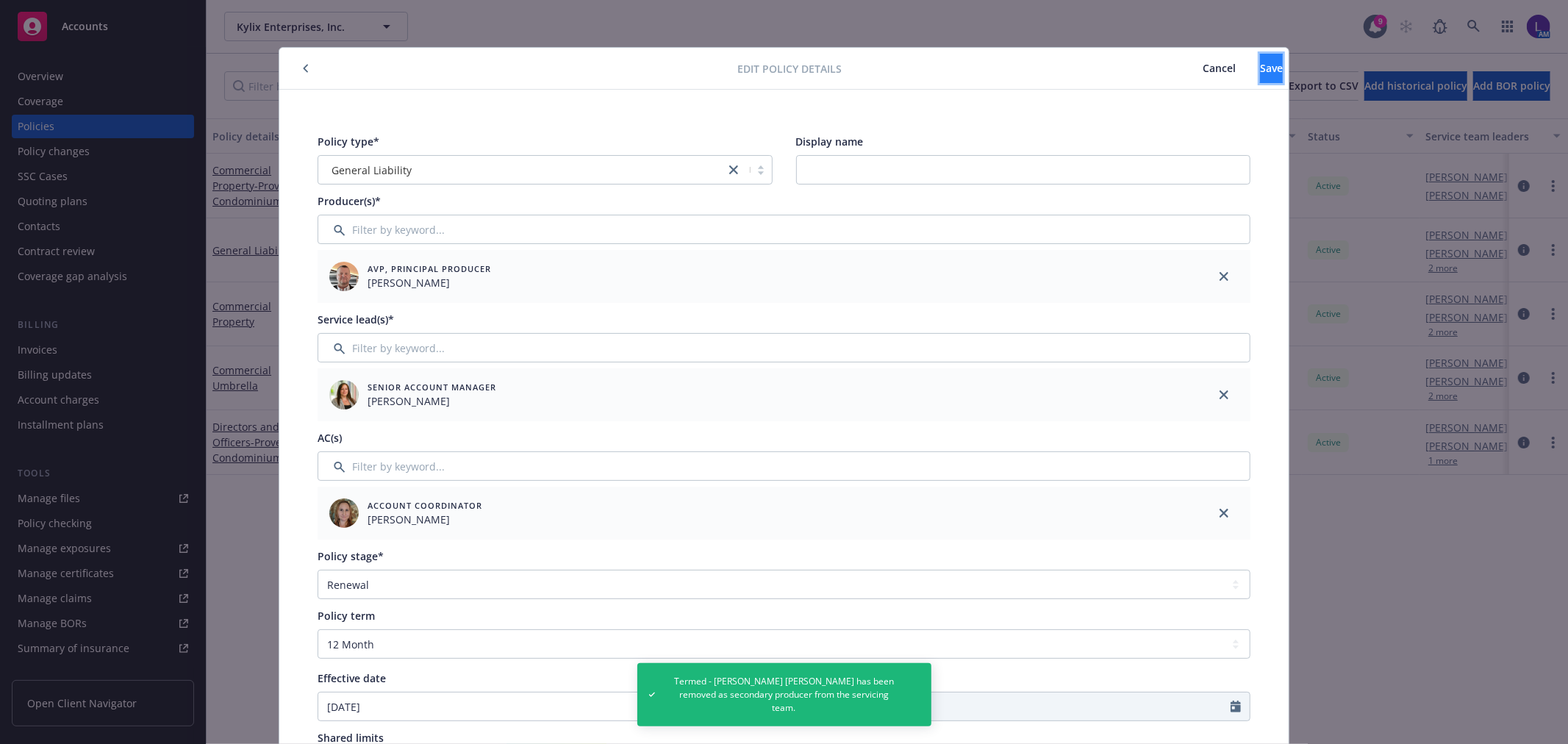
click at [1260, 60] on button "Save" at bounding box center [1271, 68] width 23 height 29
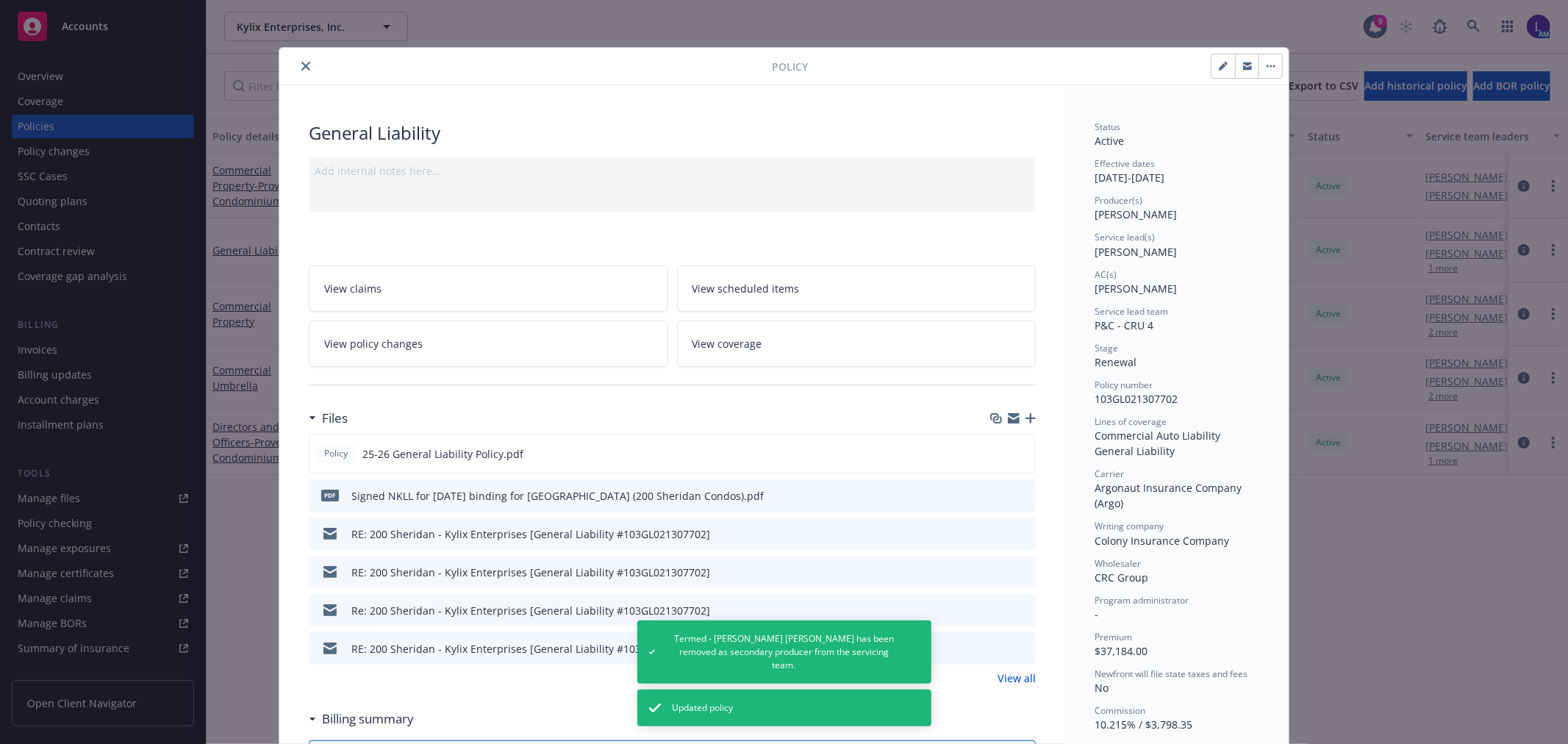
click at [301, 67] on icon "close" at bounding box center [306, 67] width 9 height 9
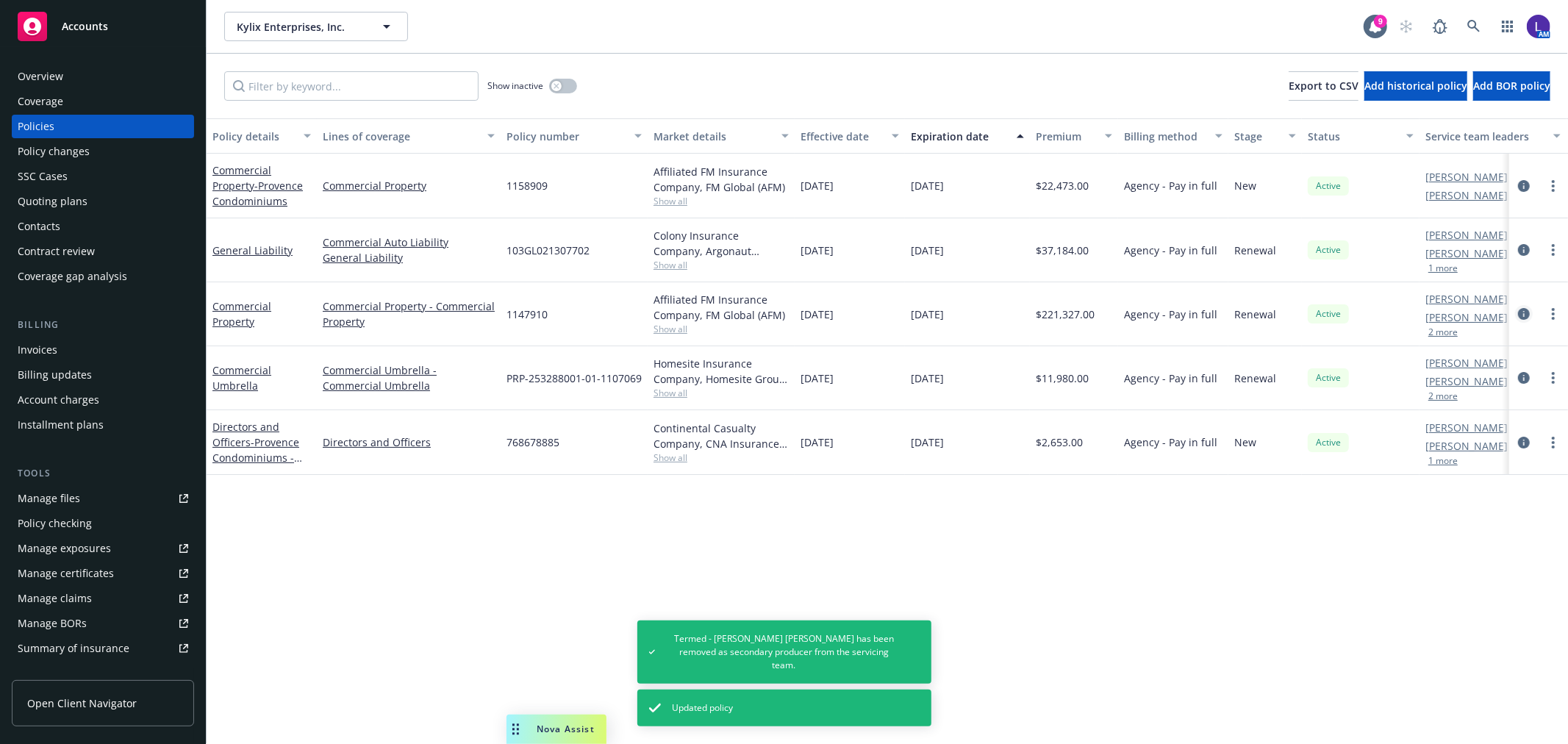
click at [1523, 310] on icon "circleInformation" at bounding box center [1524, 314] width 11 height 11
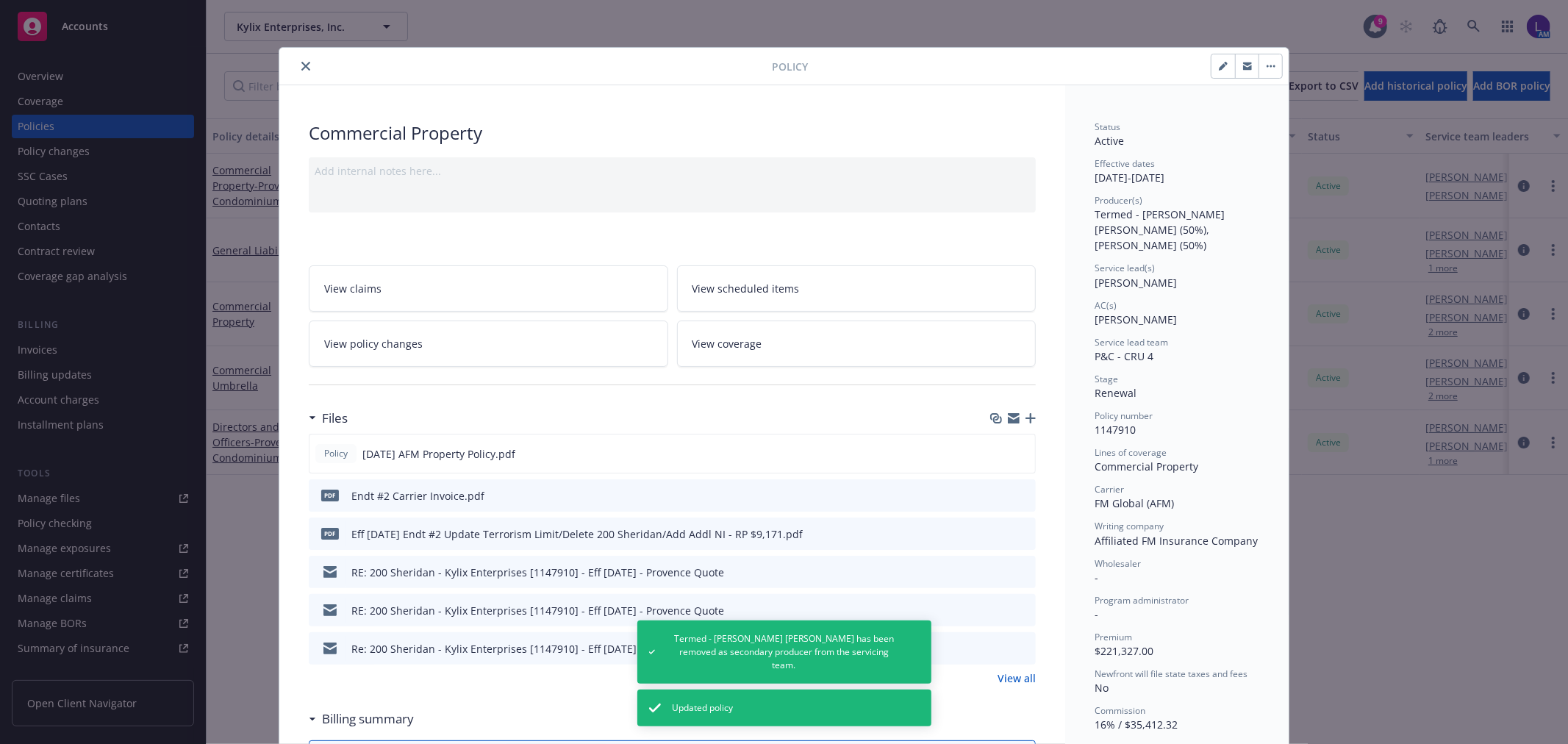
click at [1218, 64] on icon "button" at bounding box center [1223, 67] width 9 height 9
select select "RENEWAL"
select select "12"
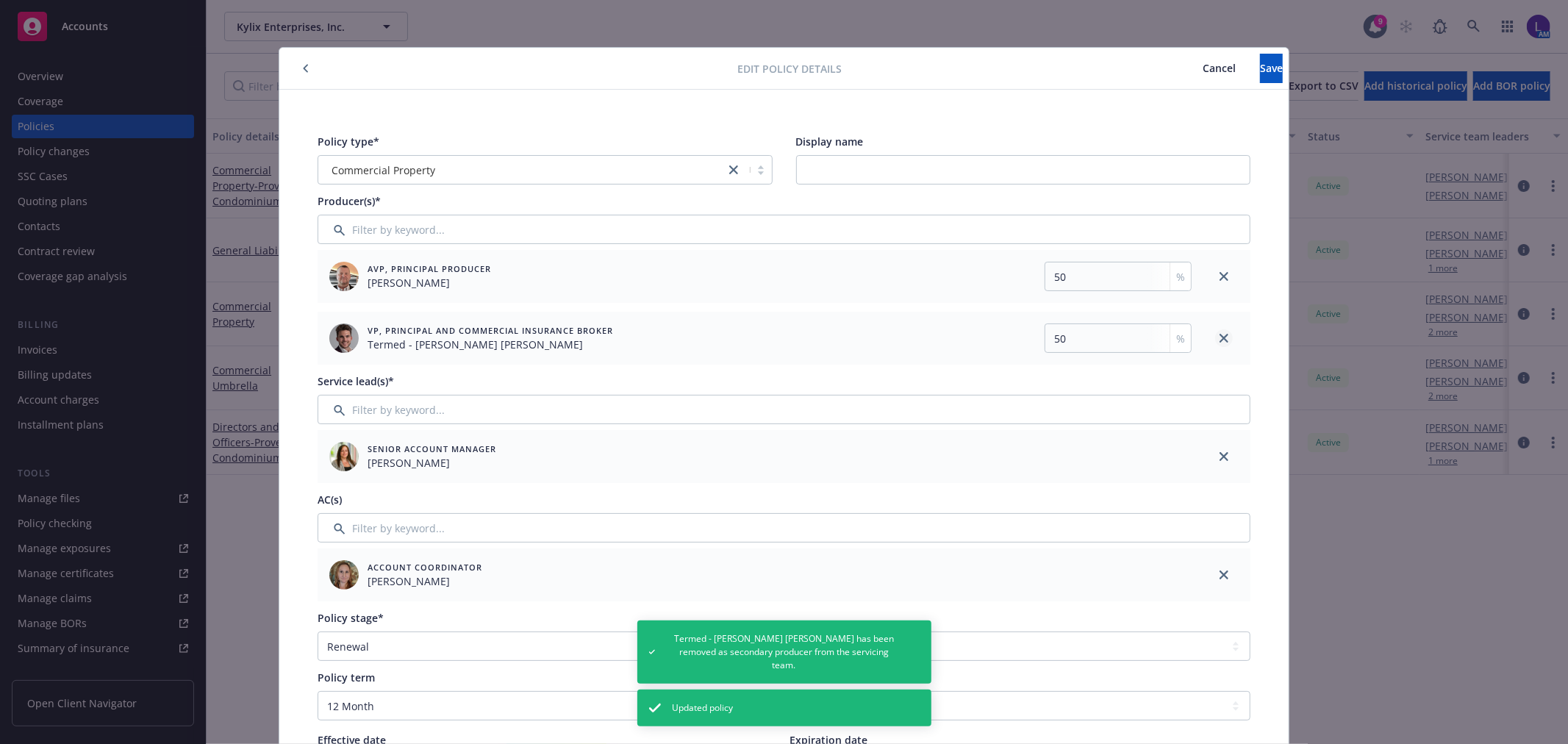
click at [1219, 338] on icon "close" at bounding box center [1224, 338] width 9 height 9
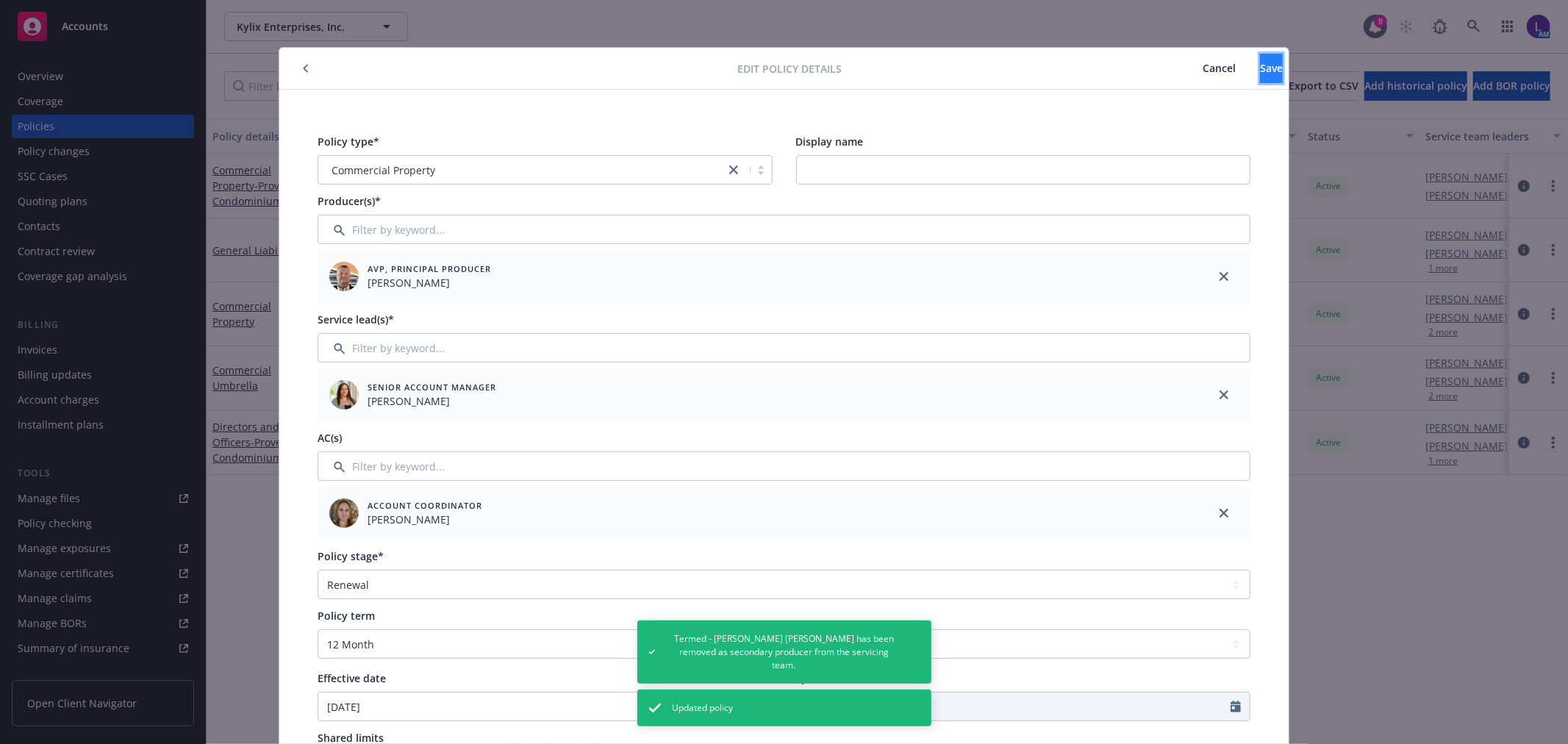
click at [1260, 64] on span "Save" at bounding box center [1271, 68] width 23 height 14
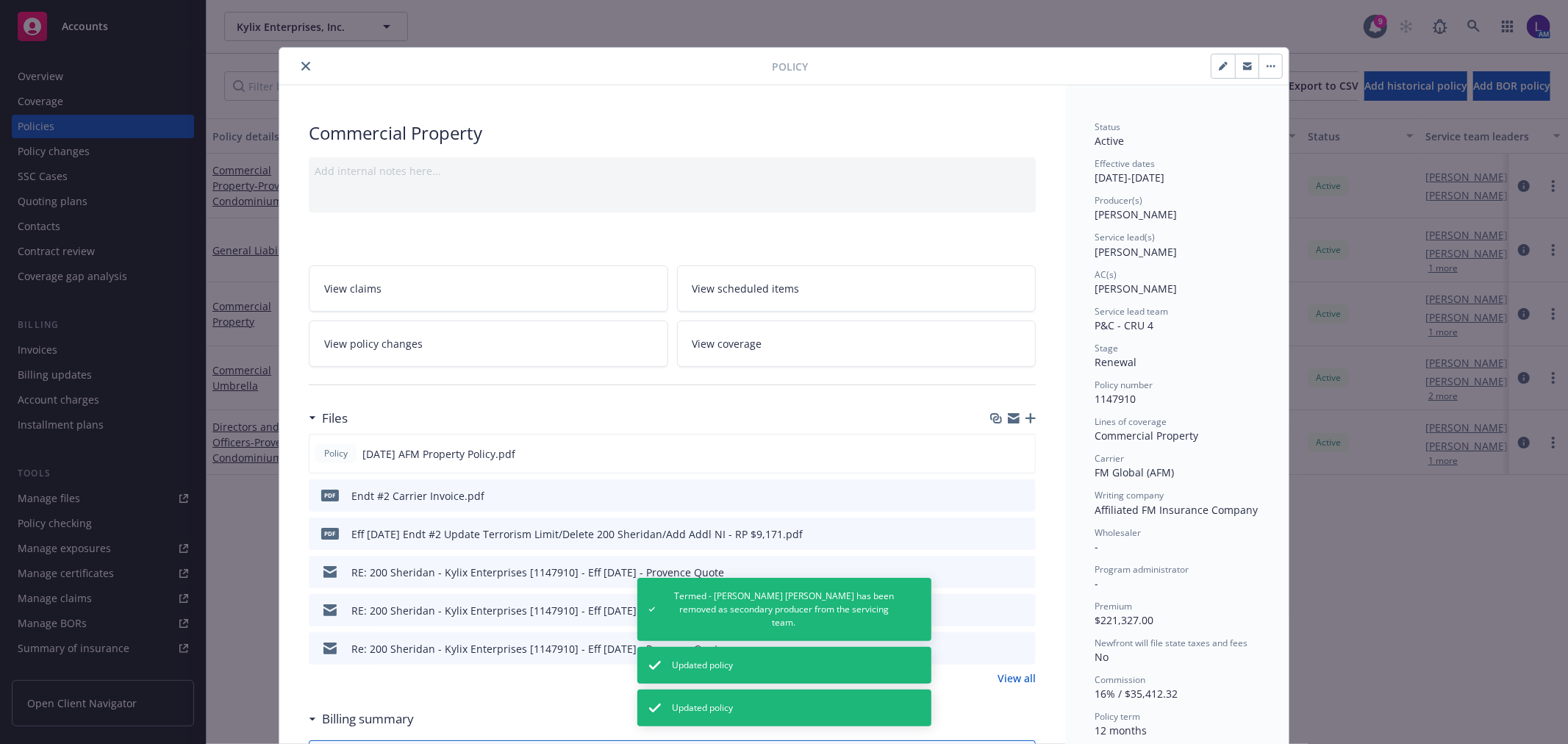
click at [303, 62] on icon "close" at bounding box center [306, 67] width 9 height 9
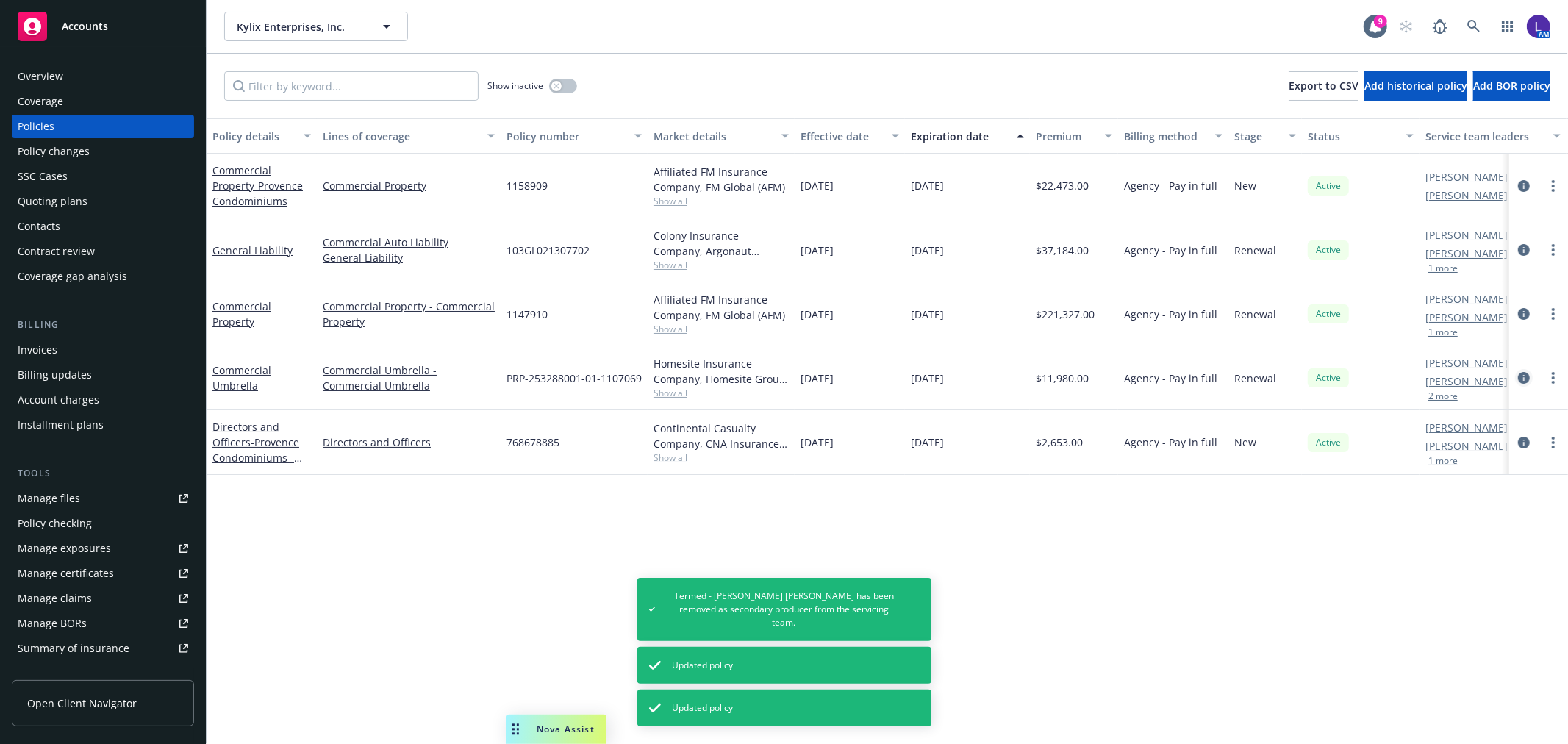
click at [1520, 383] on icon "circleInformation" at bounding box center [1524, 377] width 11 height 11
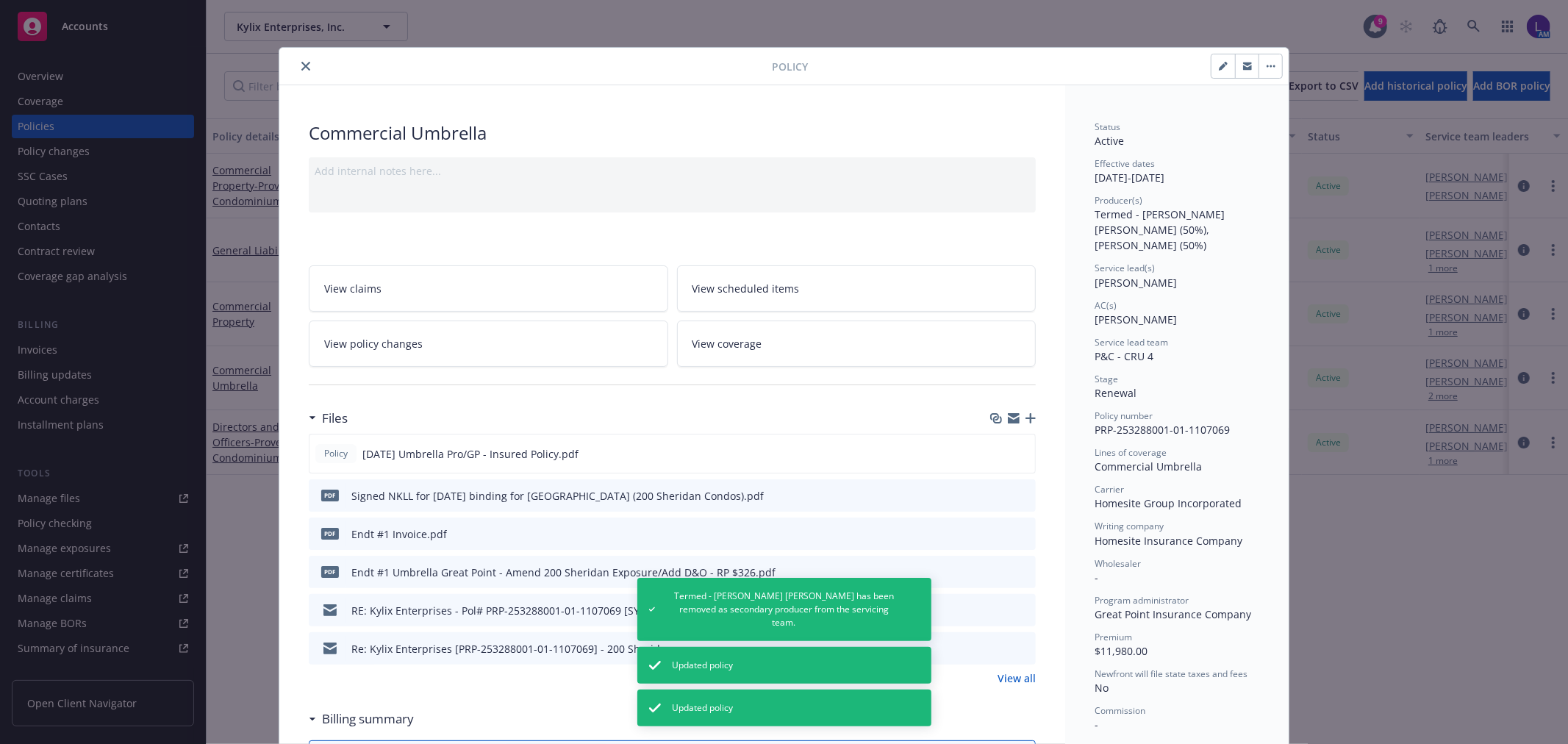
click at [1218, 67] on icon "button" at bounding box center [1222, 67] width 8 height 8
select select "RENEWAL"
select select "12"
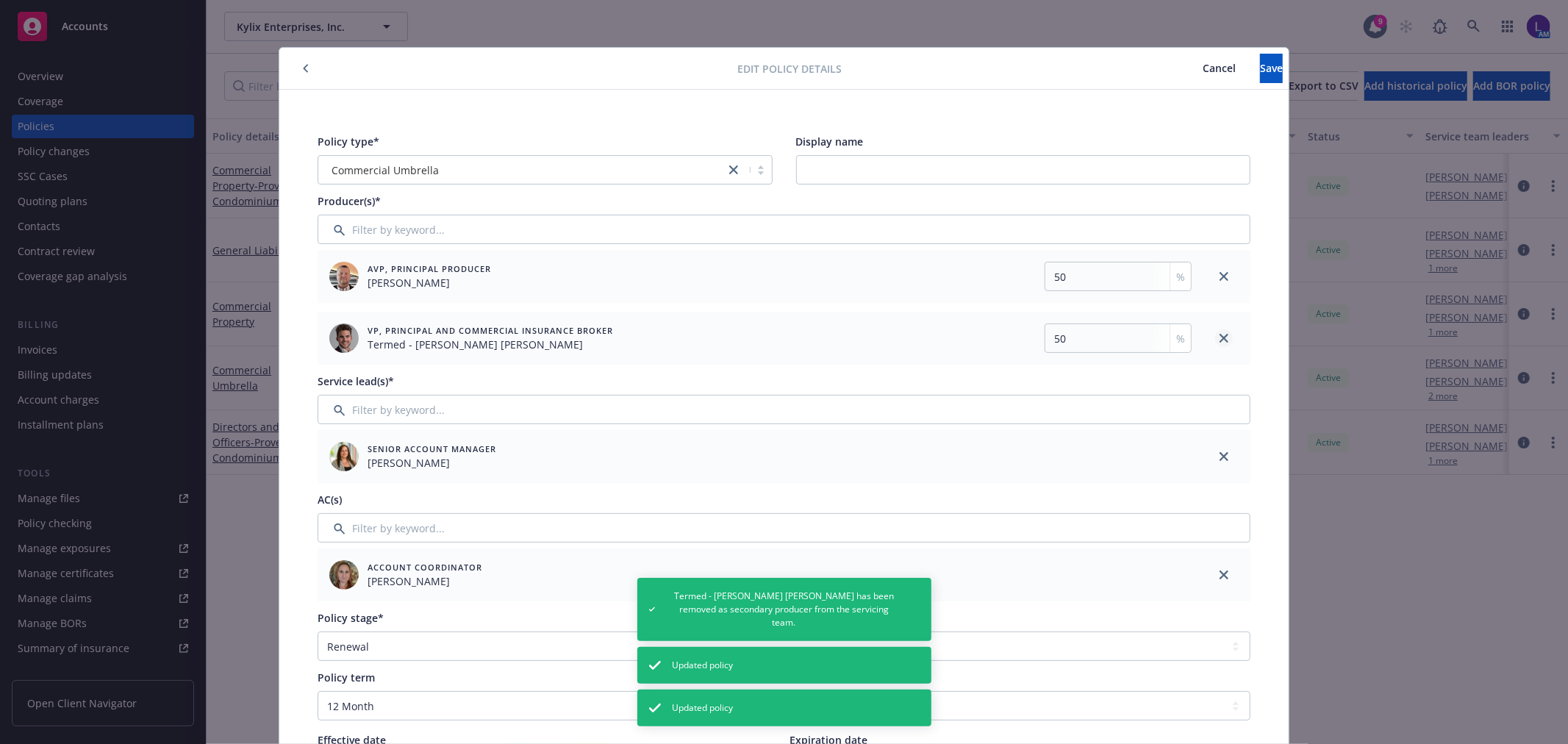
click at [1217, 331] on link "close" at bounding box center [1224, 338] width 18 height 18
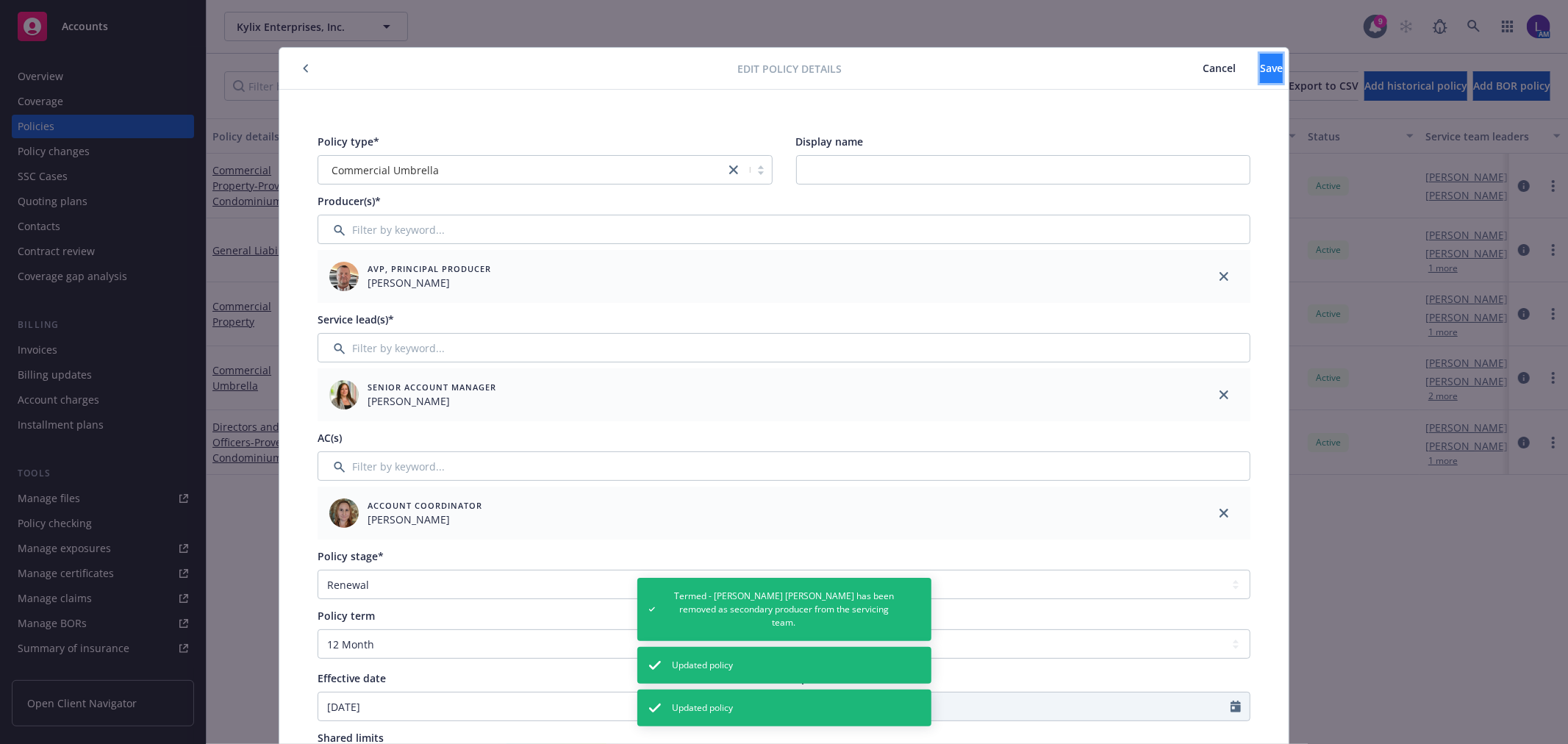
click at [1260, 72] on span "Save" at bounding box center [1271, 68] width 23 height 14
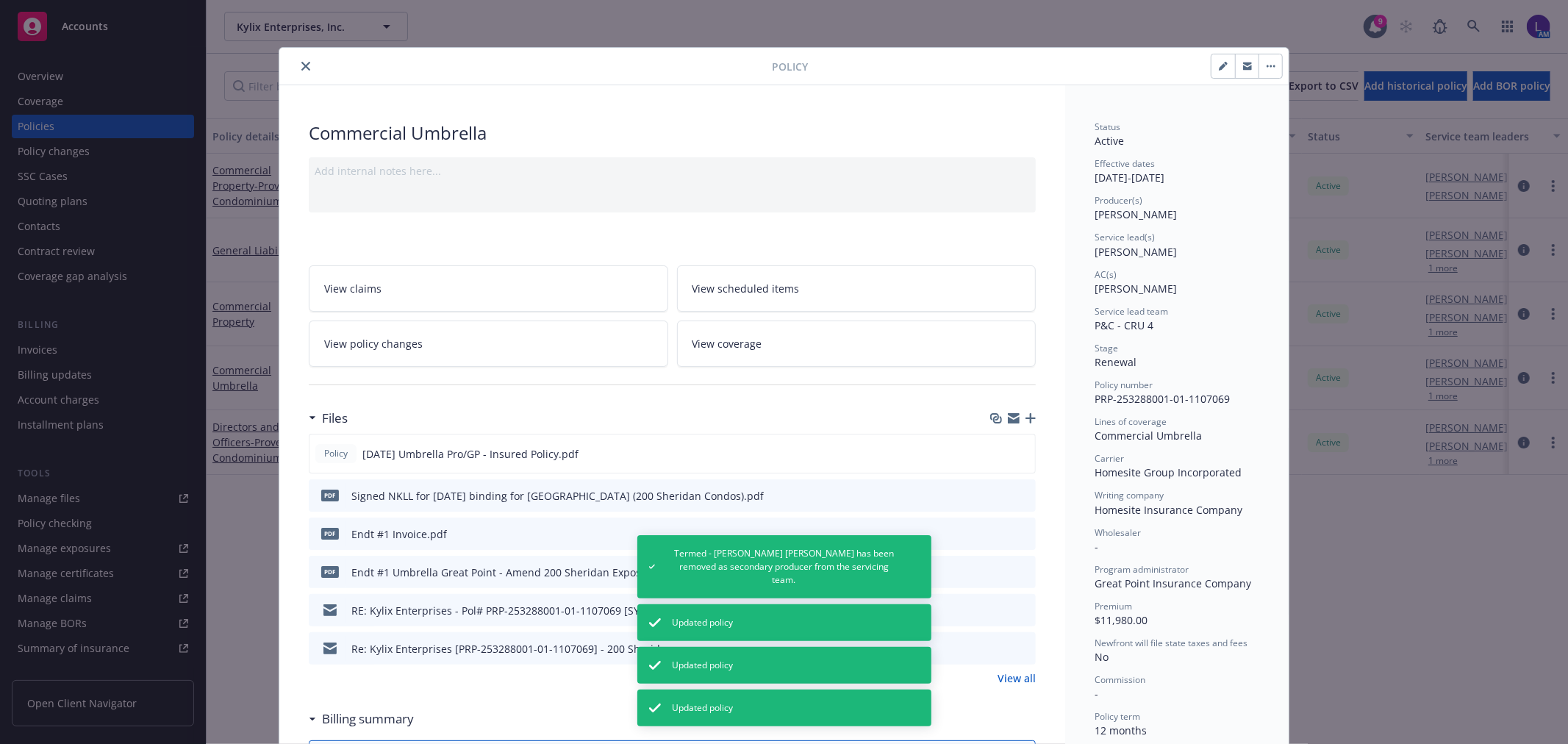
click at [301, 63] on icon "close" at bounding box center [306, 67] width 9 height 9
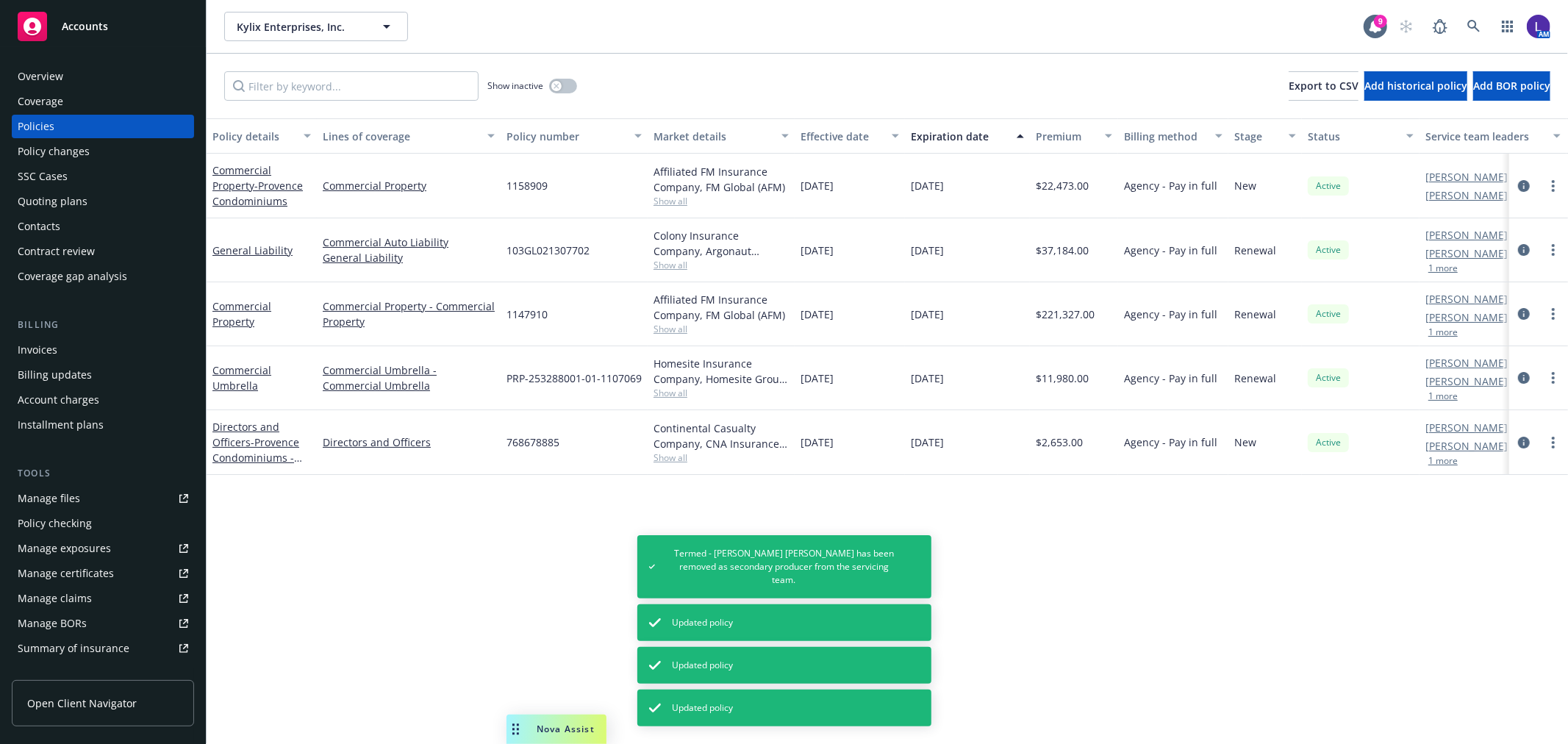
click at [1436, 460] on button "1 more" at bounding box center [1443, 461] width 29 height 9
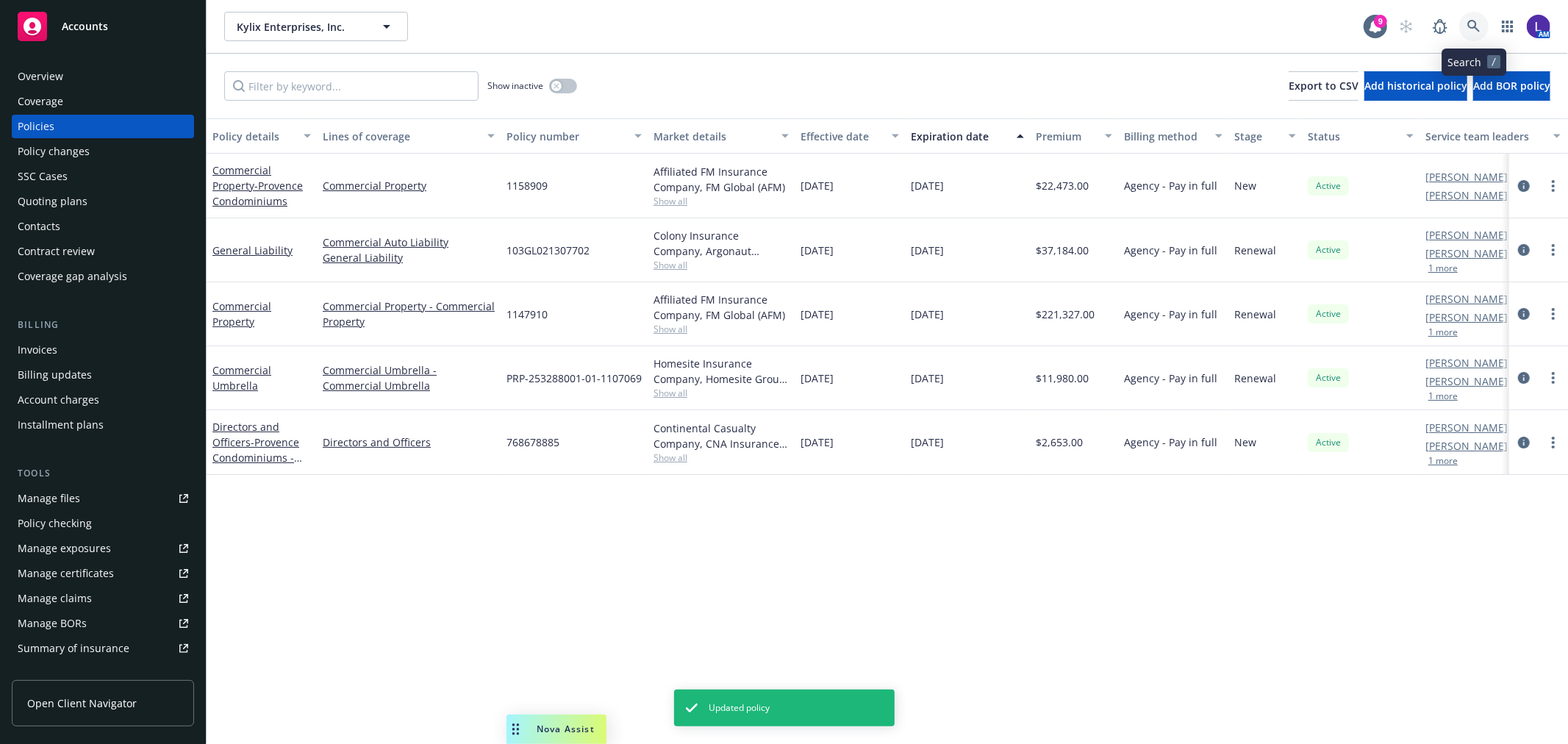
click at [1475, 25] on icon at bounding box center [1473, 26] width 12 height 12
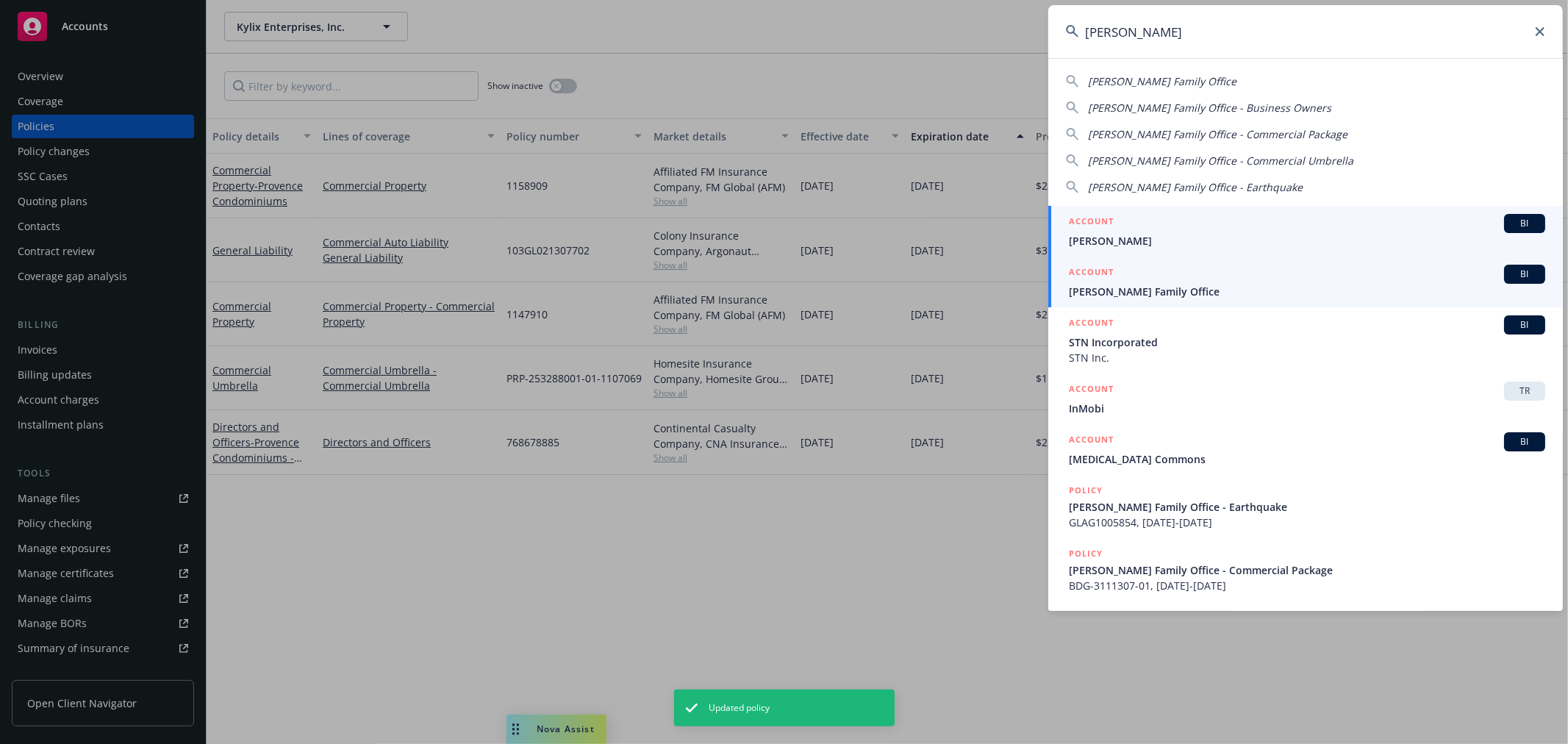
type input "[PERSON_NAME]"
click at [1156, 288] on span "[PERSON_NAME] Family Office" at bounding box center [1306, 291] width 477 height 15
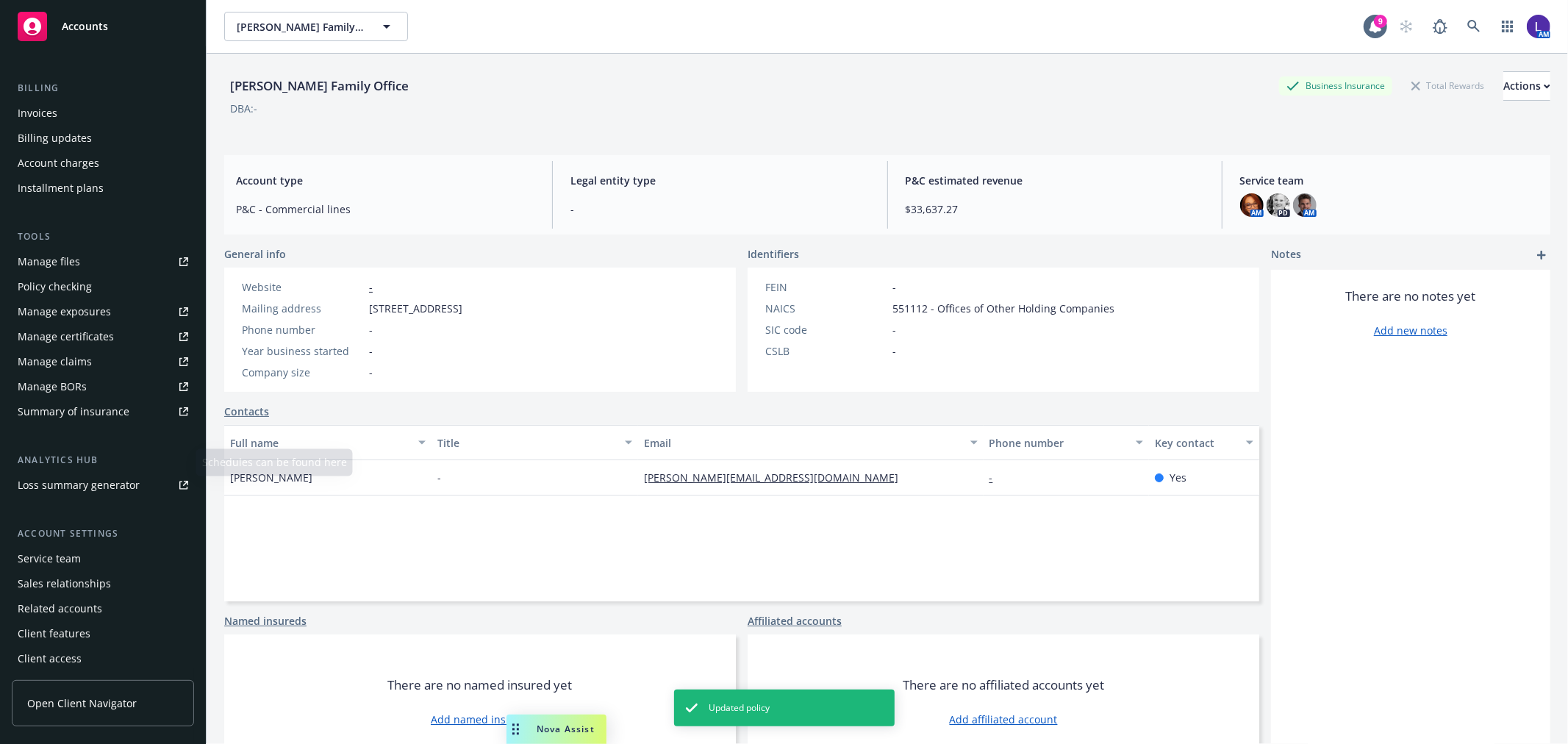
scroll to position [238, 0]
click at [67, 551] on div "Service team" at bounding box center [49, 557] width 63 height 24
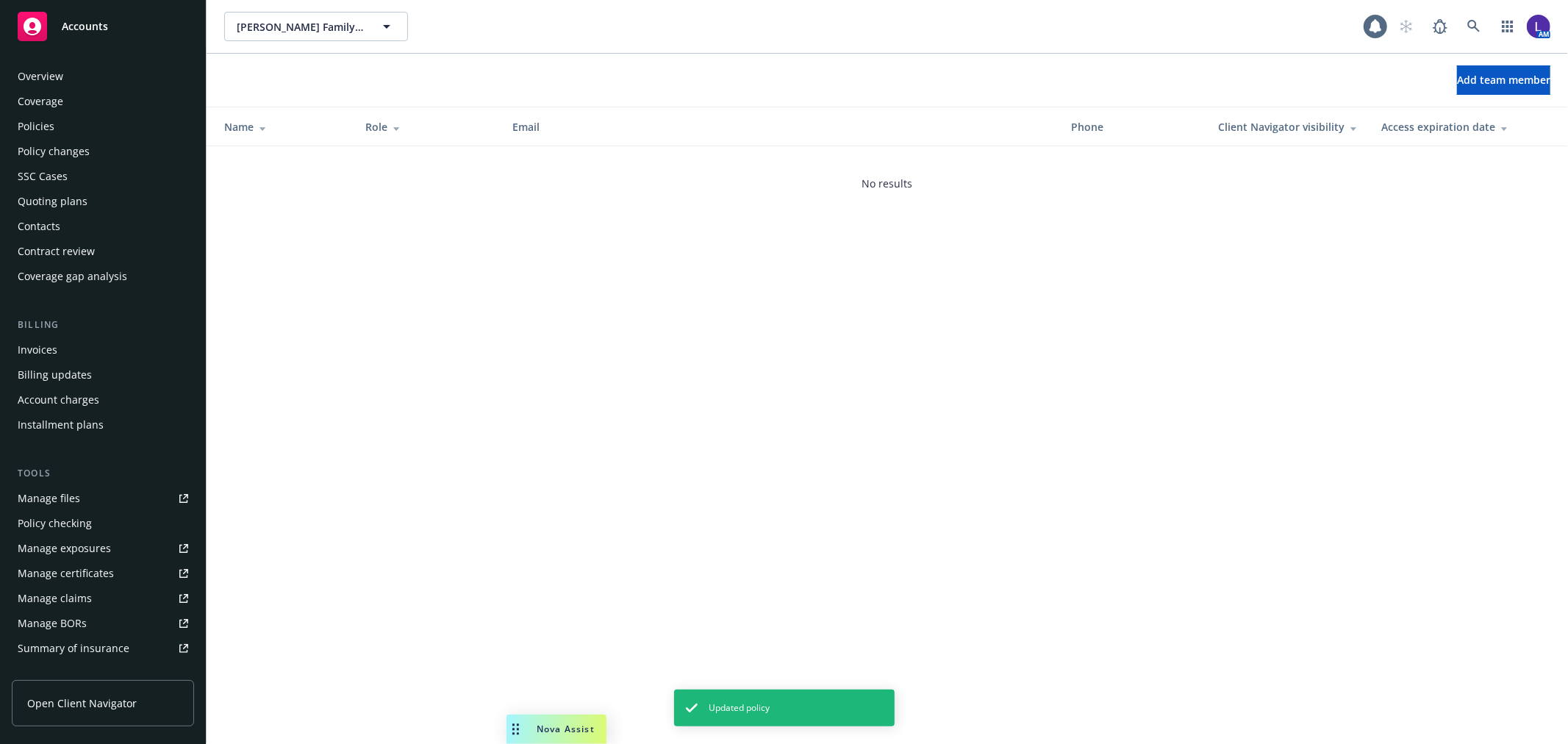
scroll to position [239, 0]
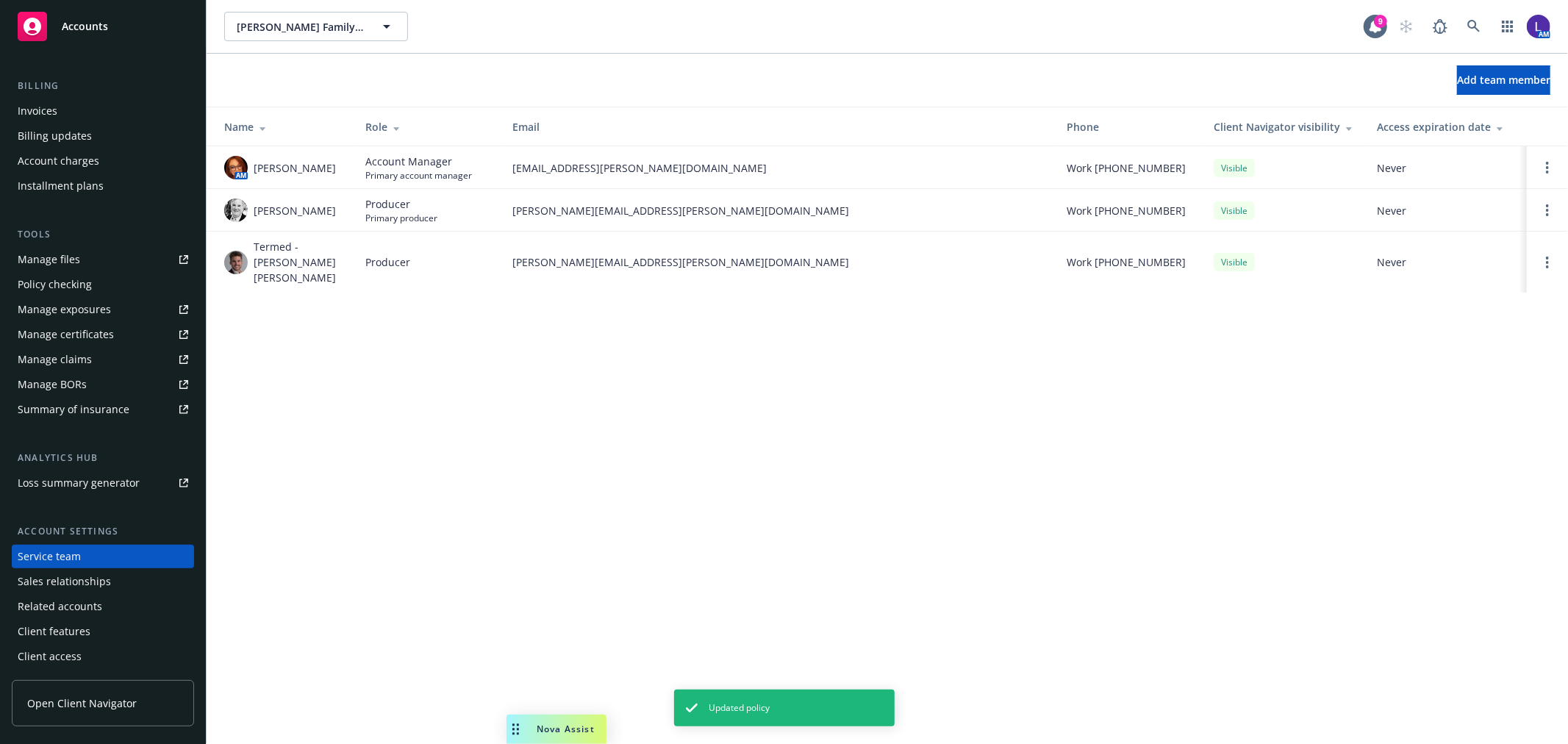
click at [1547, 256] on icon "Open options" at bounding box center [1547, 262] width 3 height 11
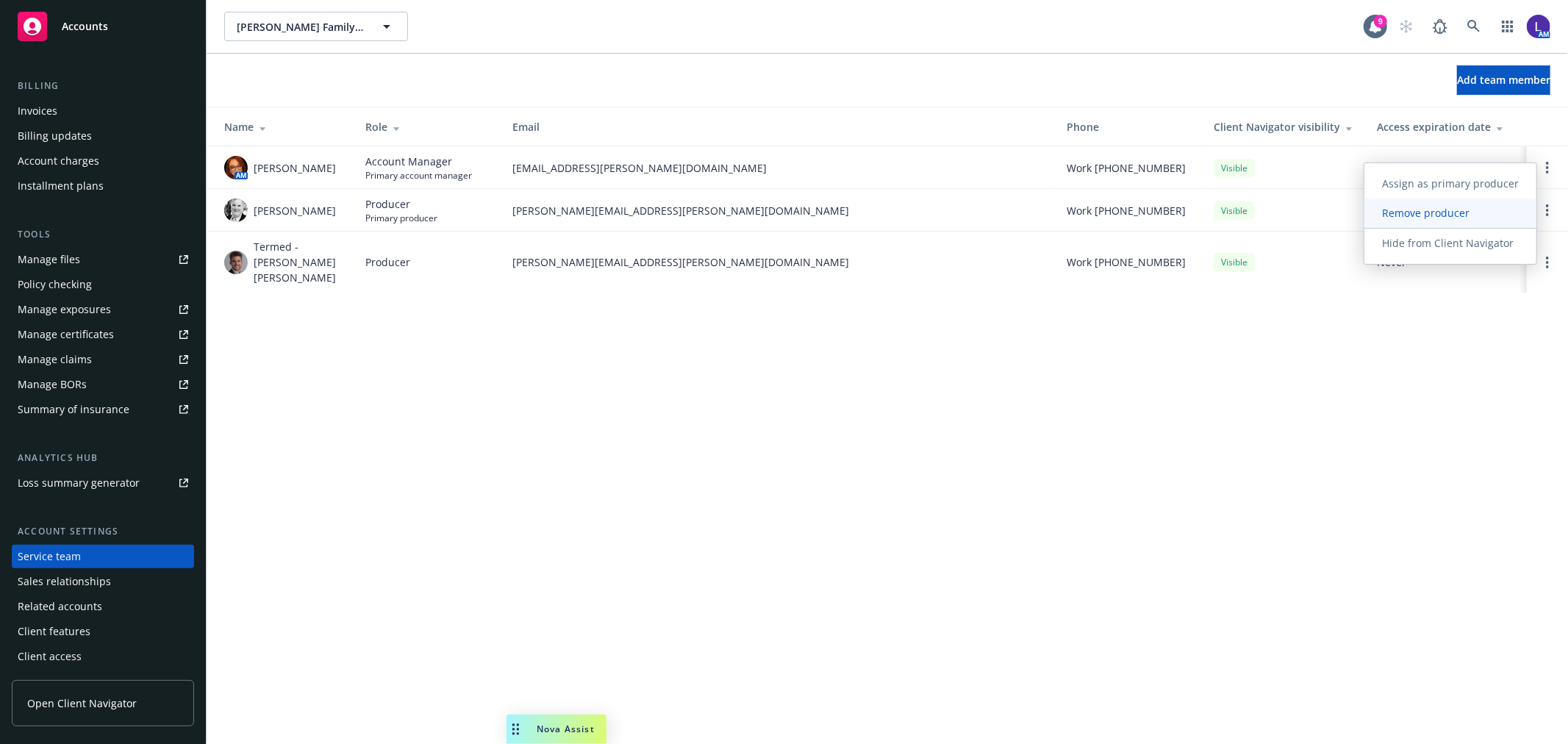
click at [1427, 211] on span "Remove producer" at bounding box center [1426, 213] width 122 height 14
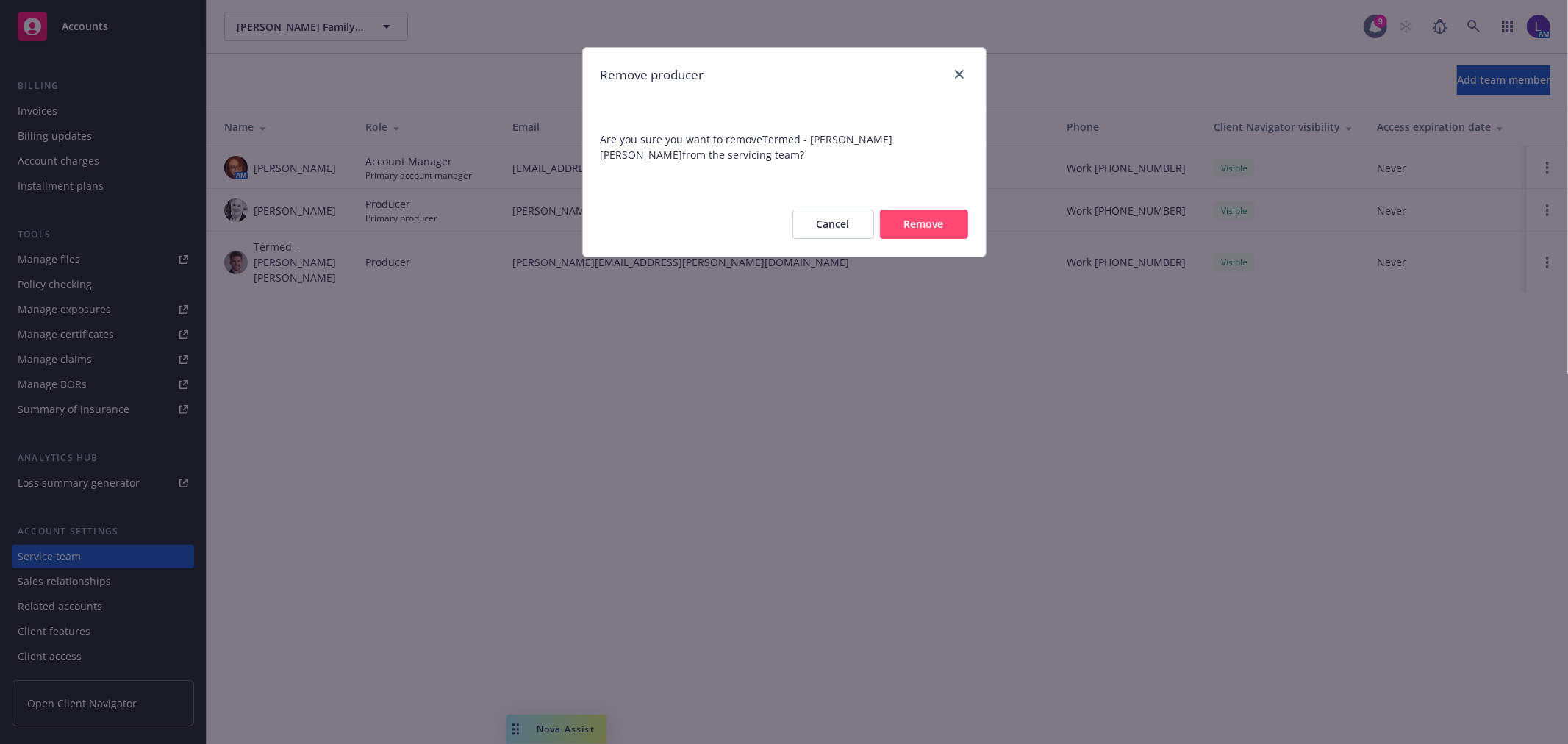
click at [941, 224] on button "Remove" at bounding box center [923, 224] width 88 height 29
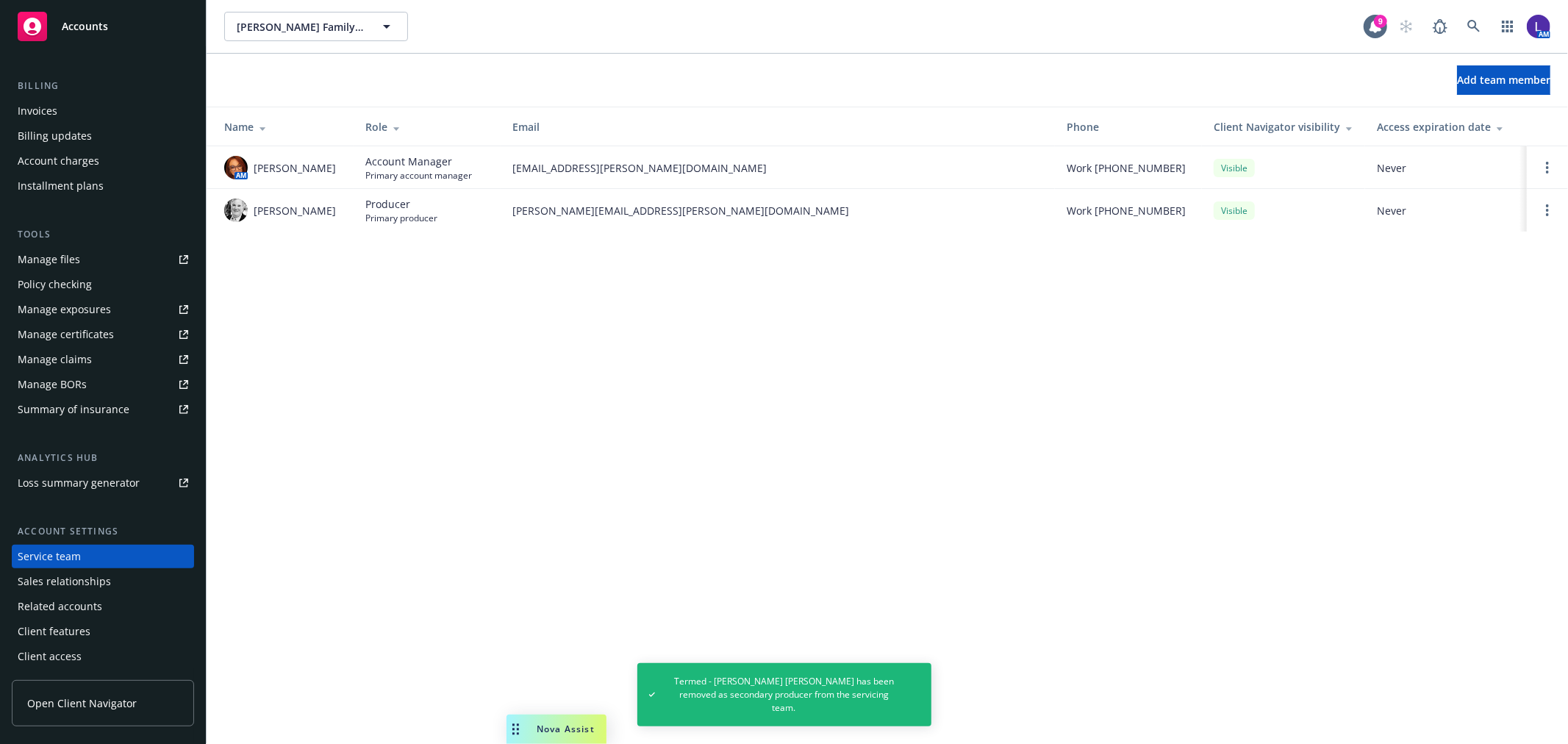
scroll to position [0, 0]
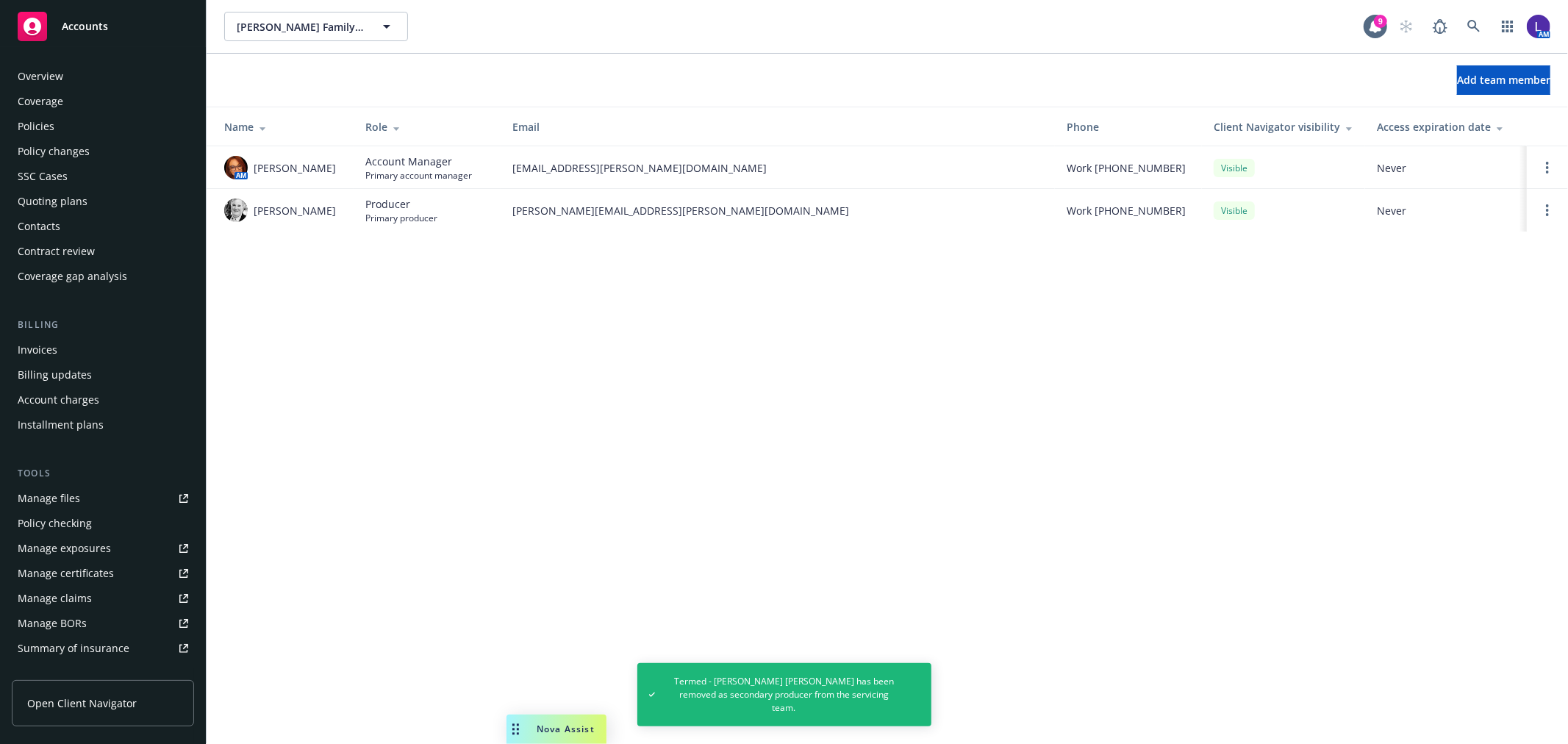
click at [79, 118] on div "Policies" at bounding box center [102, 126] width 171 height 24
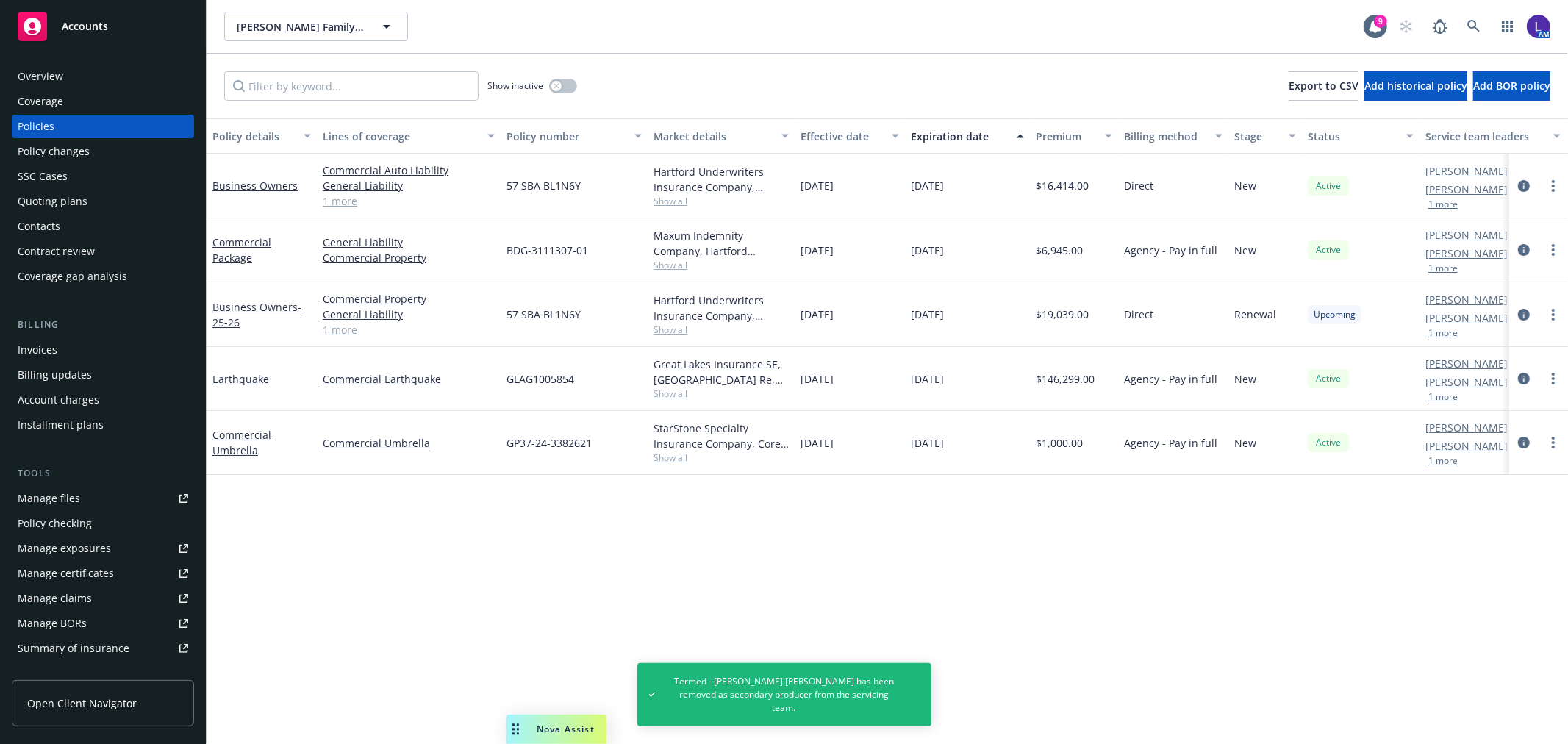
click at [1443, 202] on button "1 more" at bounding box center [1443, 204] width 29 height 9
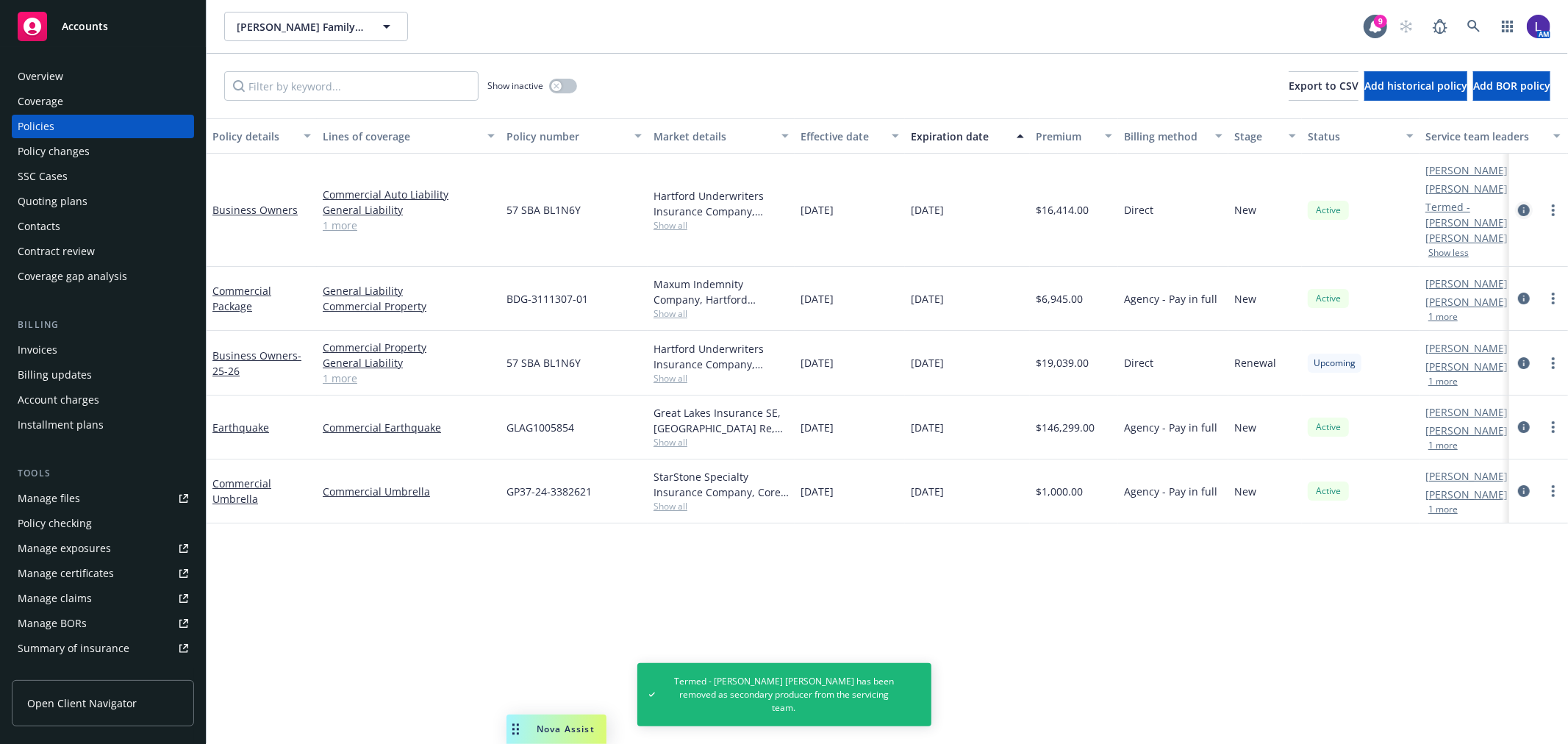
click at [1524, 204] on icon "circleInformation" at bounding box center [1524, 210] width 11 height 11
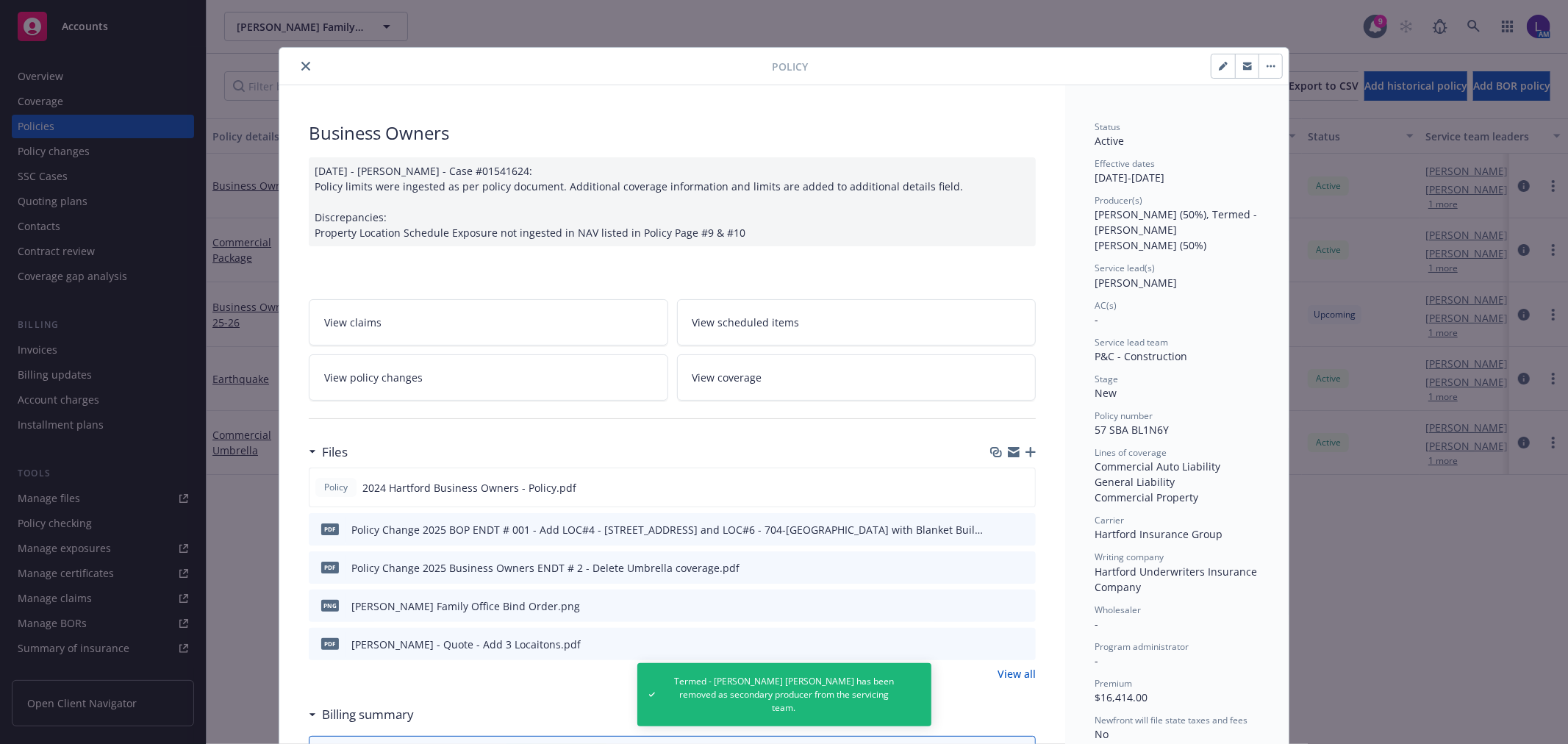
click at [1213, 61] on button "button" at bounding box center [1223, 66] width 24 height 24
select select "NEW"
select select "12"
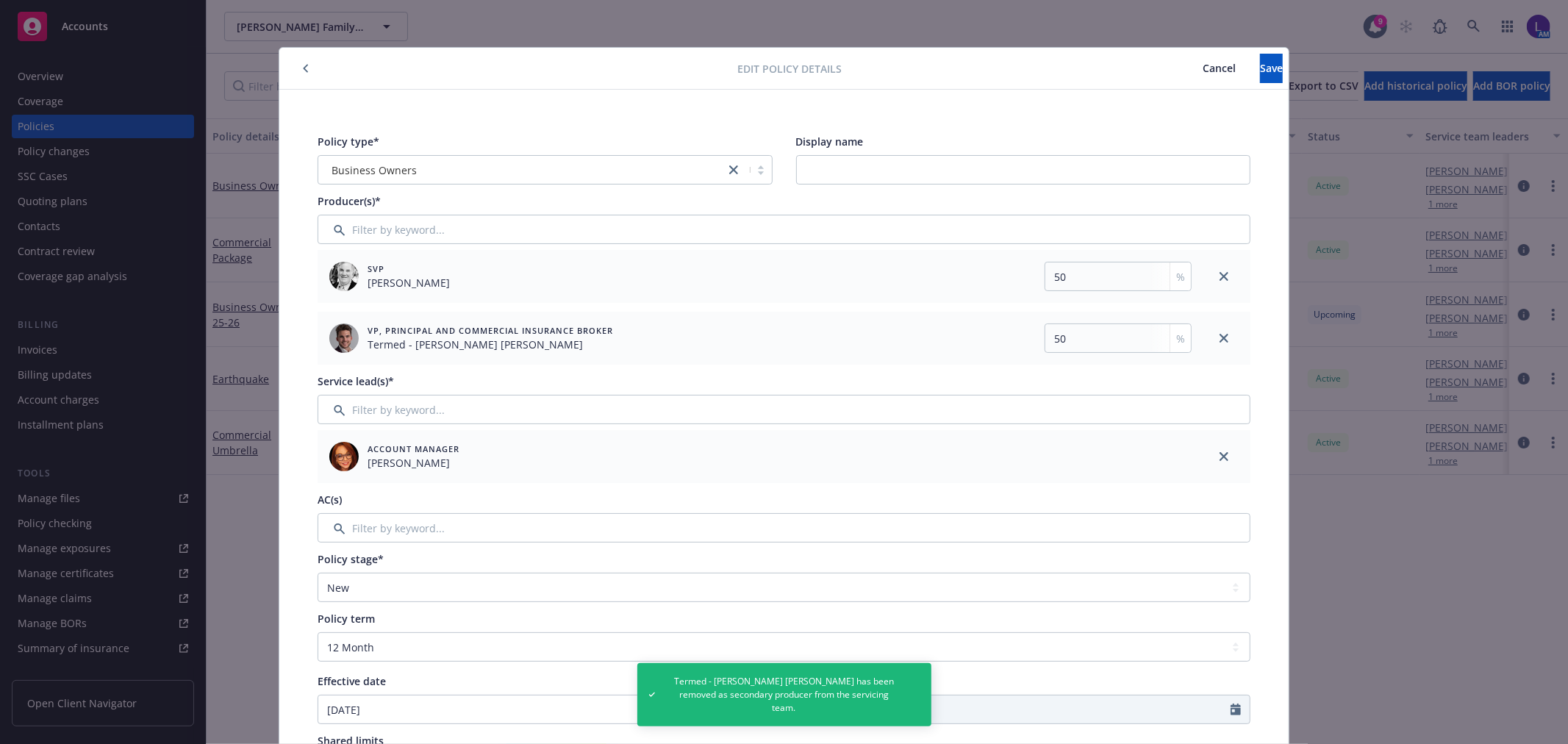
drag, startPoint x: 1213, startPoint y: 336, endPoint x: 1209, endPoint y: 325, distance: 11.7
click at [1219, 336] on icon "close" at bounding box center [1224, 338] width 9 height 9
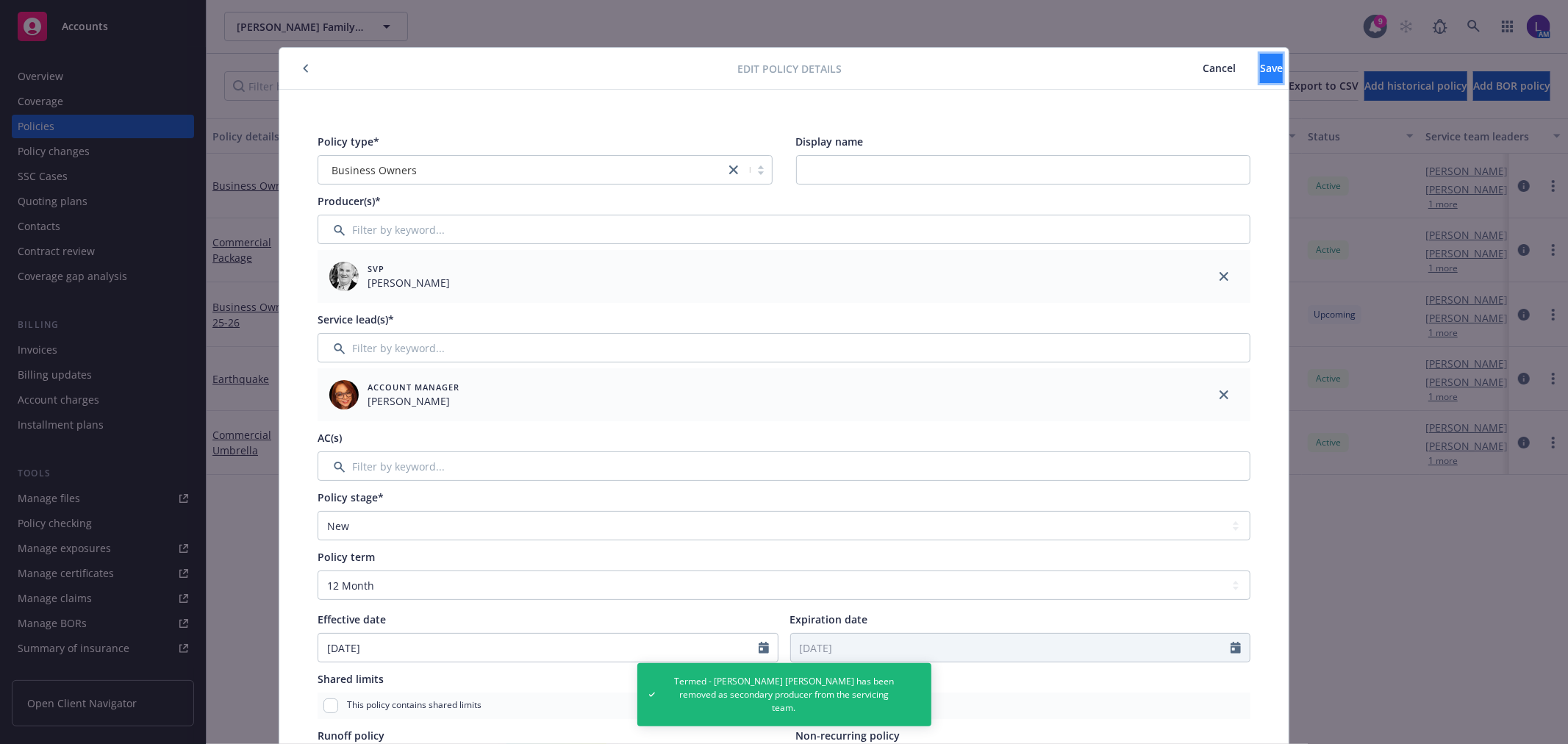
click at [1260, 63] on span "Save" at bounding box center [1271, 68] width 23 height 14
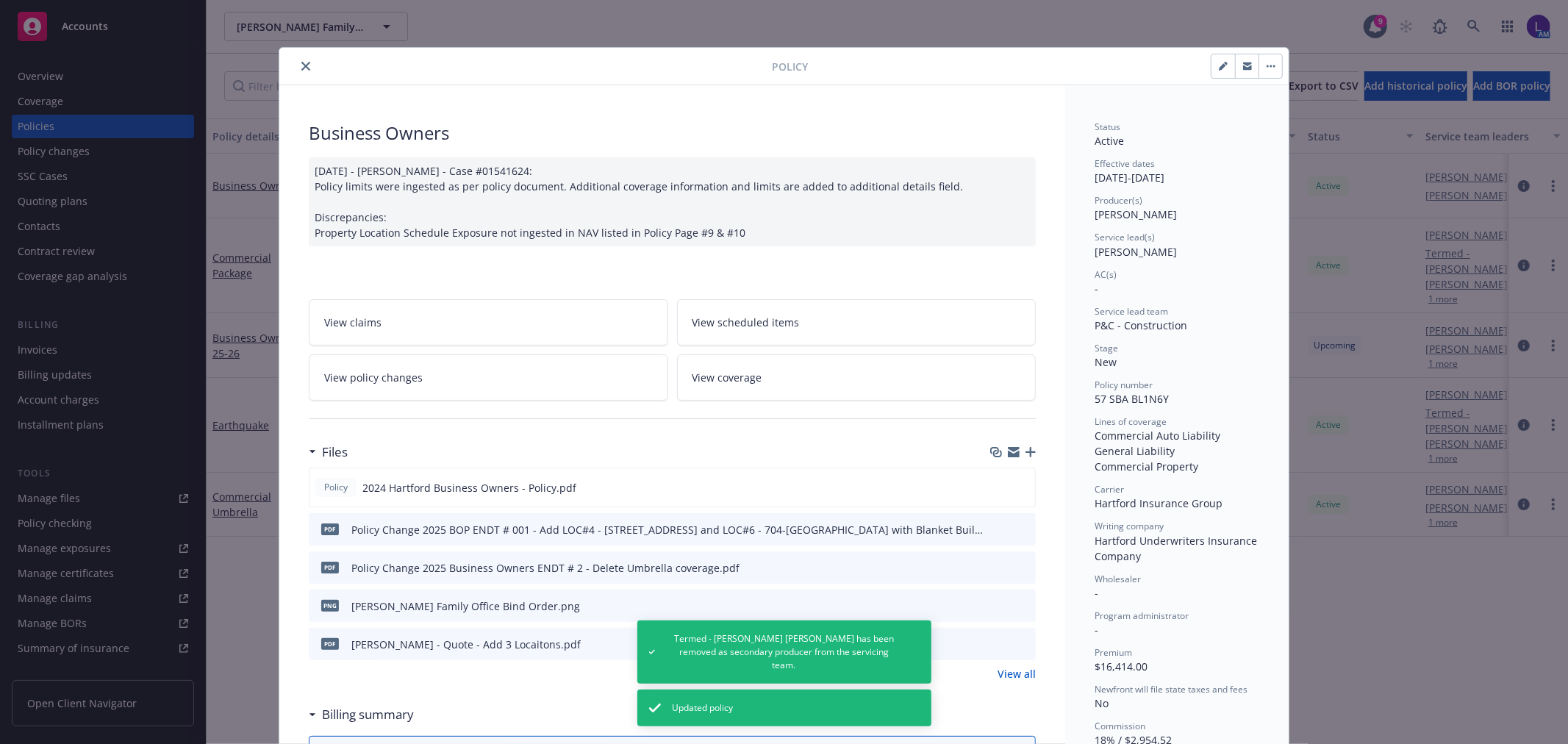
click at [301, 66] on icon "close" at bounding box center [306, 67] width 9 height 9
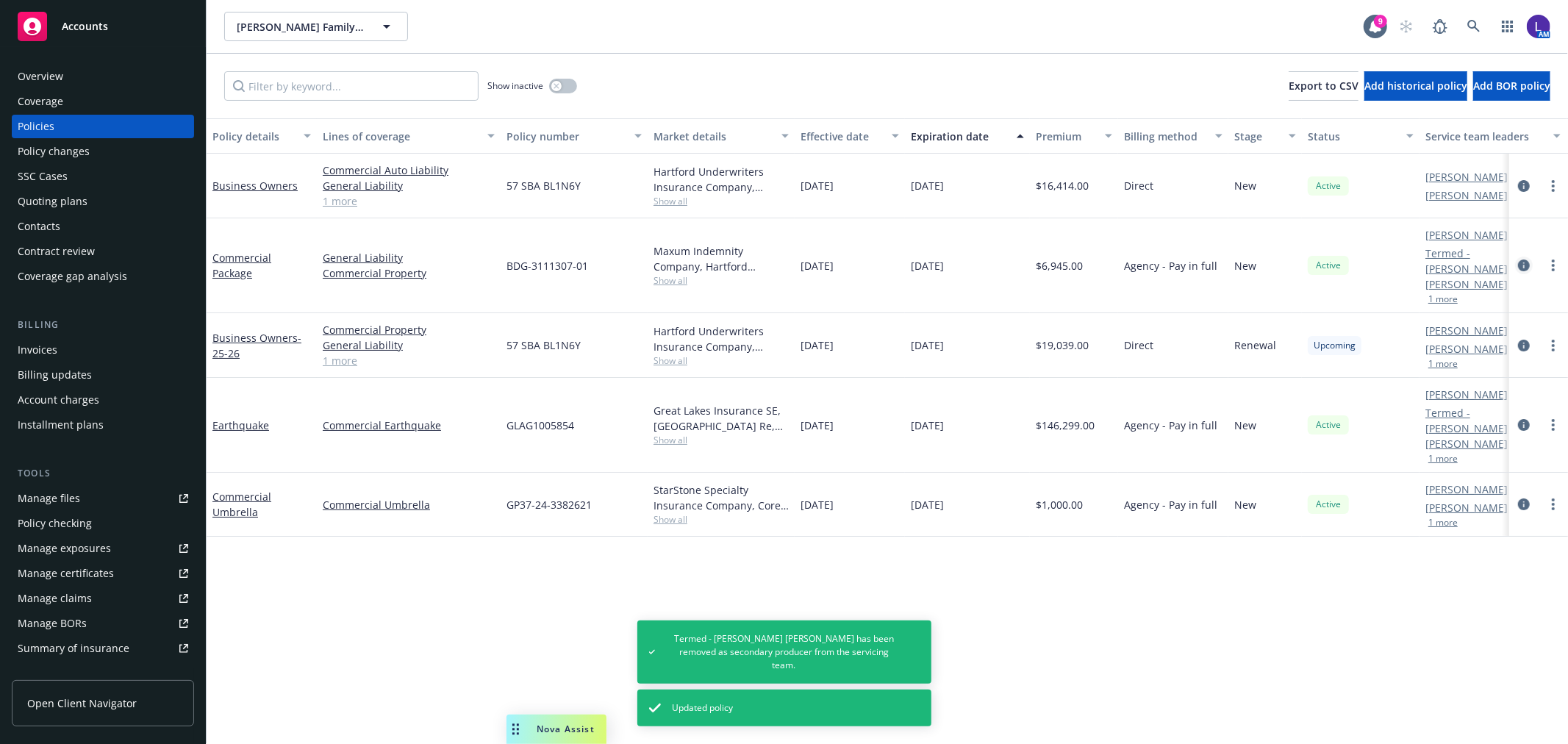
click at [1519, 259] on icon "circleInformation" at bounding box center [1524, 265] width 11 height 11
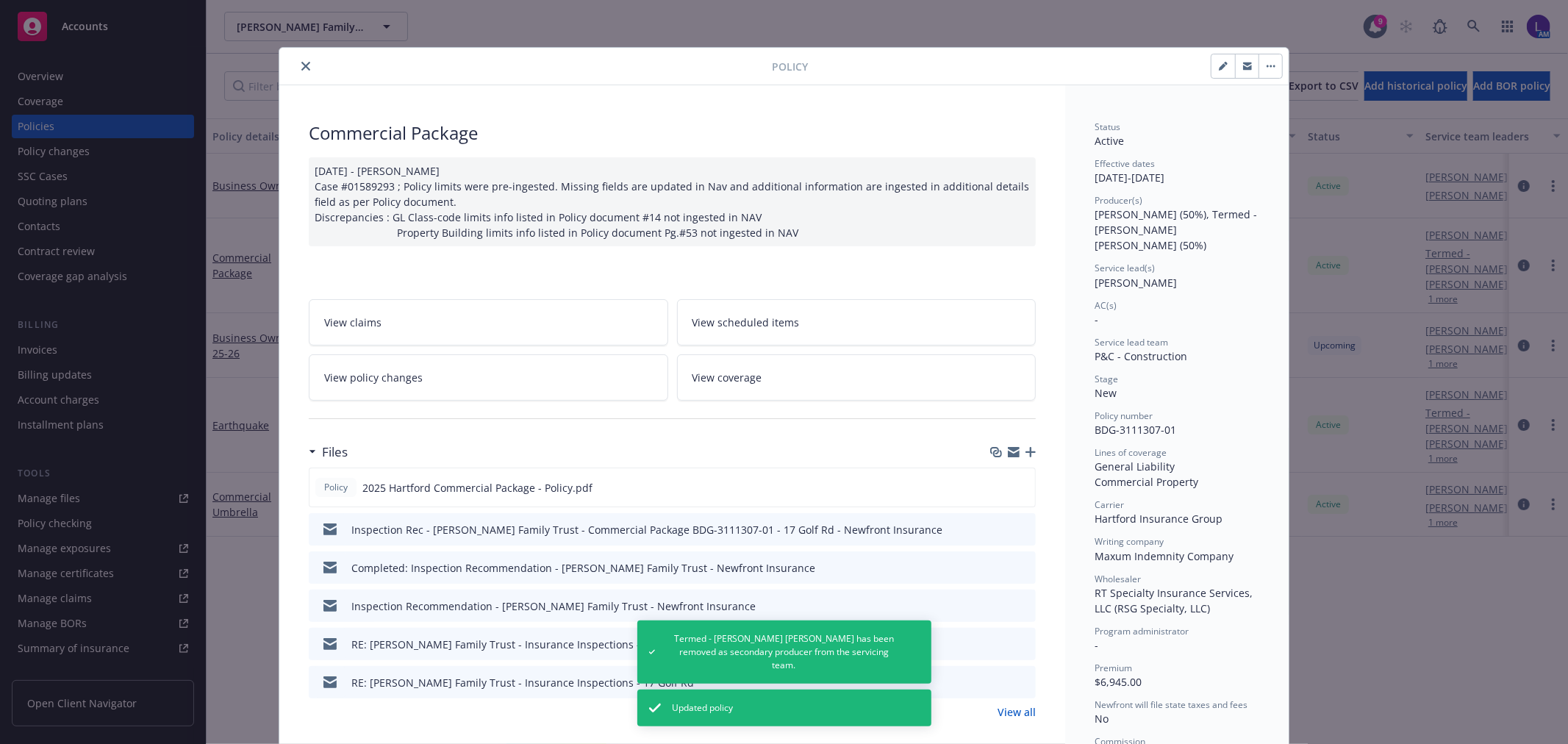
click at [1218, 64] on icon "button" at bounding box center [1223, 67] width 9 height 9
select select "NEW"
select select "12"
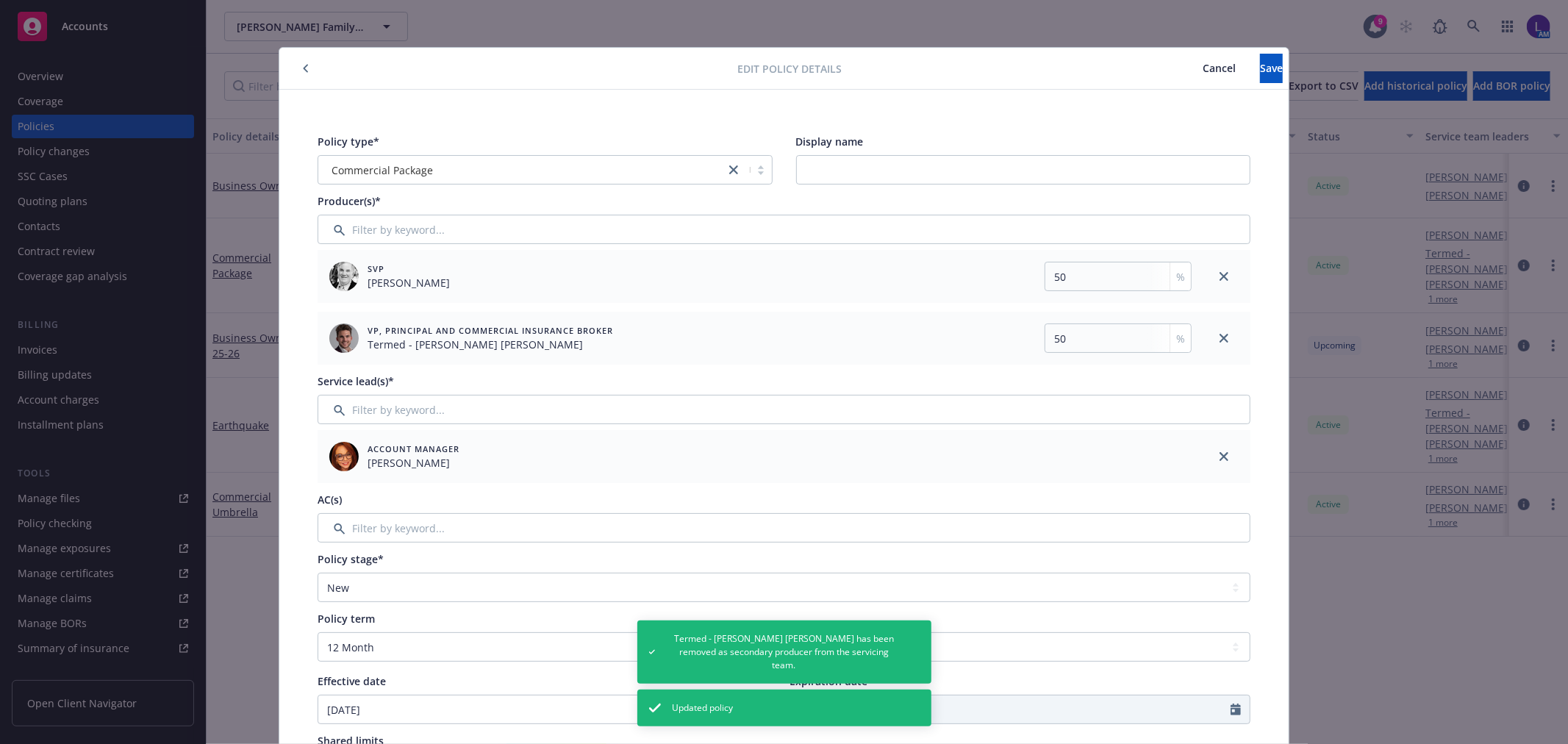
drag, startPoint x: 1218, startPoint y: 333, endPoint x: 1221, endPoint y: 319, distance: 14.3
click at [1219, 333] on icon "close" at bounding box center [1224, 338] width 9 height 9
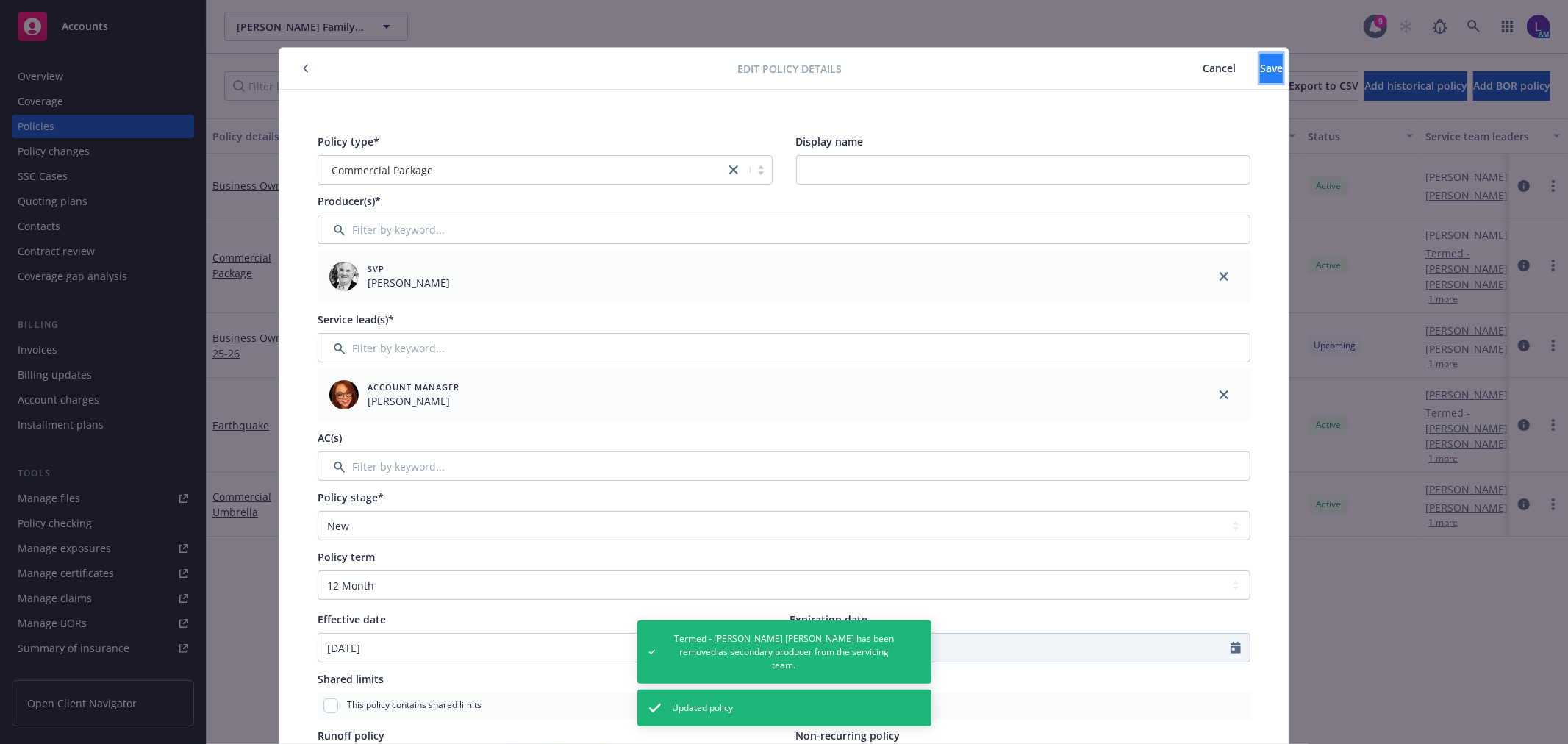
click at [1260, 75] on button "Save" at bounding box center [1271, 68] width 23 height 29
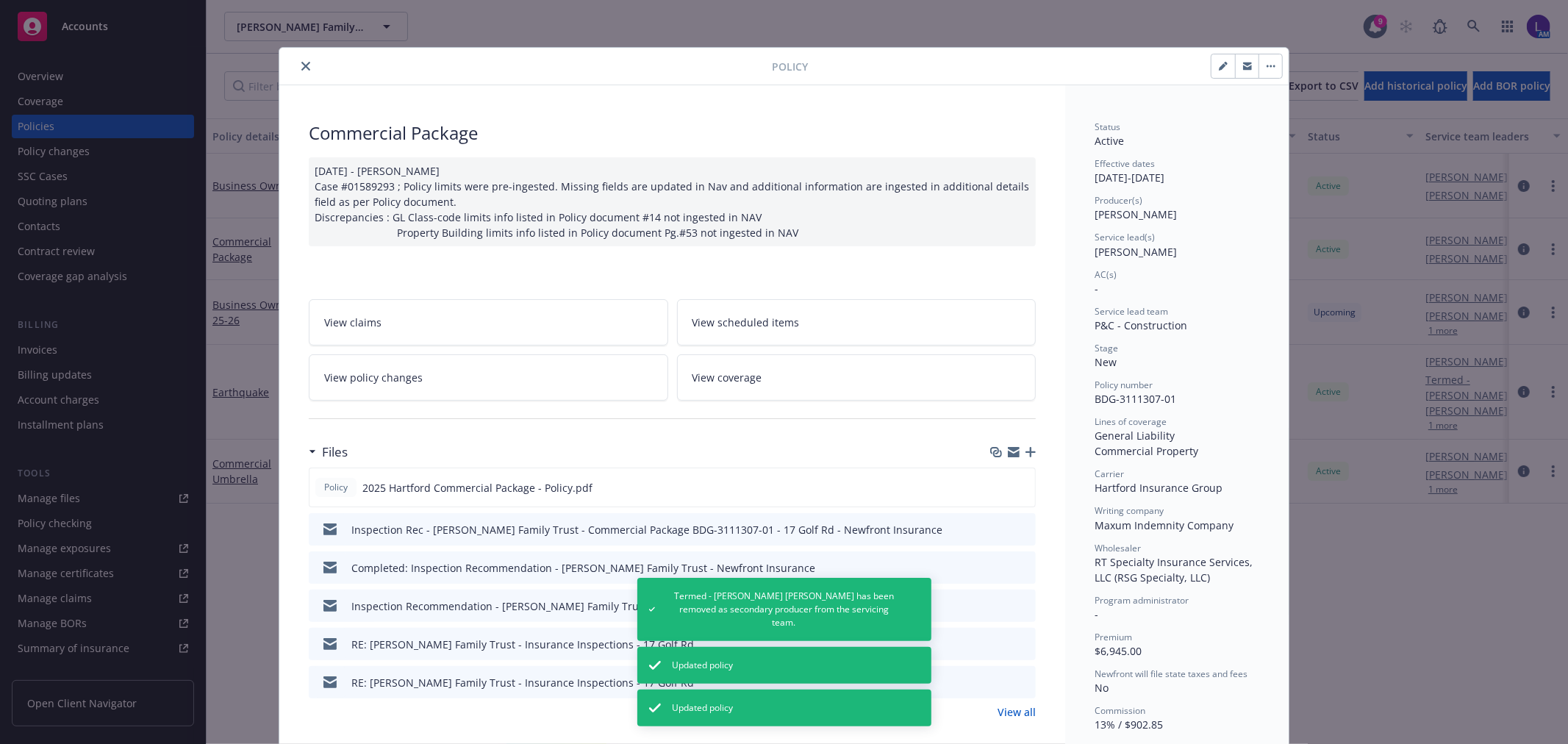
click at [301, 67] on icon "close" at bounding box center [306, 67] width 9 height 9
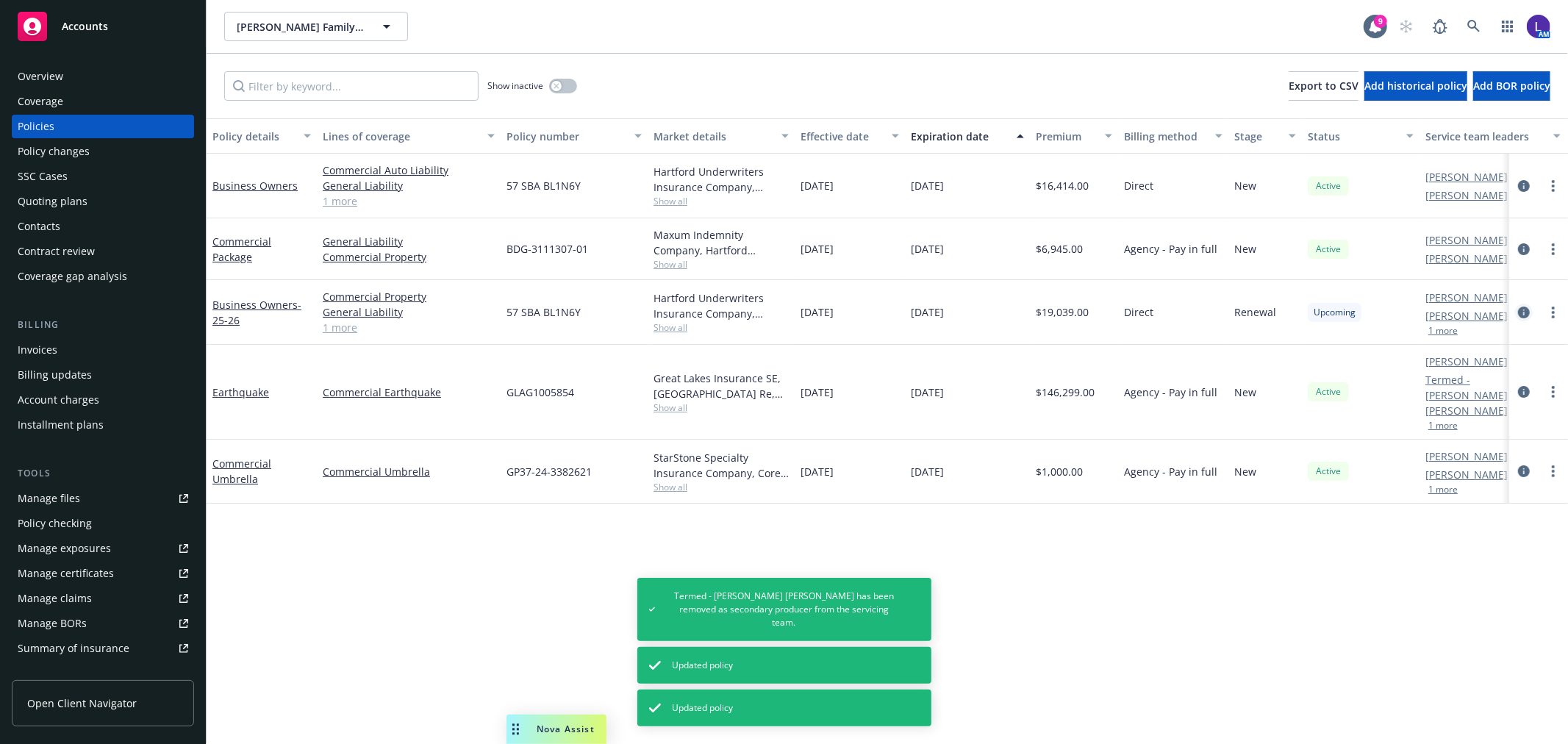
click at [1517, 310] on link "circleInformation" at bounding box center [1524, 312] width 18 height 18
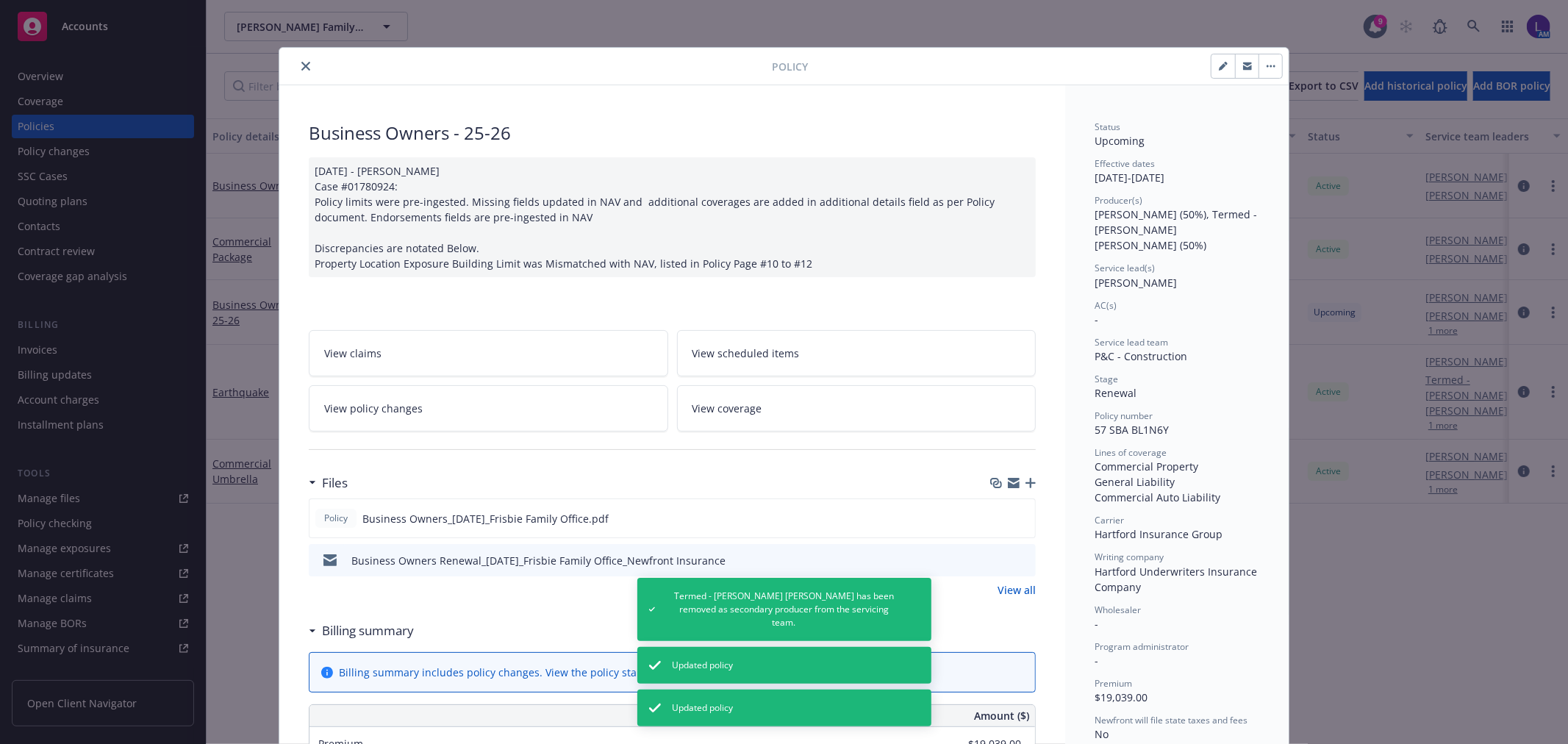
click at [1212, 69] on button "button" at bounding box center [1223, 66] width 24 height 24
select select "RENEWAL"
select select "12"
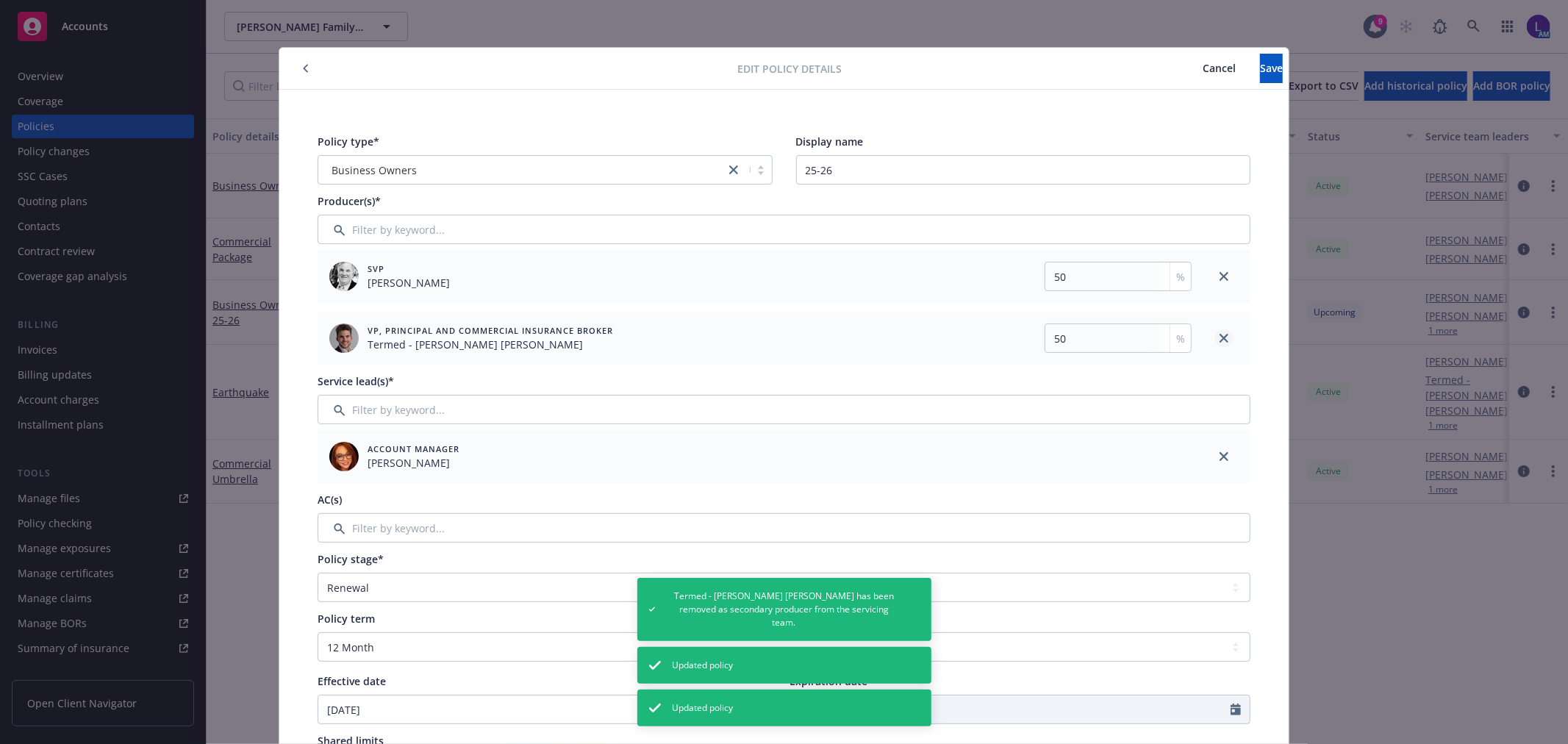
click at [1221, 333] on icon "close" at bounding box center [1224, 338] width 9 height 9
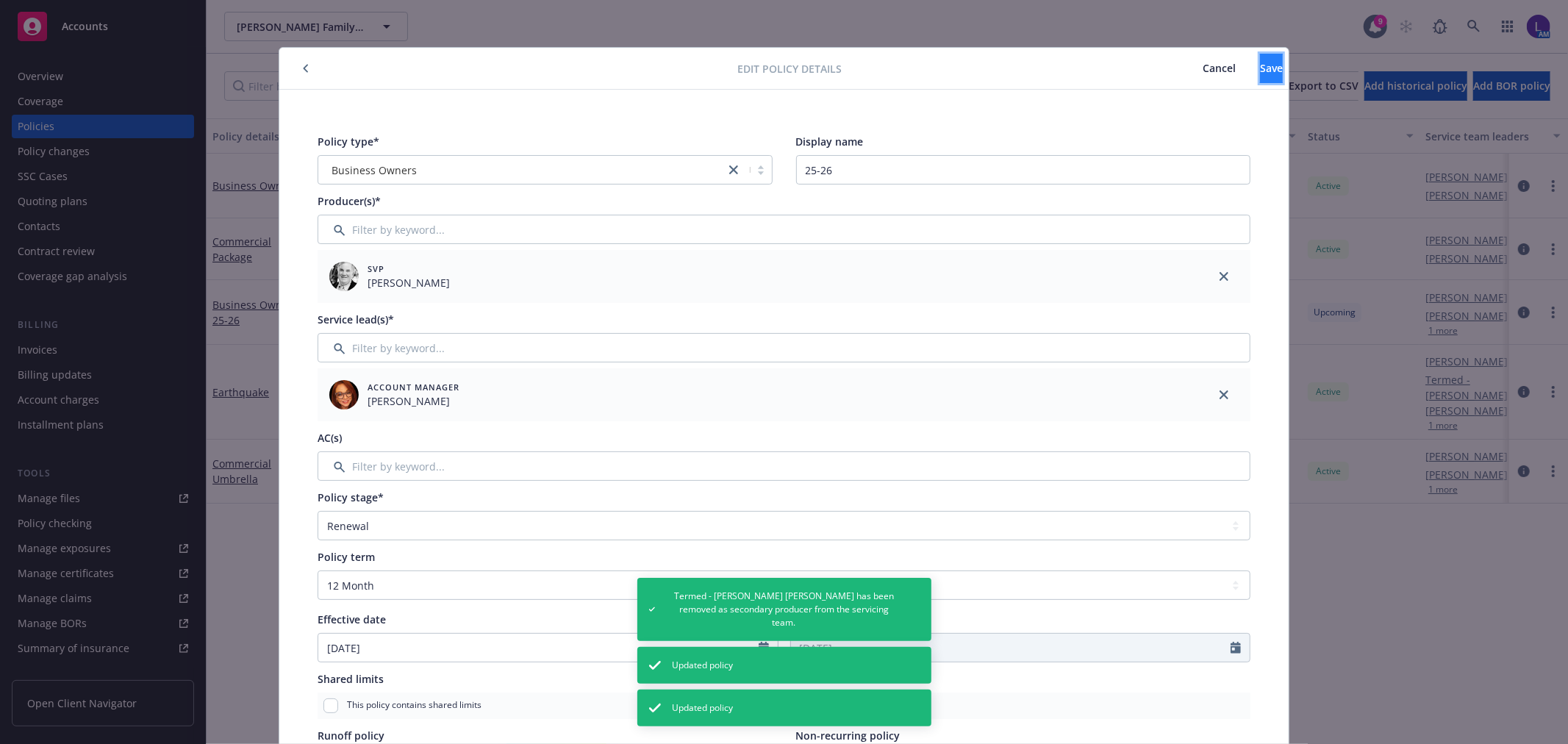
click at [1260, 67] on span "Save" at bounding box center [1271, 68] width 23 height 14
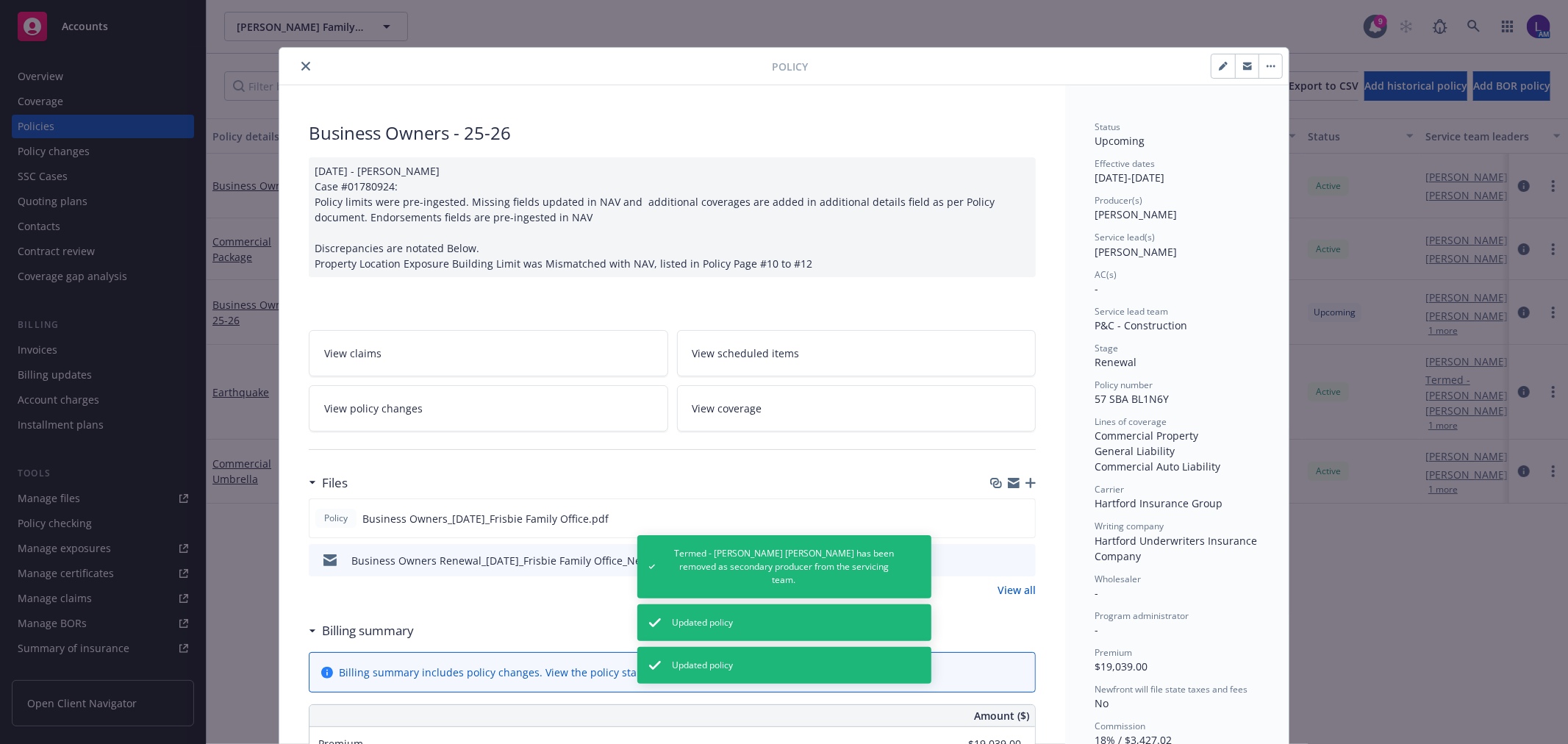
click at [301, 64] on icon "close" at bounding box center [306, 67] width 9 height 9
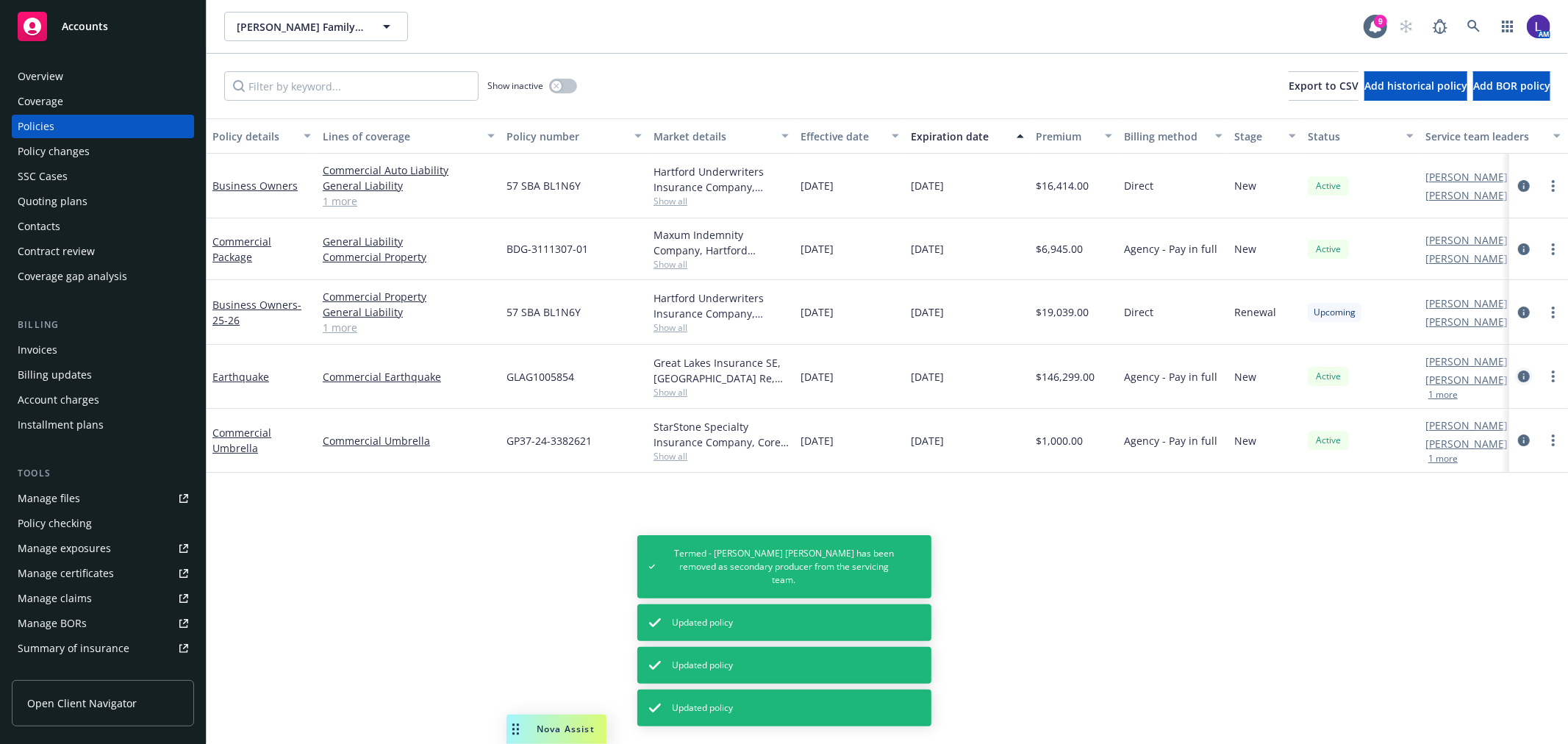
click at [1519, 372] on icon "circleInformation" at bounding box center [1524, 375] width 11 height 11
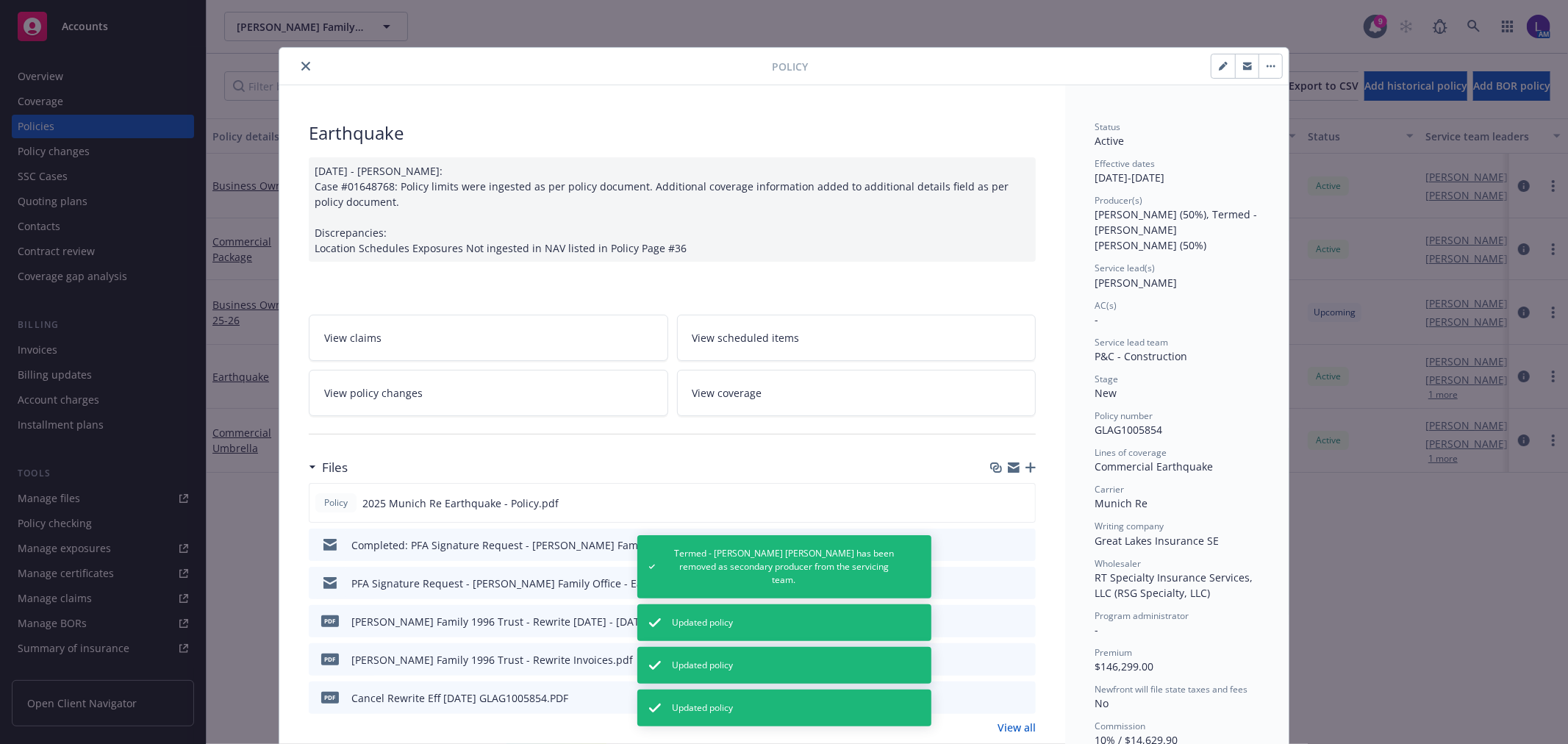
click at [1218, 64] on icon "button" at bounding box center [1223, 67] width 9 height 9
select select "NEW"
select select "other"
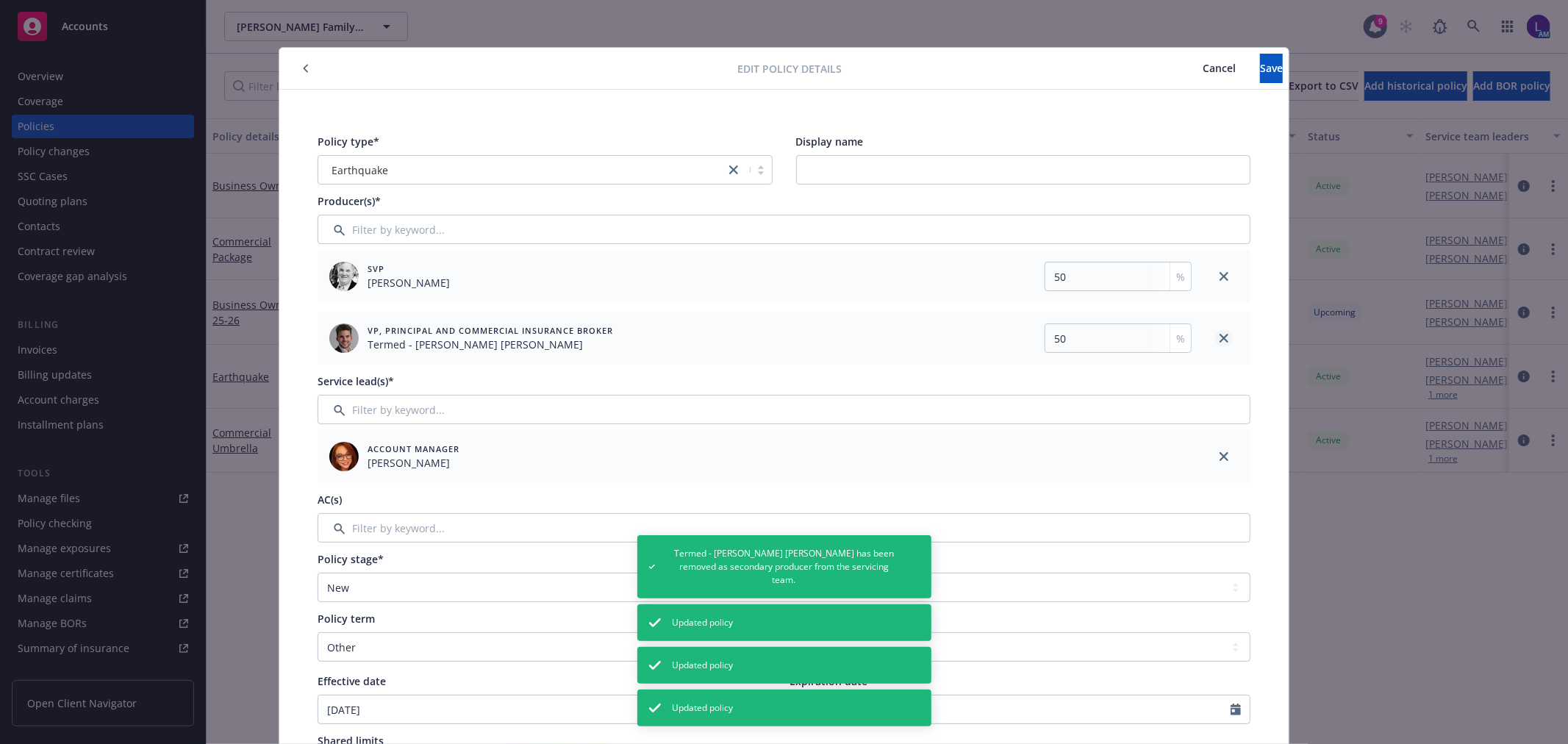
drag, startPoint x: 1217, startPoint y: 336, endPoint x: 1206, endPoint y: 336, distance: 11.0
click at [1219, 336] on icon "close" at bounding box center [1224, 338] width 9 height 9
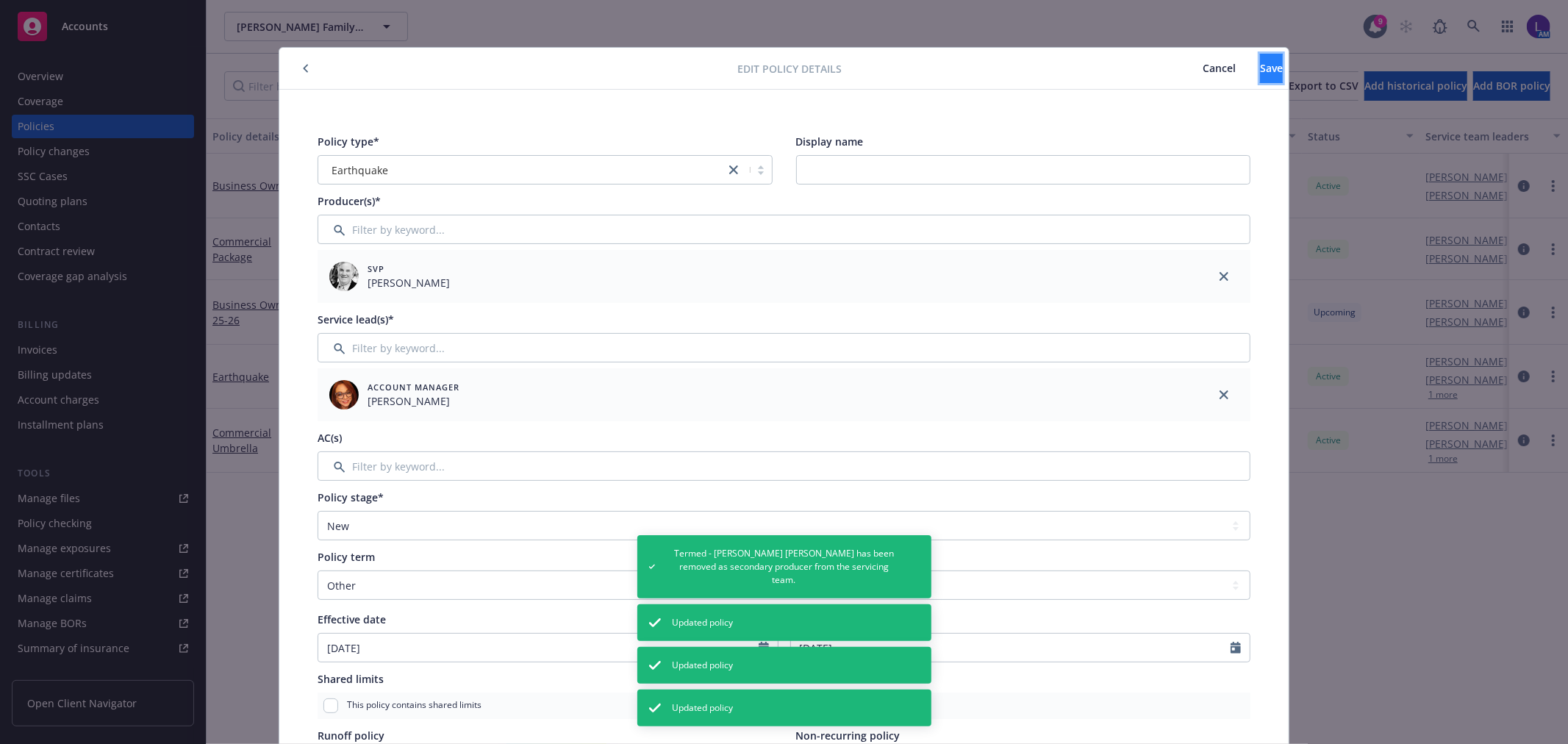
click at [1260, 68] on button "Save" at bounding box center [1271, 68] width 23 height 29
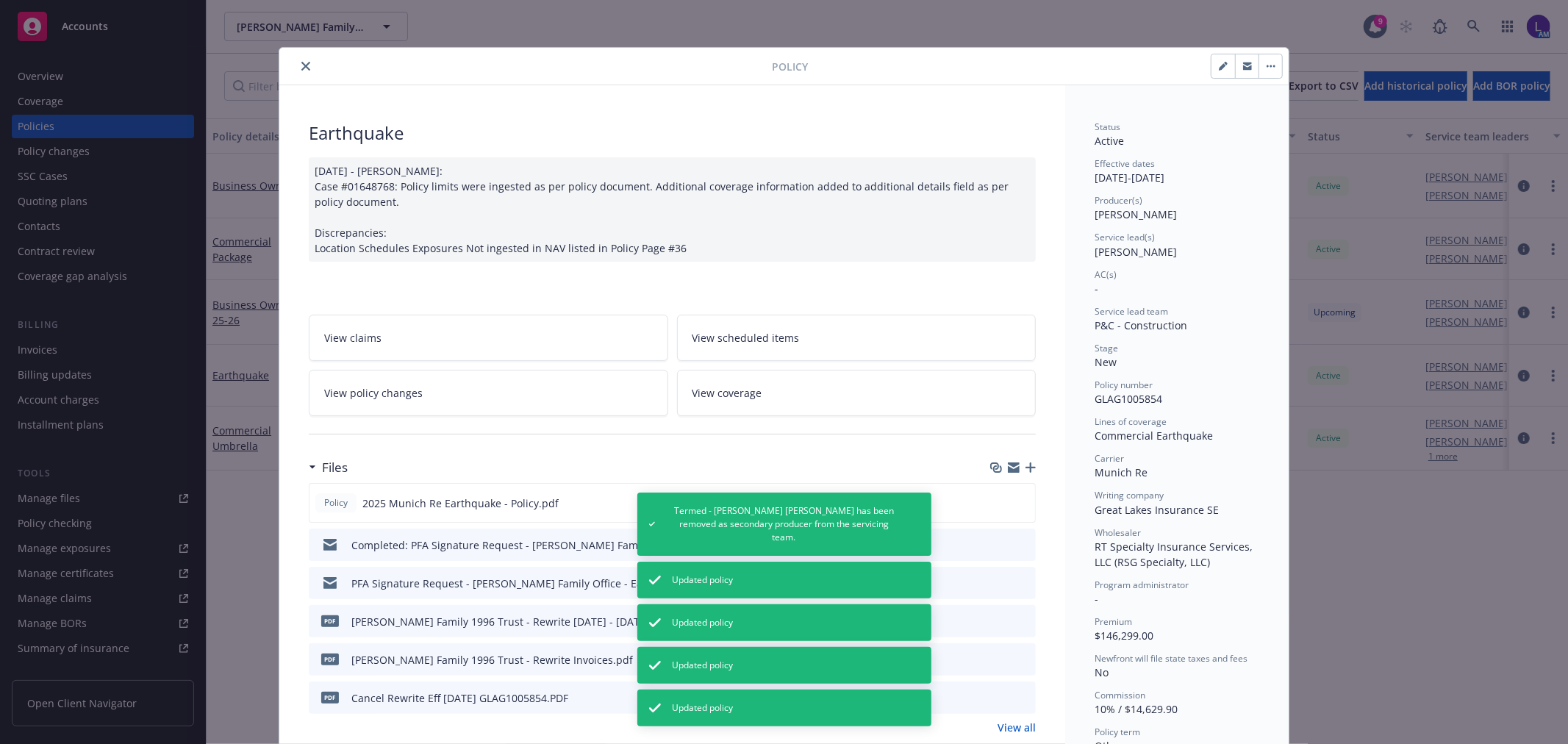
click at [301, 66] on icon "close" at bounding box center [306, 67] width 9 height 9
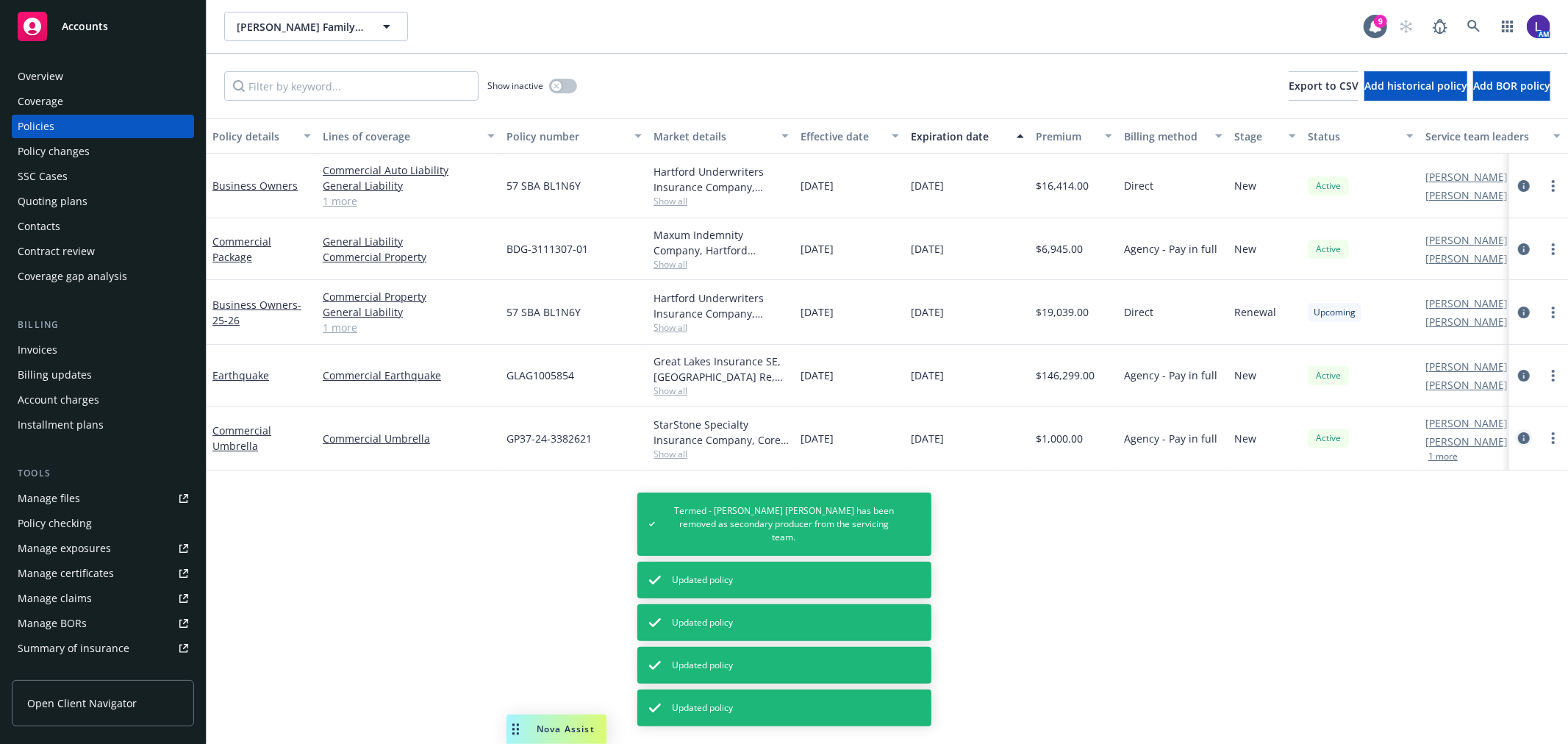
click at [1524, 439] on icon "circleInformation" at bounding box center [1524, 437] width 11 height 11
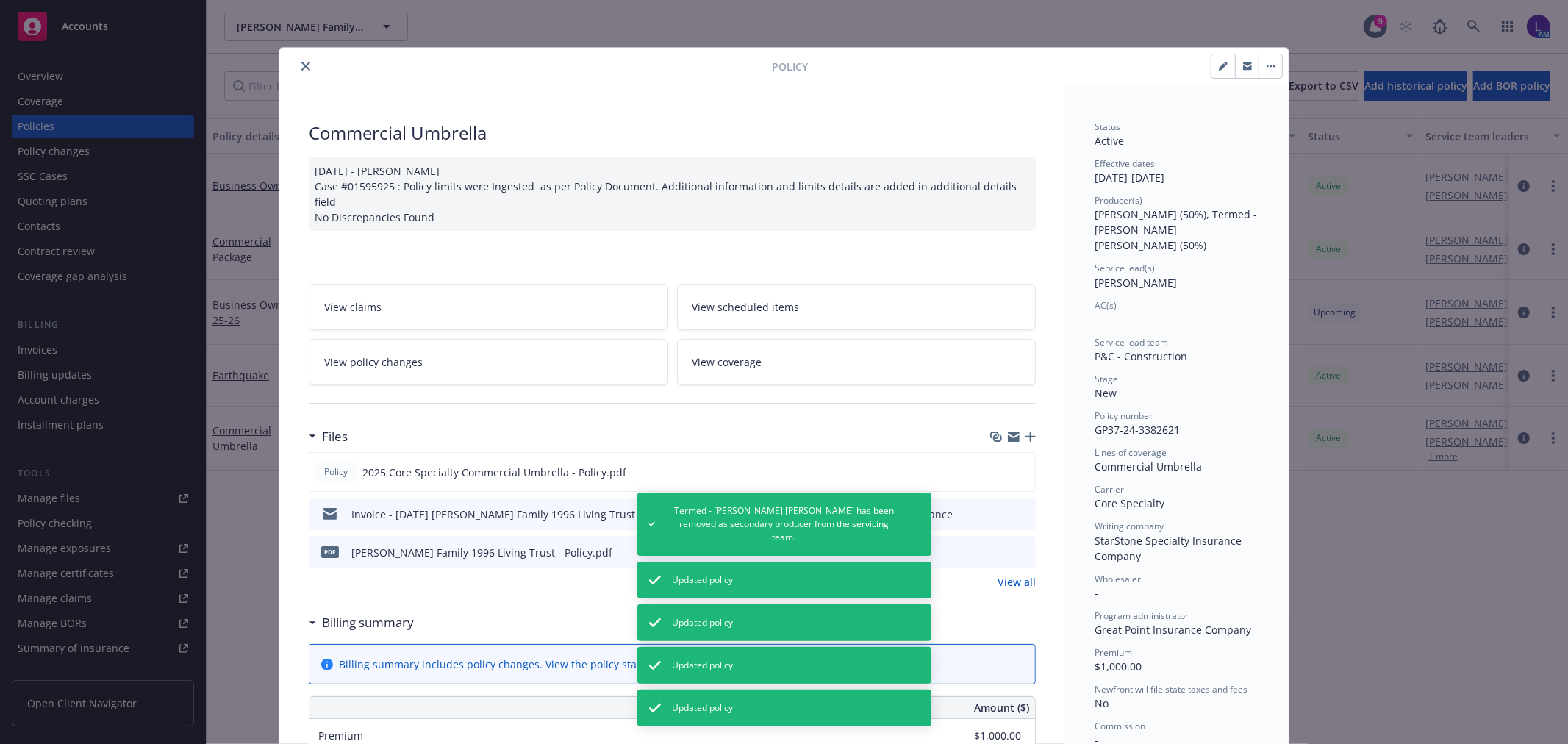
click at [1186, 67] on div at bounding box center [1045, 66] width 475 height 25
click at [1224, 69] on button "button" at bounding box center [1223, 66] width 24 height 24
select select "NEW"
select select "other"
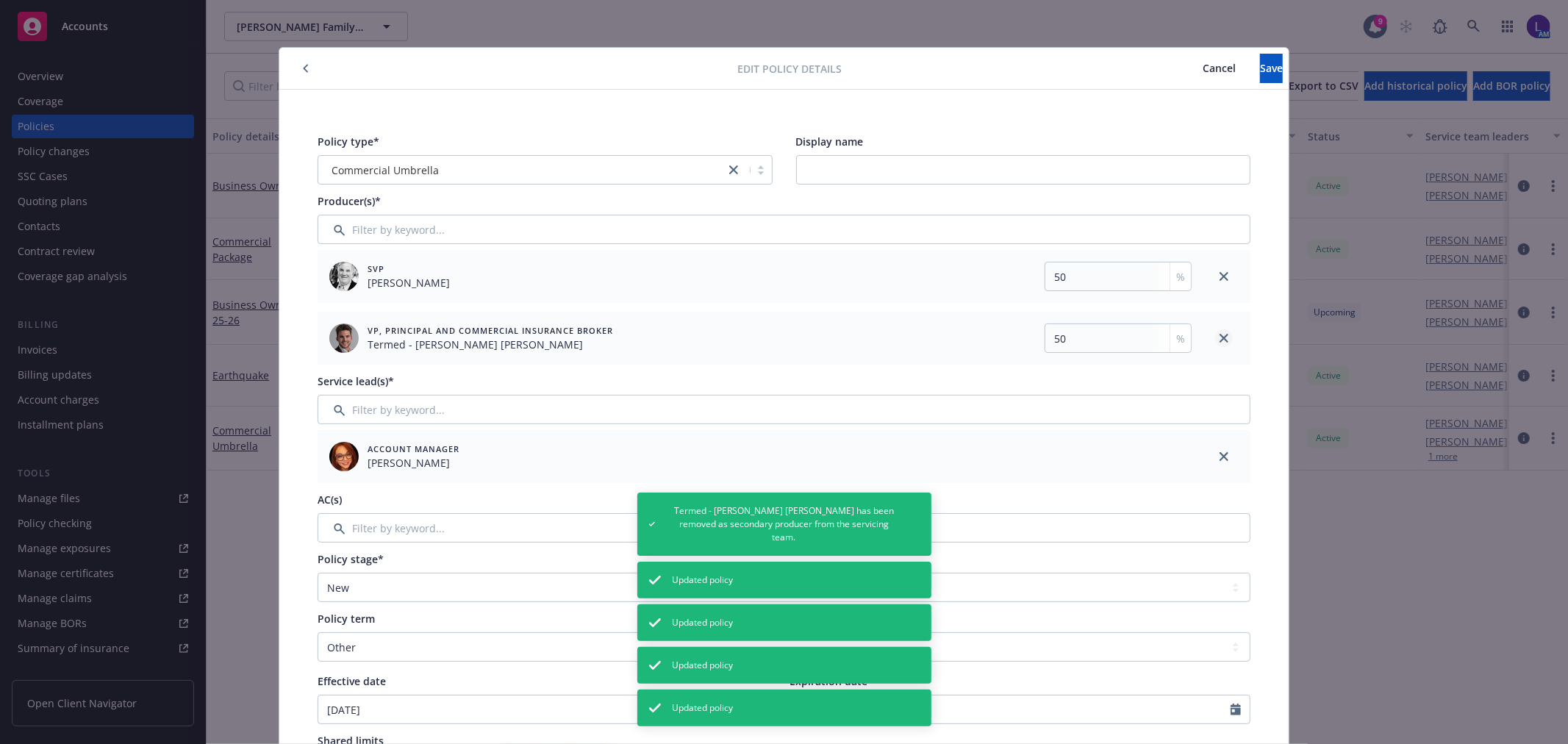
click at [1219, 342] on icon "close" at bounding box center [1224, 338] width 9 height 9
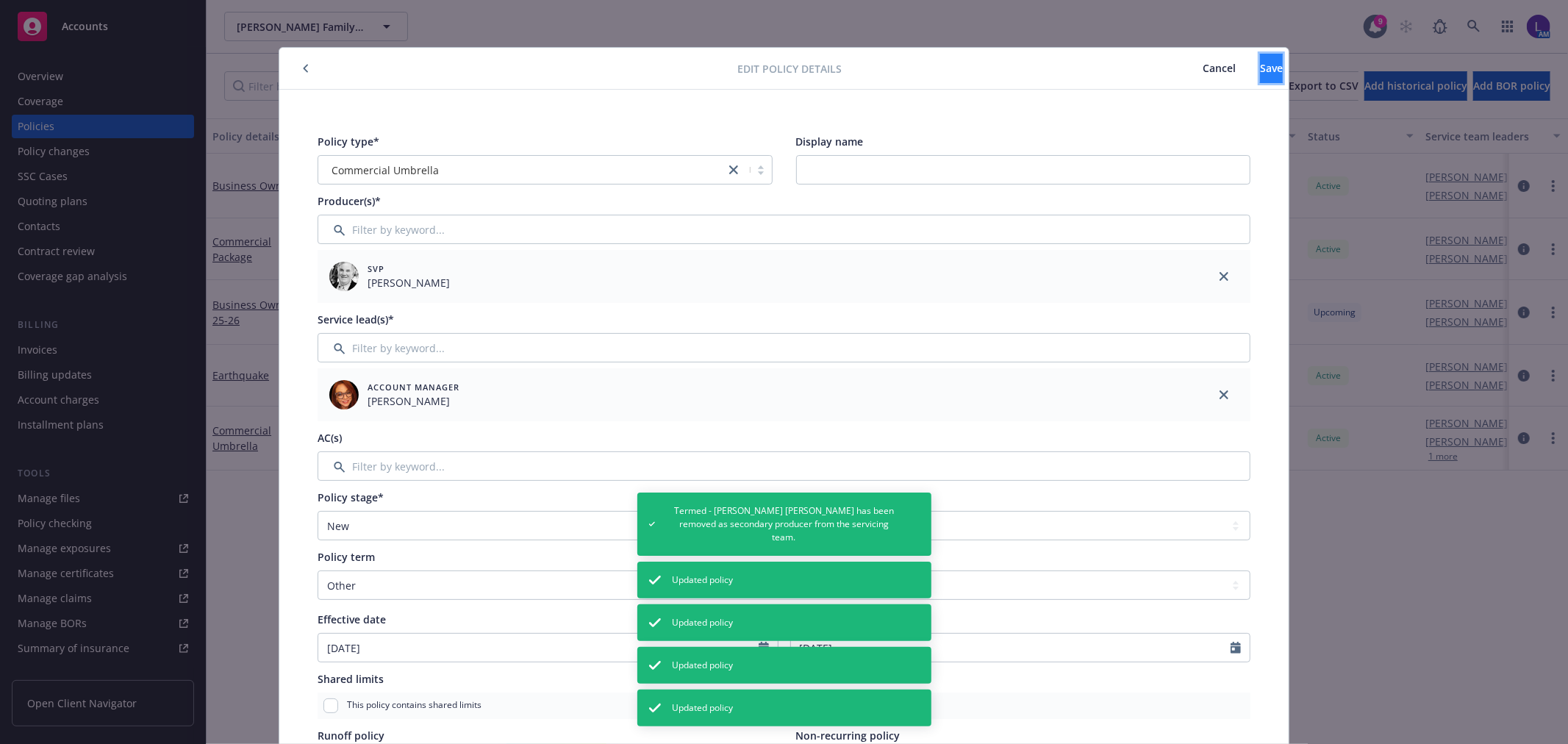
click at [1260, 70] on span "Save" at bounding box center [1271, 68] width 23 height 14
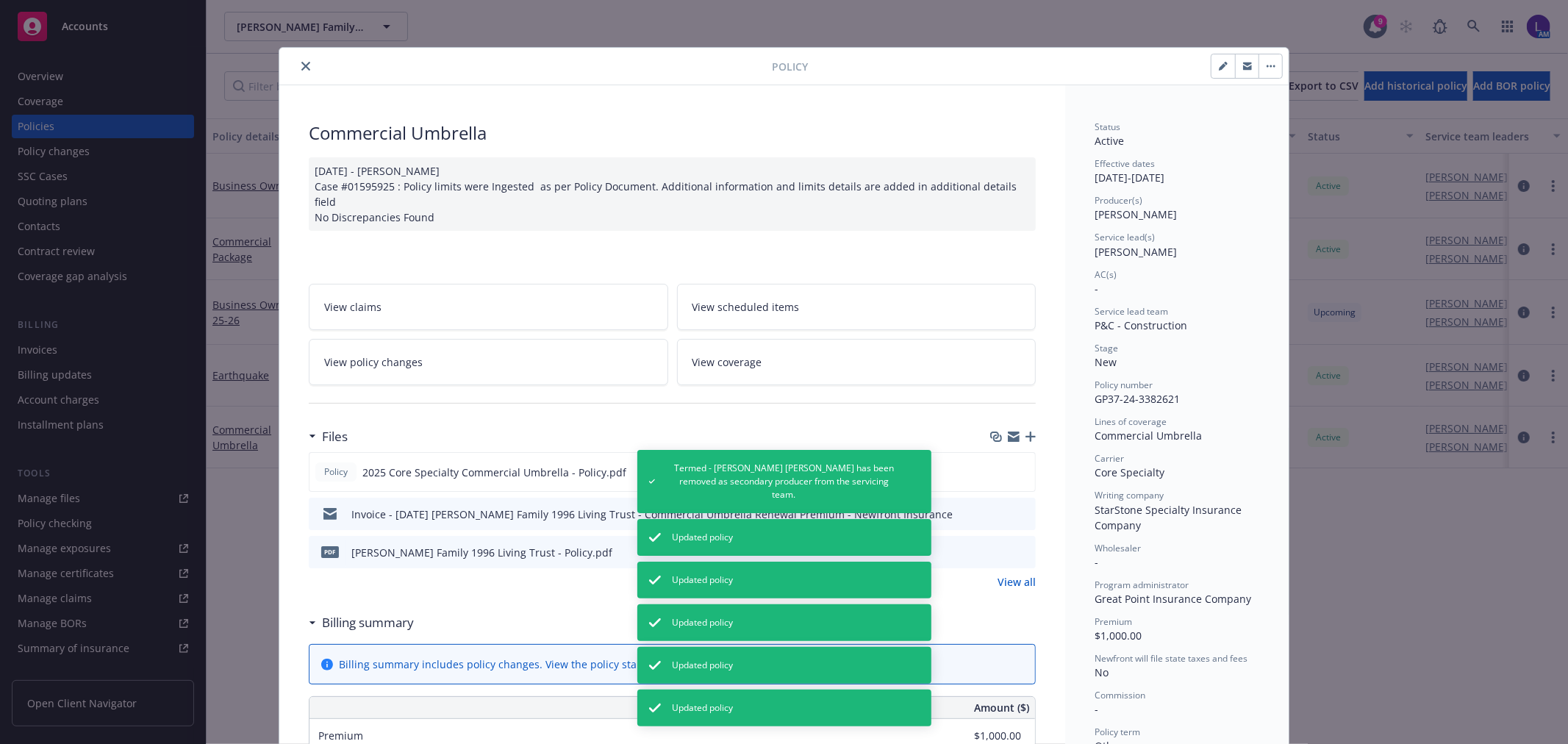
click at [301, 67] on icon "close" at bounding box center [306, 67] width 9 height 9
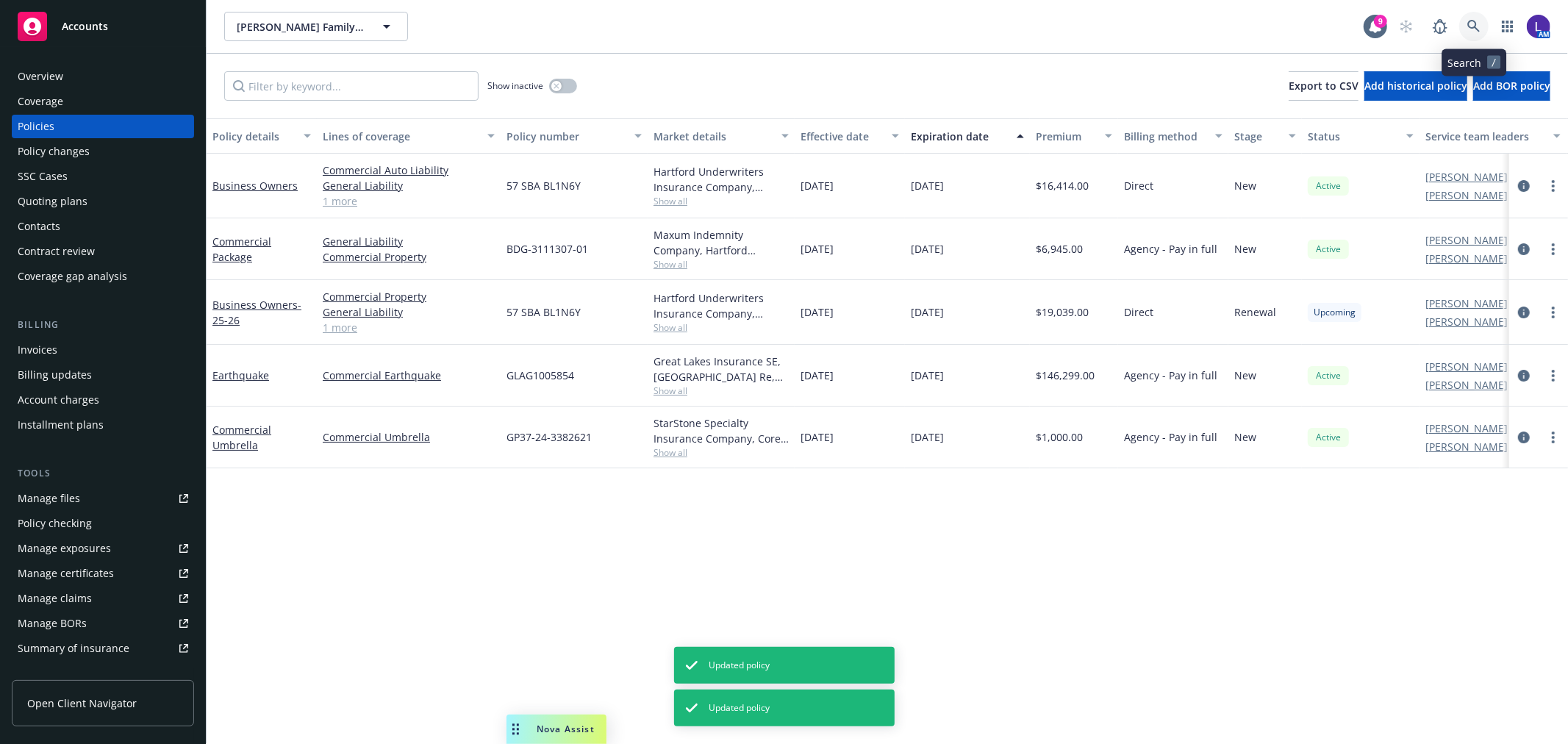
click at [1472, 18] on link at bounding box center [1474, 26] width 29 height 29
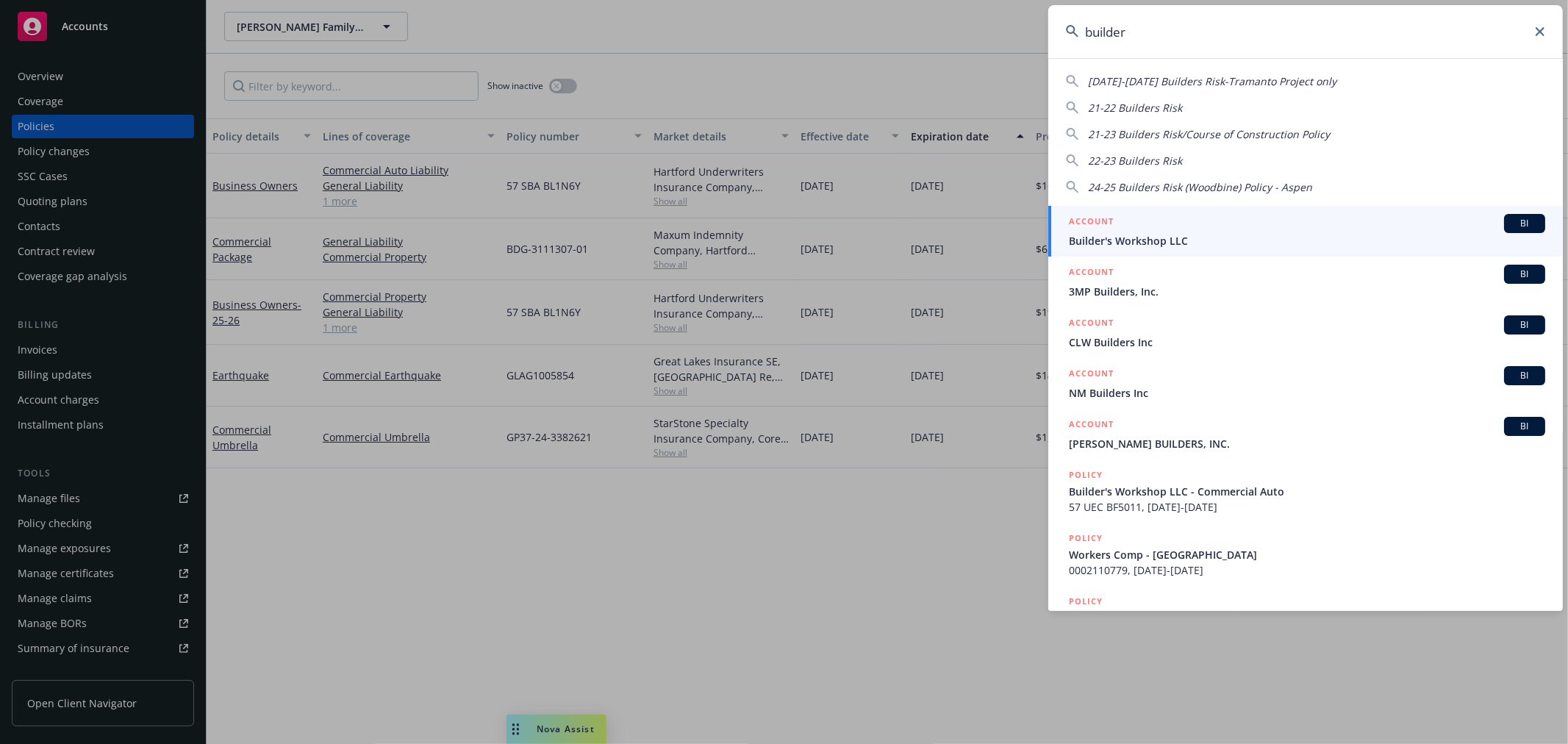
type input "builder"
click at [1142, 229] on div "ACCOUNT BI" at bounding box center [1306, 223] width 477 height 19
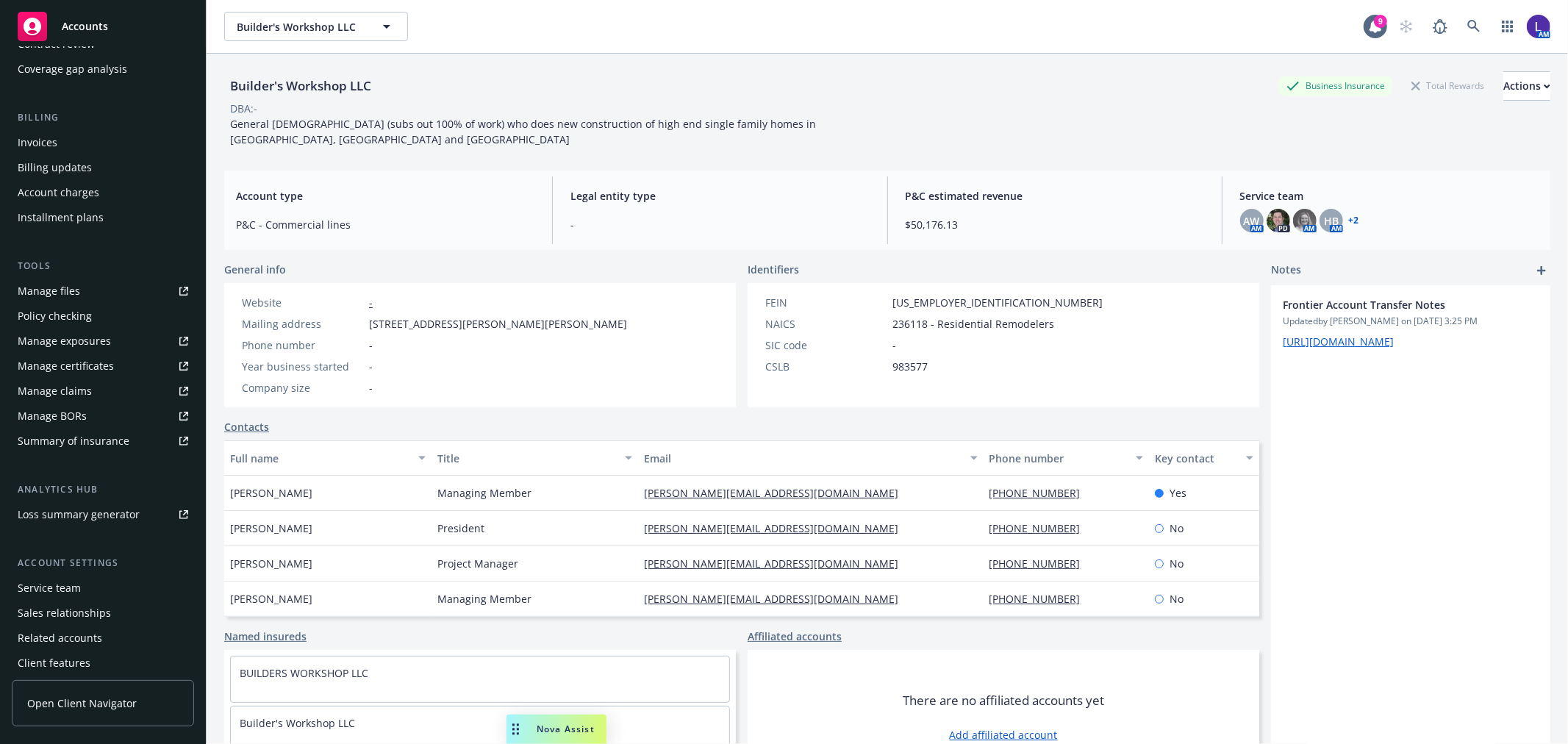
scroll to position [238, 0]
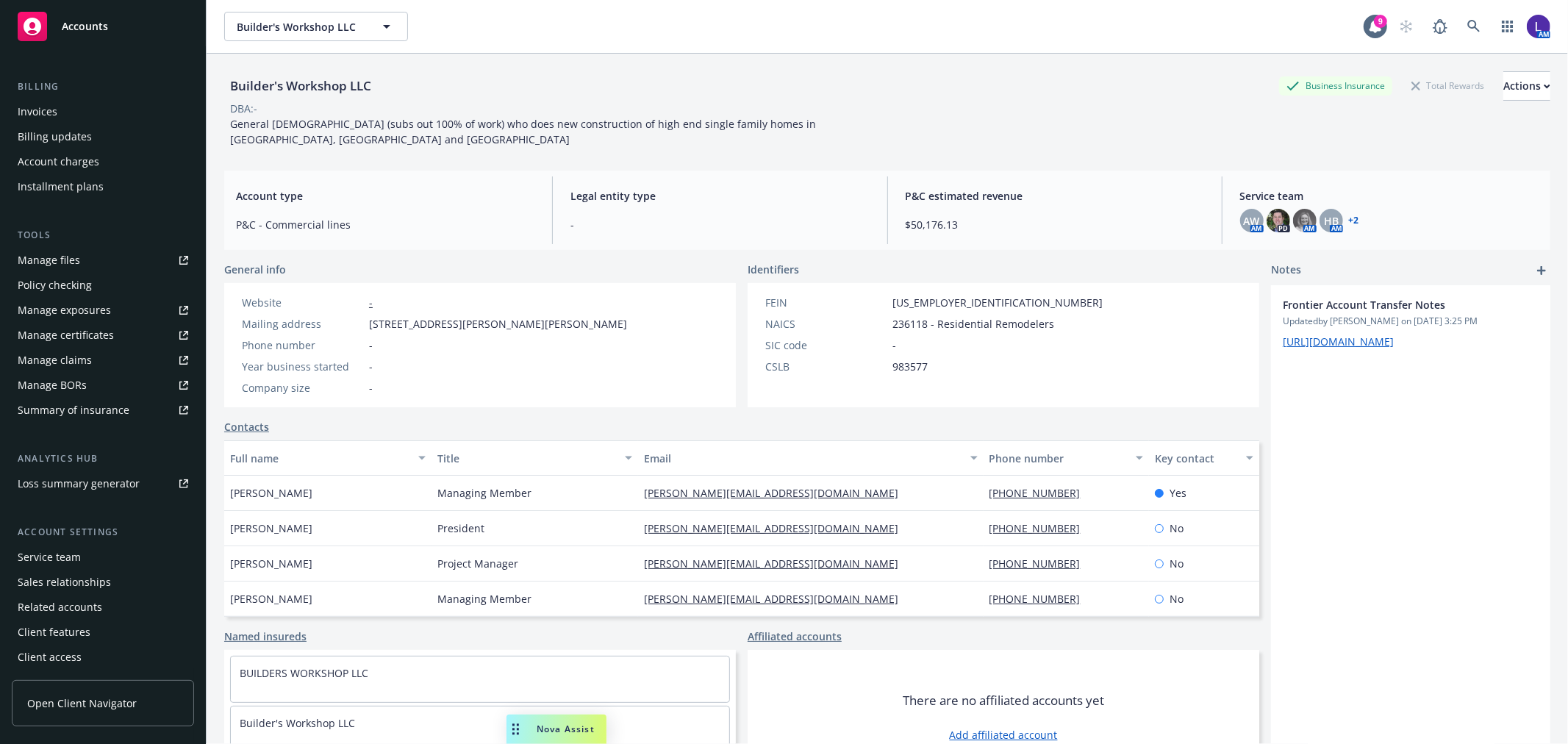
click at [59, 557] on div "Service team" at bounding box center [49, 557] width 63 height 24
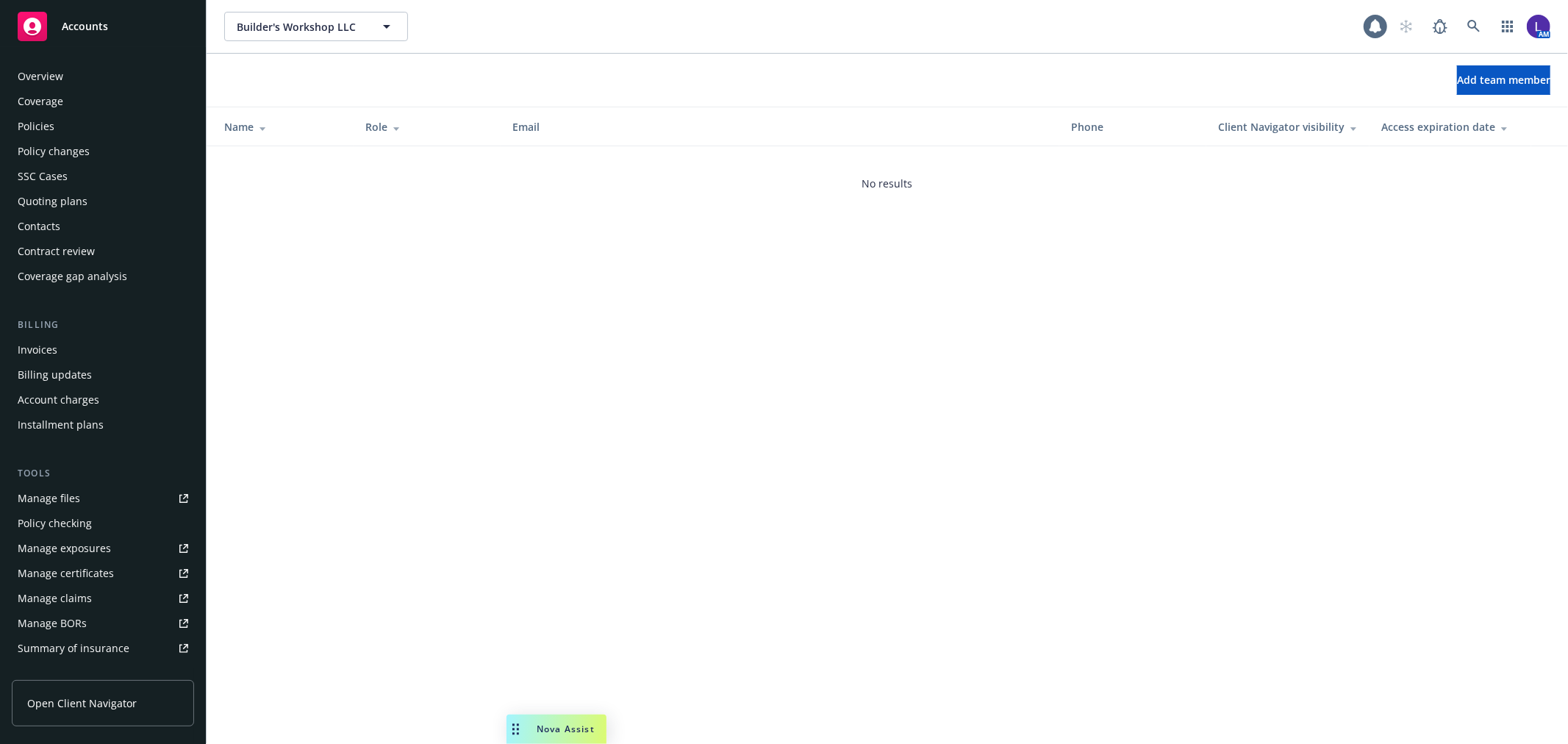
scroll to position [239, 0]
